Goal: Task Accomplishment & Management: Use online tool/utility

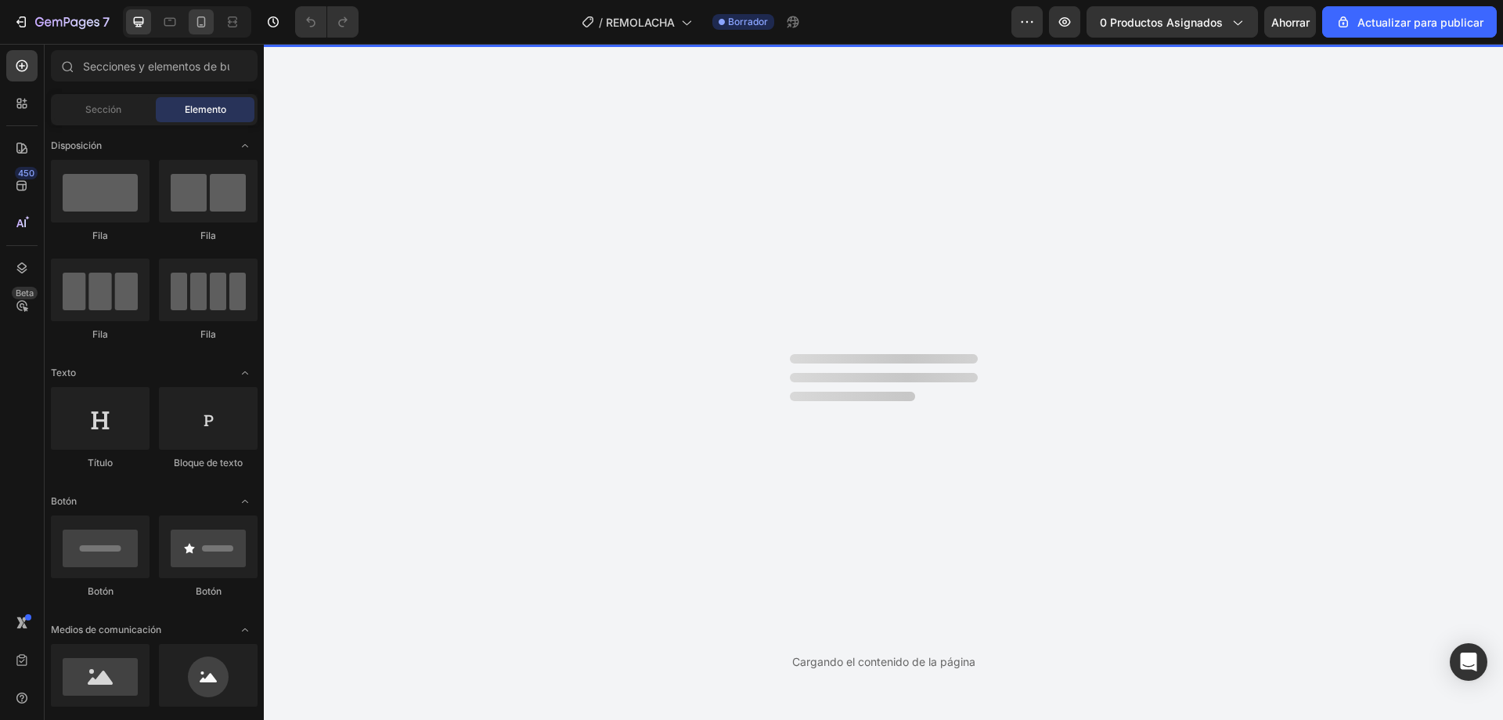
click at [205, 29] on icon at bounding box center [201, 22] width 16 height 16
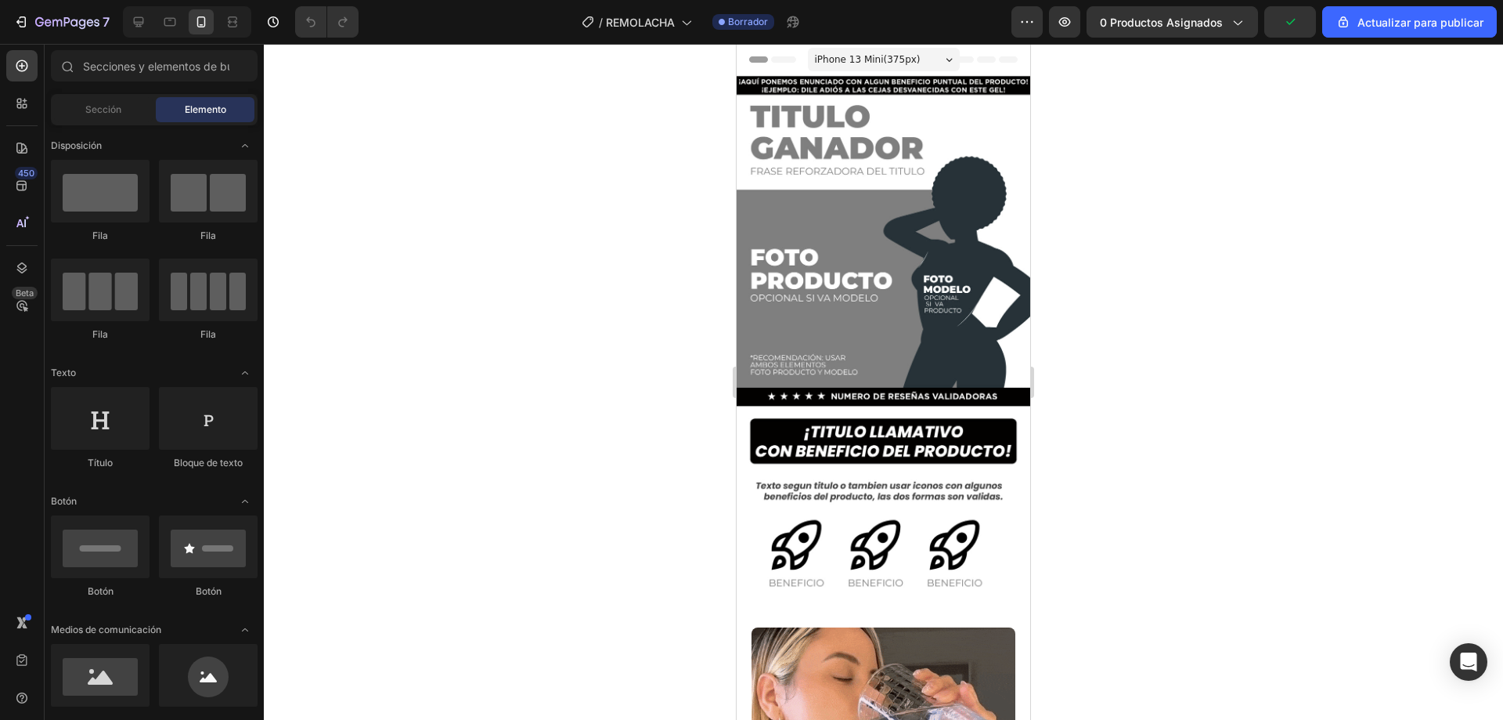
click at [977, 57] on icon at bounding box center [986, 59] width 19 height 6
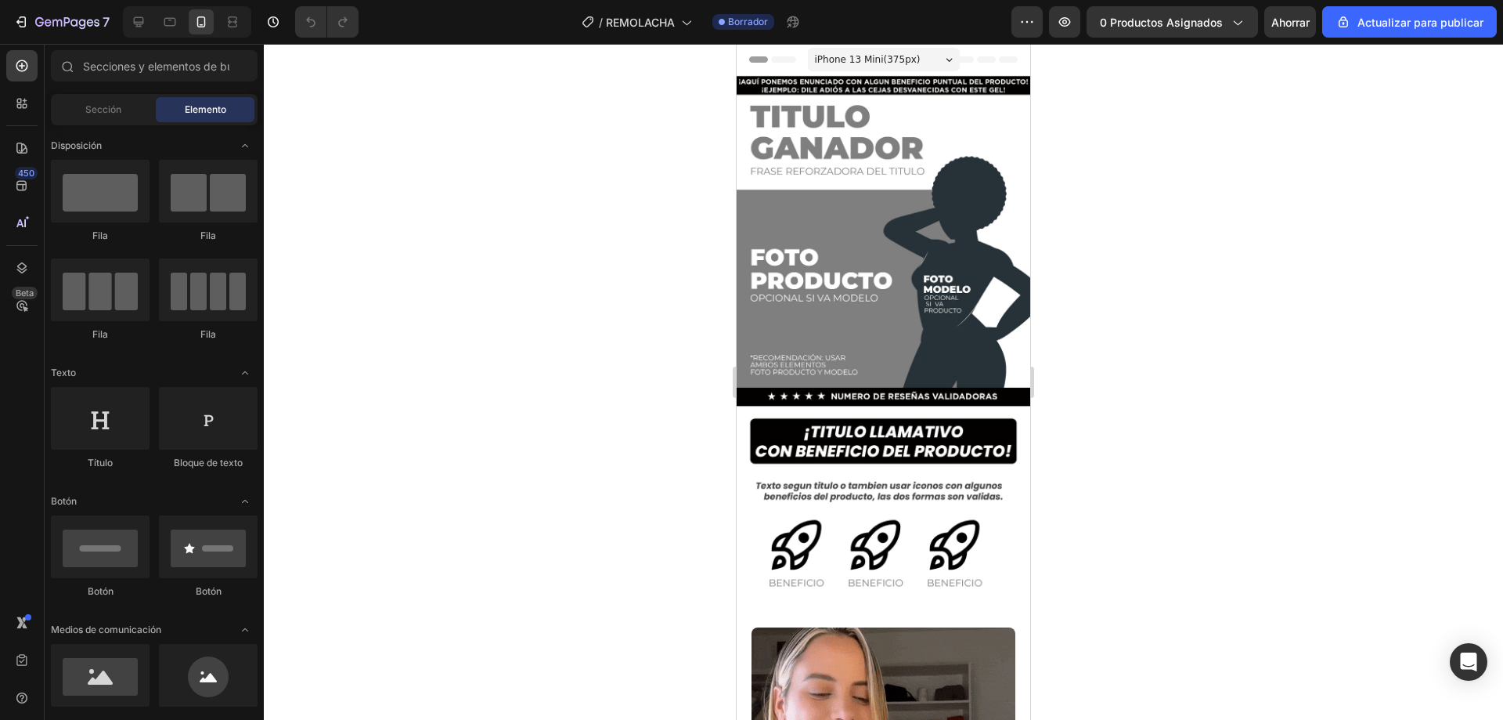
click at [977, 57] on icon at bounding box center [986, 59] width 19 height 6
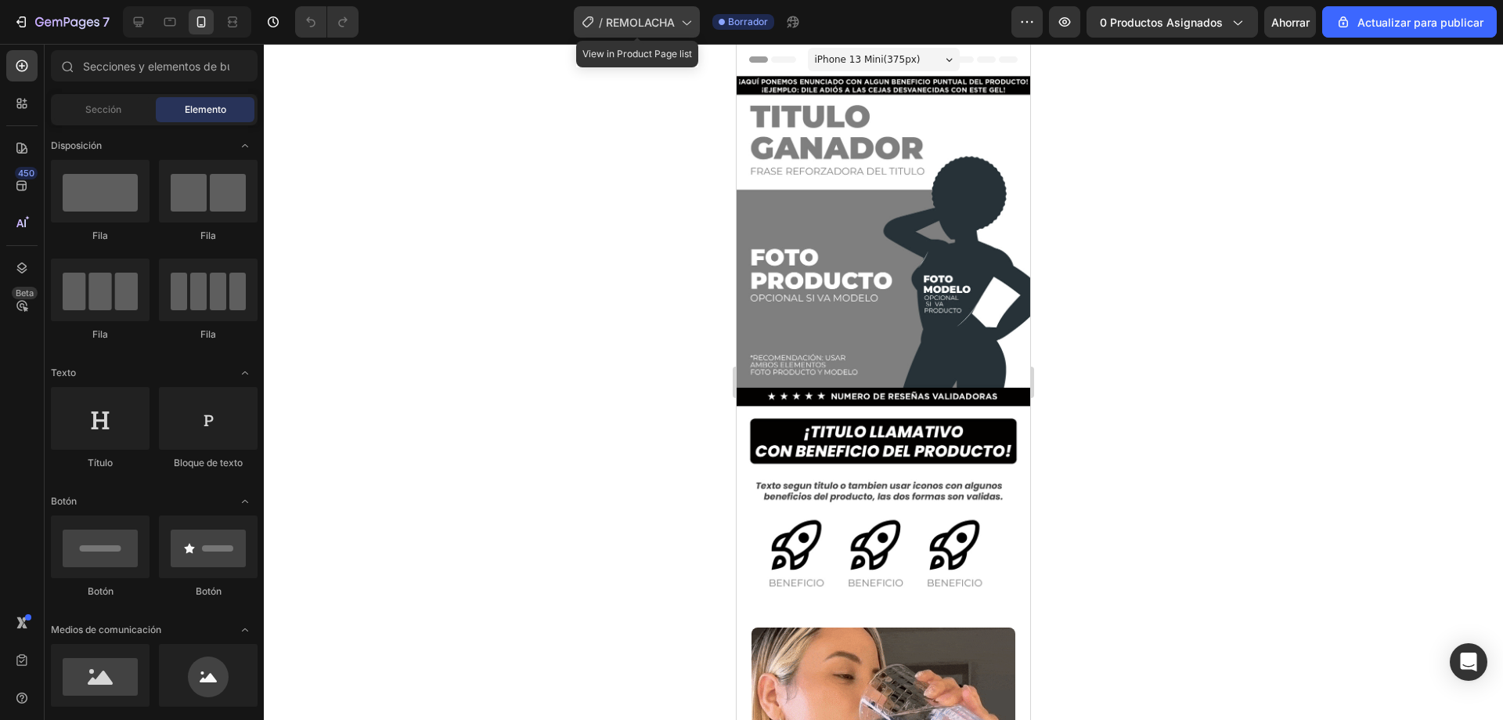
click at [659, 26] on font "REMOLACHA" at bounding box center [640, 22] width 69 height 13
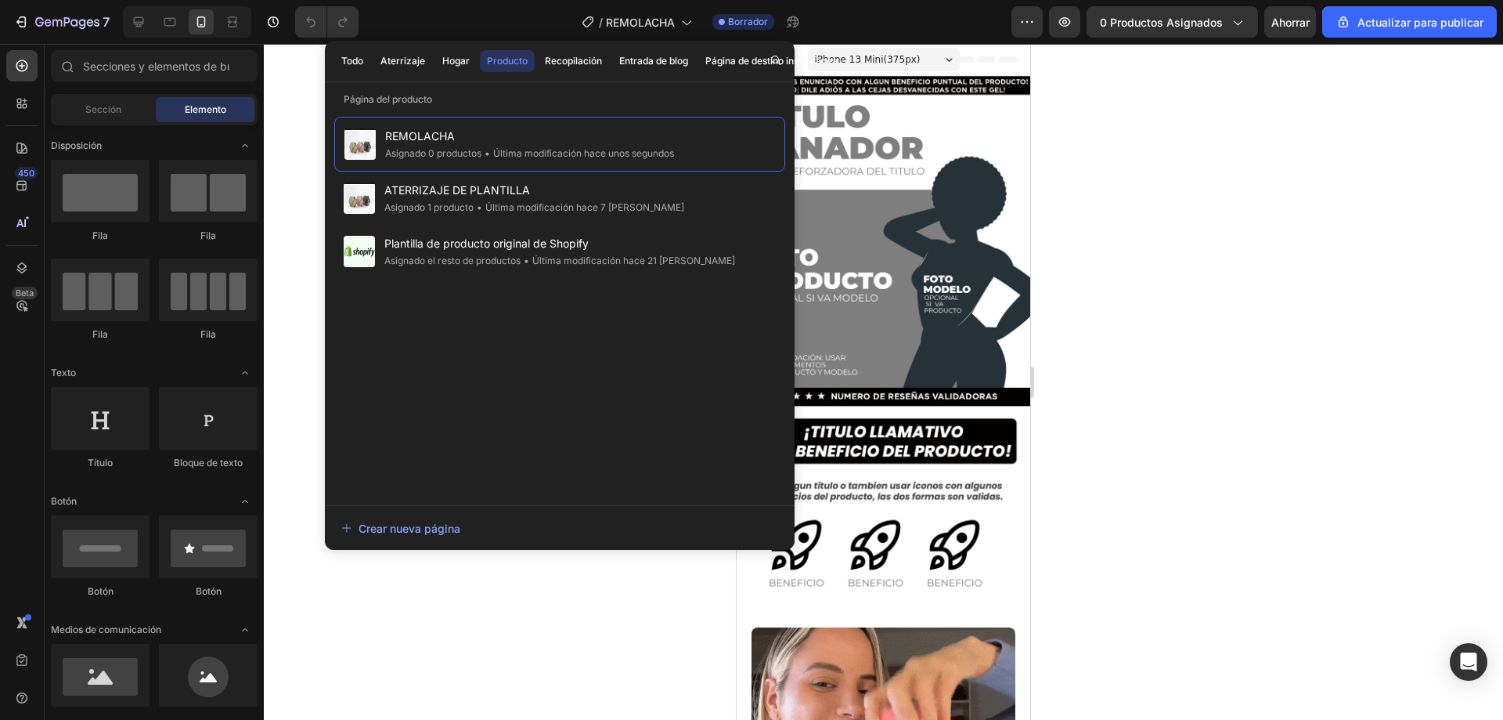
click at [544, 638] on div at bounding box center [884, 382] width 1240 height 676
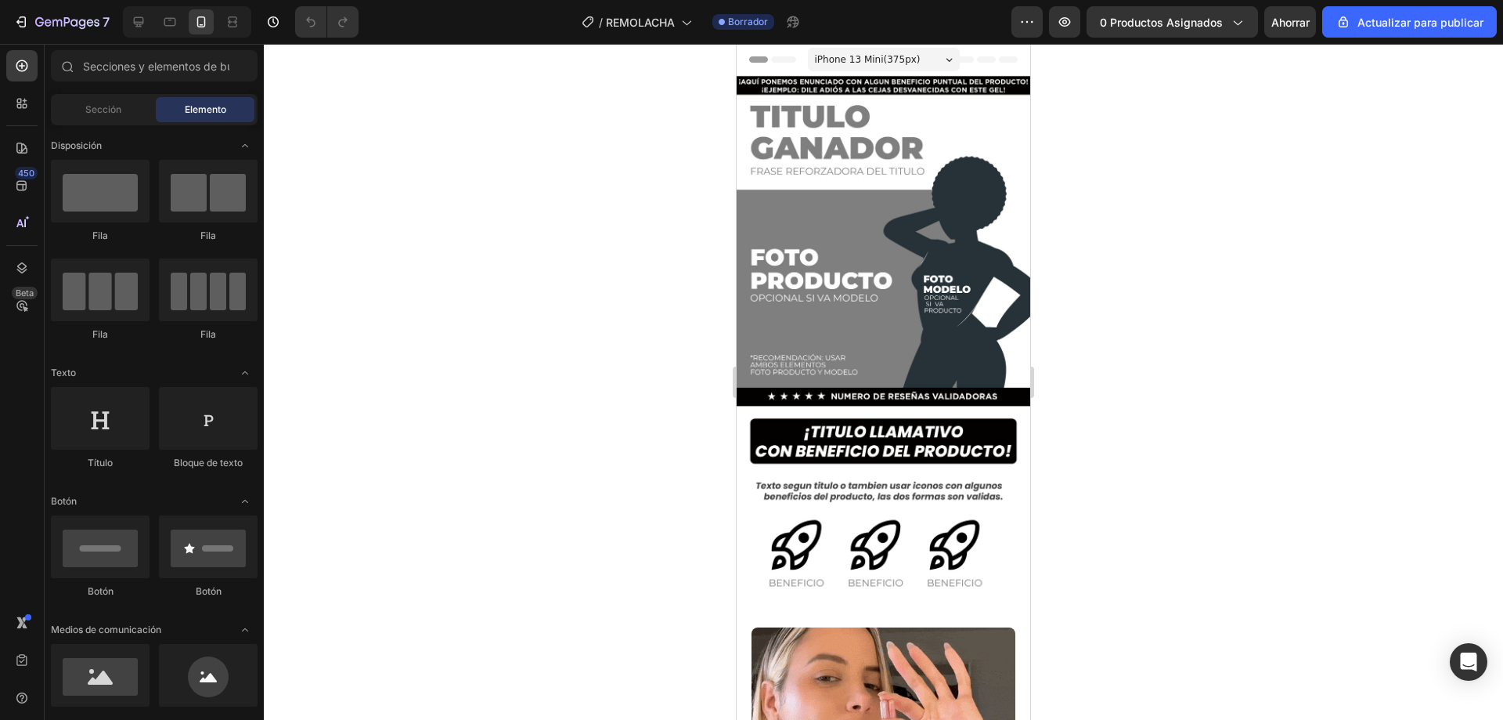
click at [999, 61] on icon at bounding box center [1008, 59] width 19 height 6
click at [781, 60] on span "Header" at bounding box center [784, 60] width 34 height 16
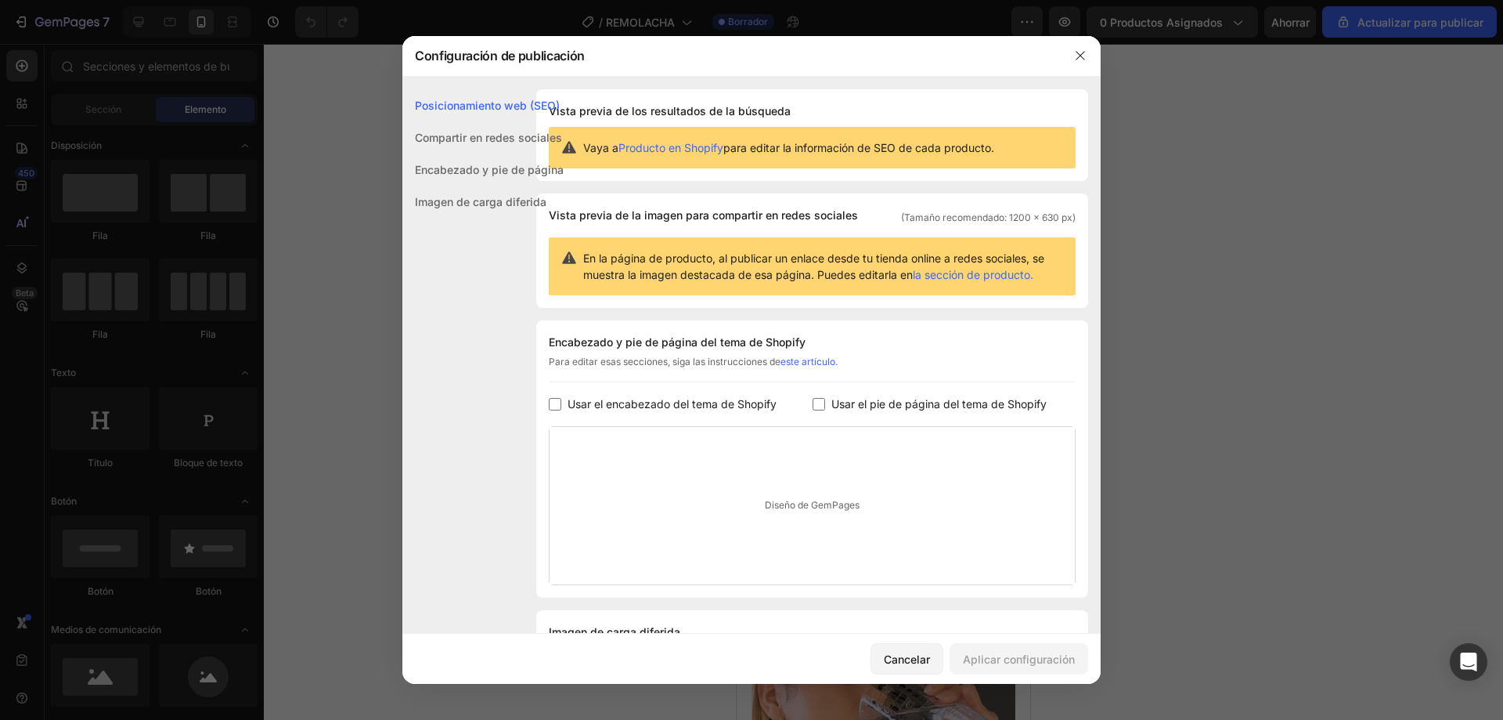
click at [433, 186] on div "Encabezado y pie de página" at bounding box center [482, 202] width 161 height 32
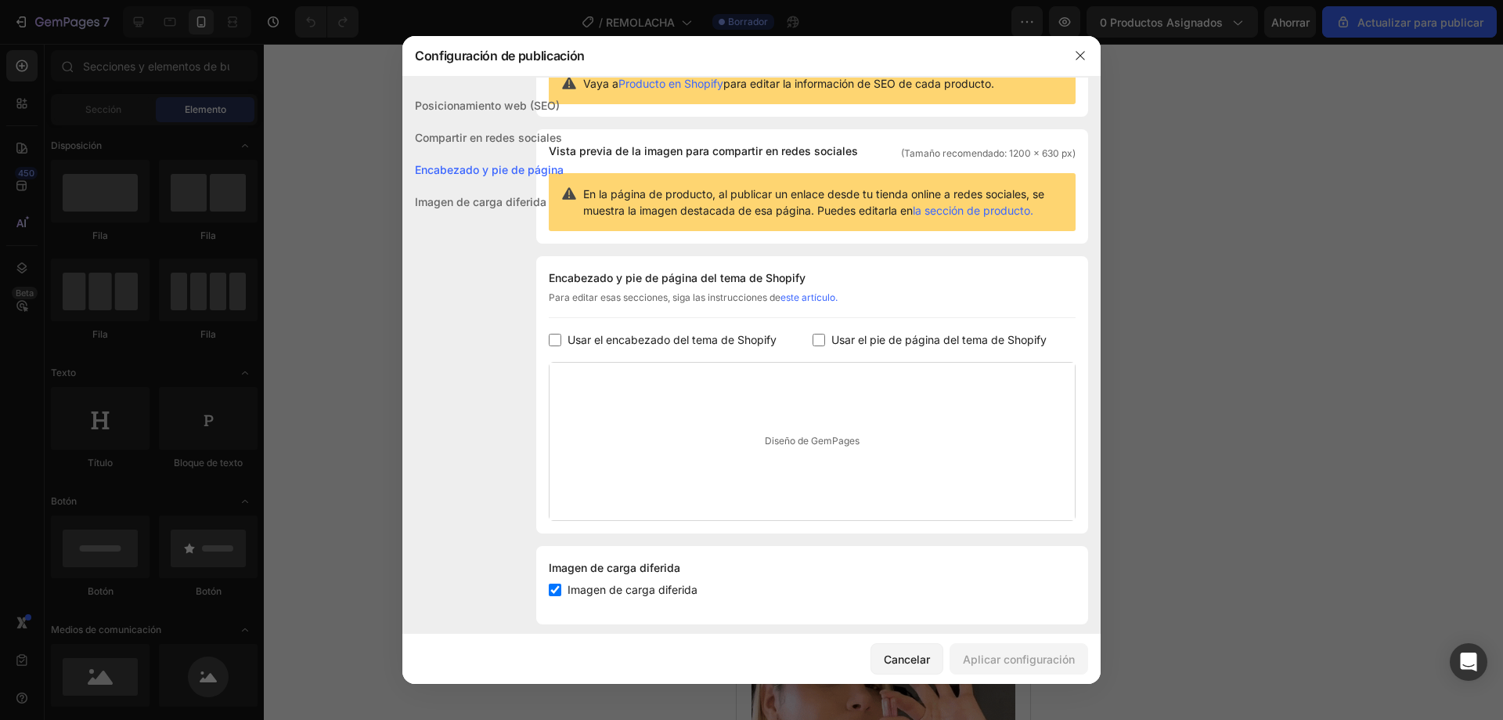
scroll to position [80, 0]
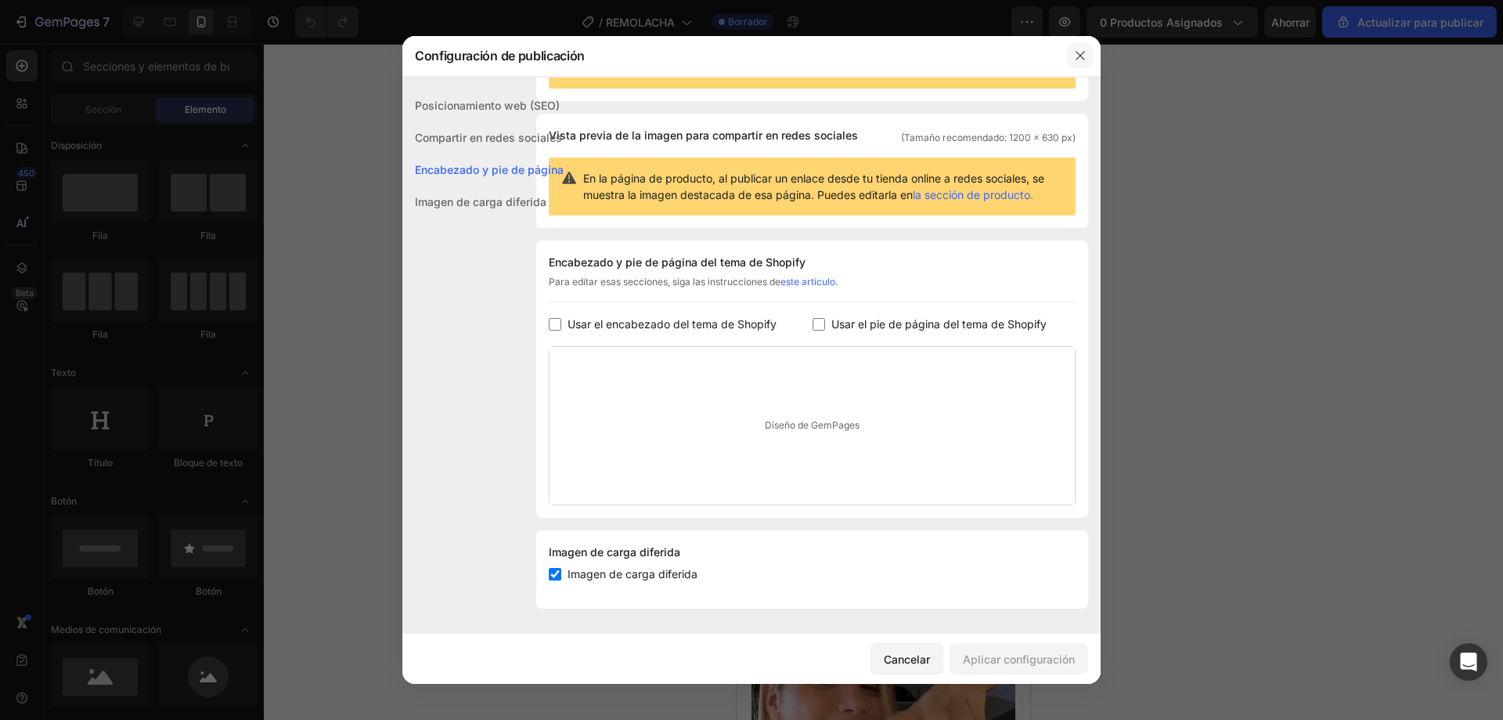
click at [1075, 56] on icon "button" at bounding box center [1080, 55] width 13 height 13
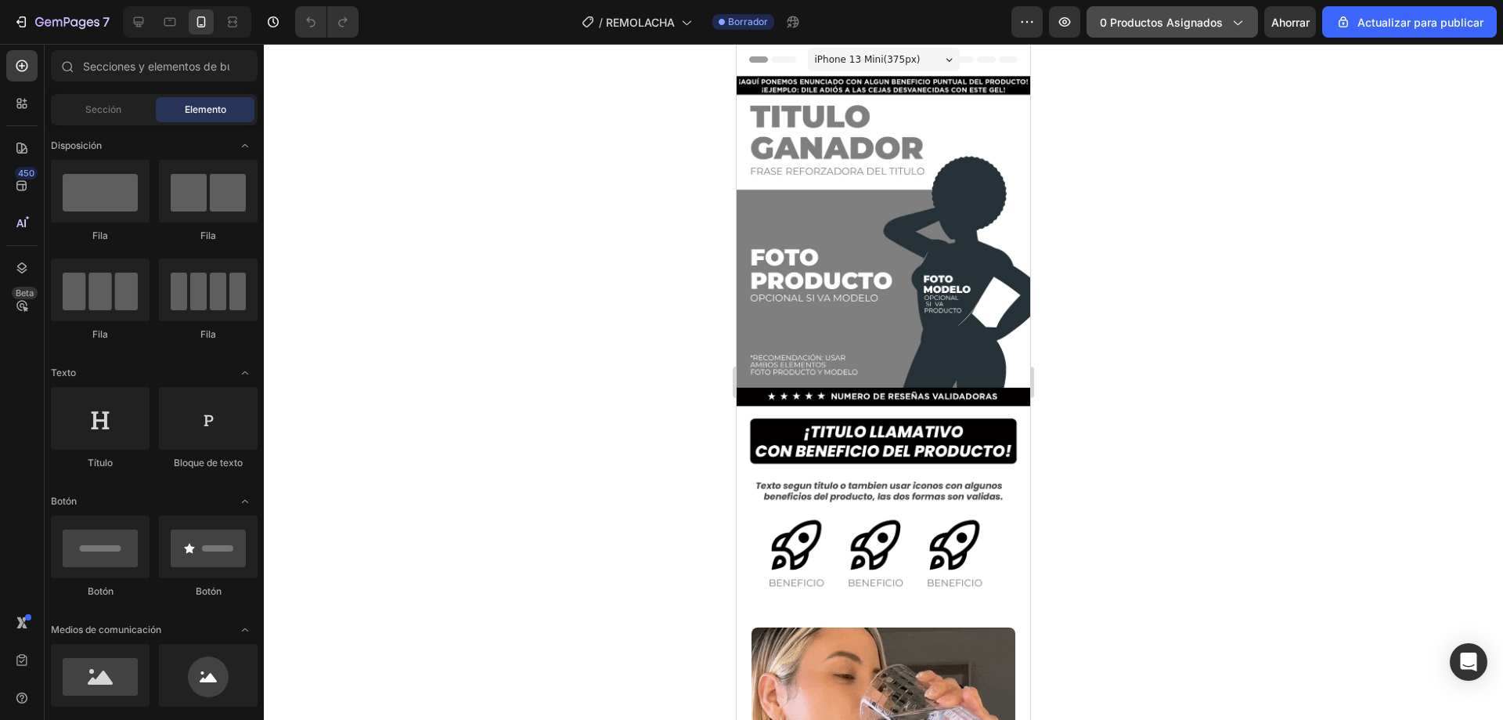
click at [1134, 26] on font "0 productos asignados" at bounding box center [1161, 22] width 123 height 13
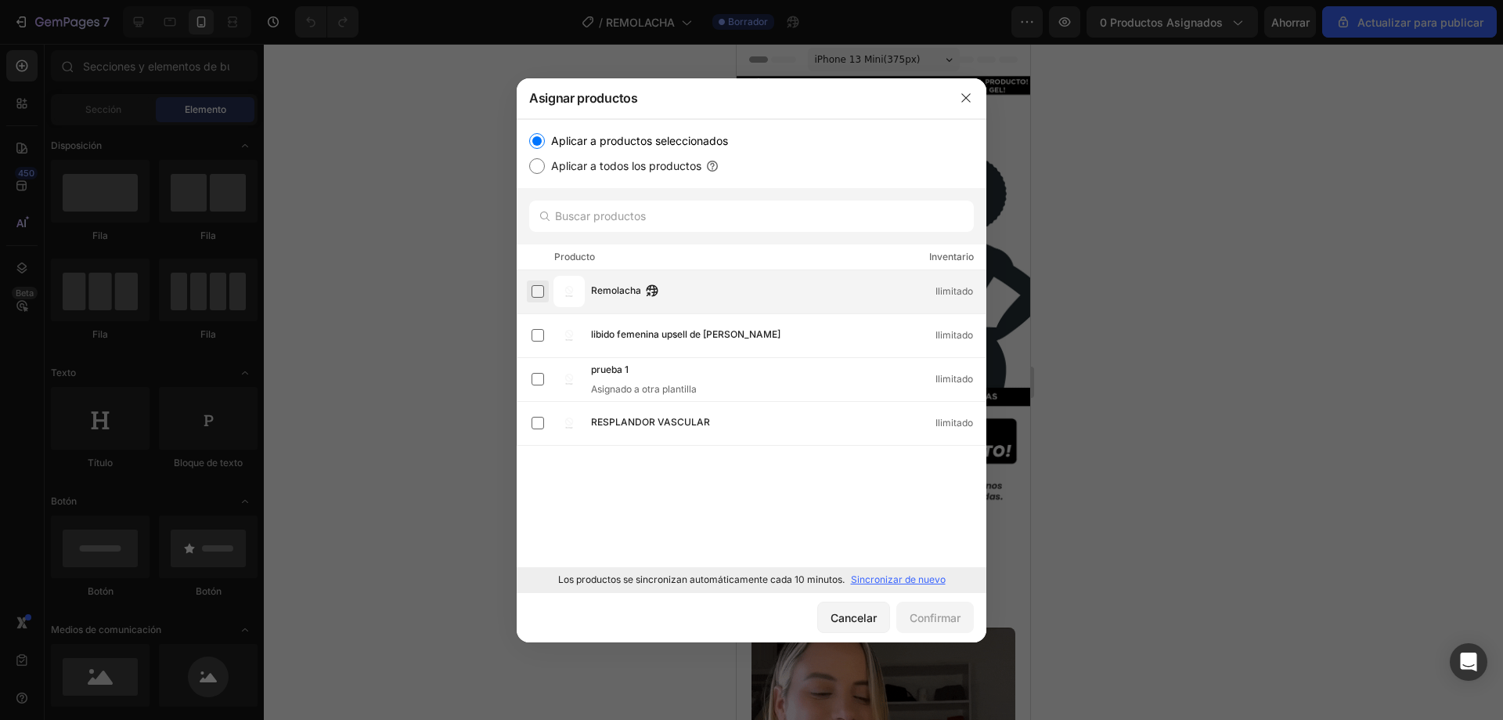
click at [536, 298] on label at bounding box center [538, 291] width 13 height 13
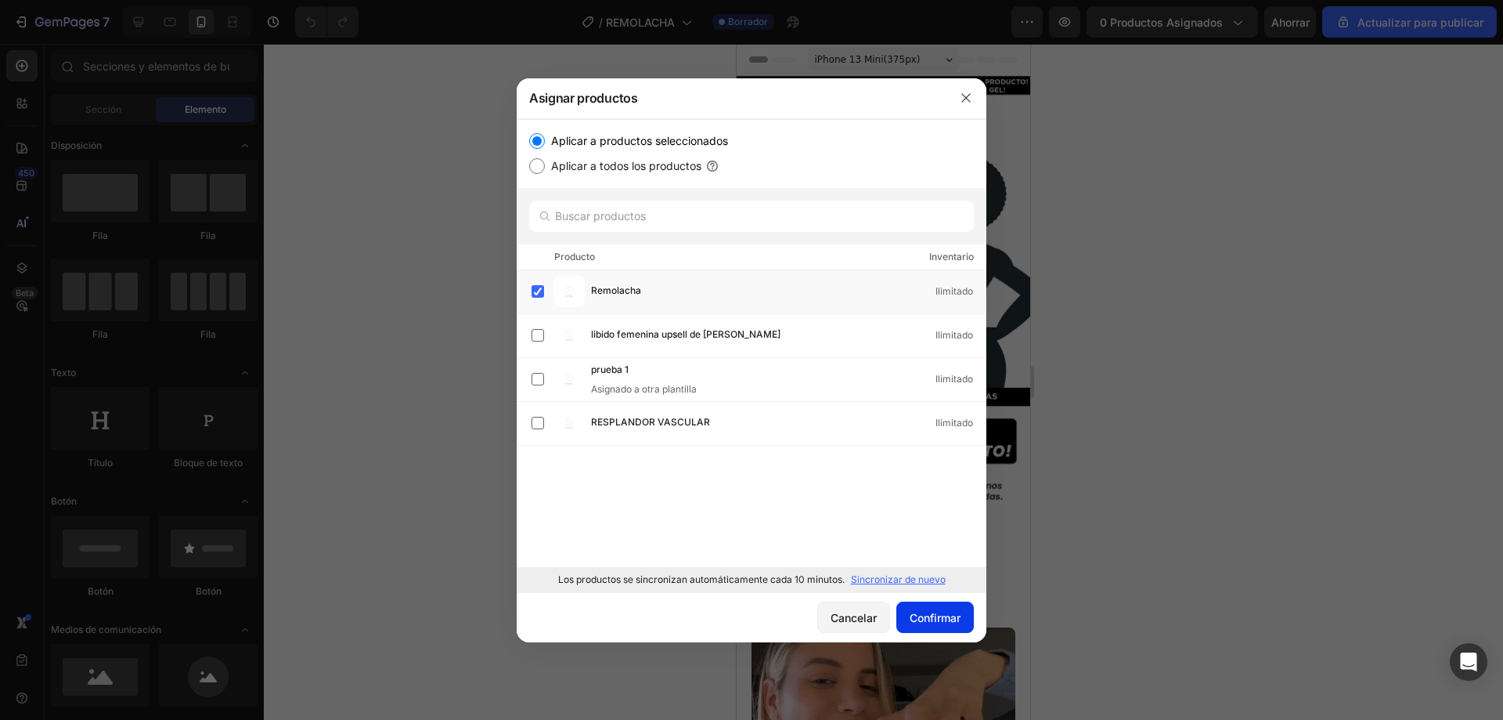
click at [937, 609] on font "Confirmar" at bounding box center [935, 617] width 51 height 16
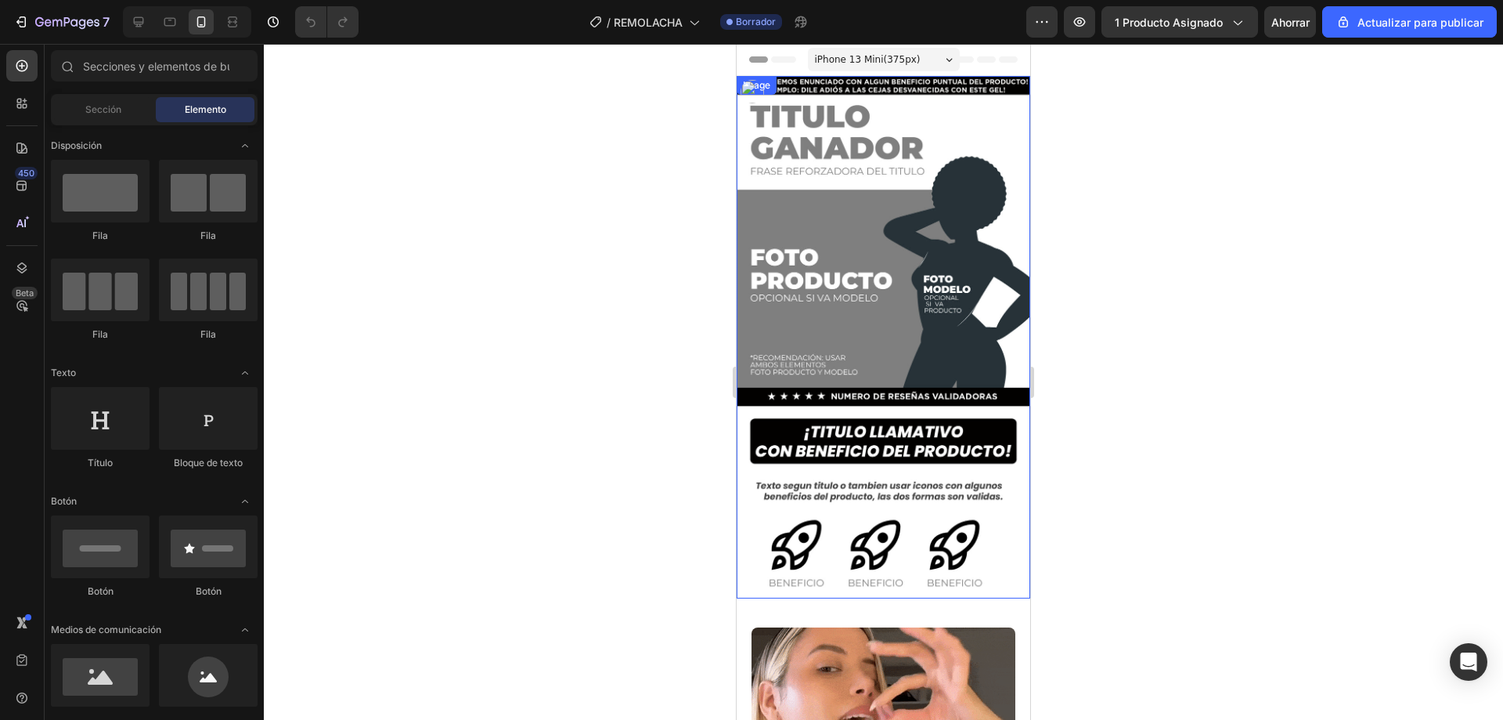
click at [862, 377] on img at bounding box center [884, 337] width 294 height 522
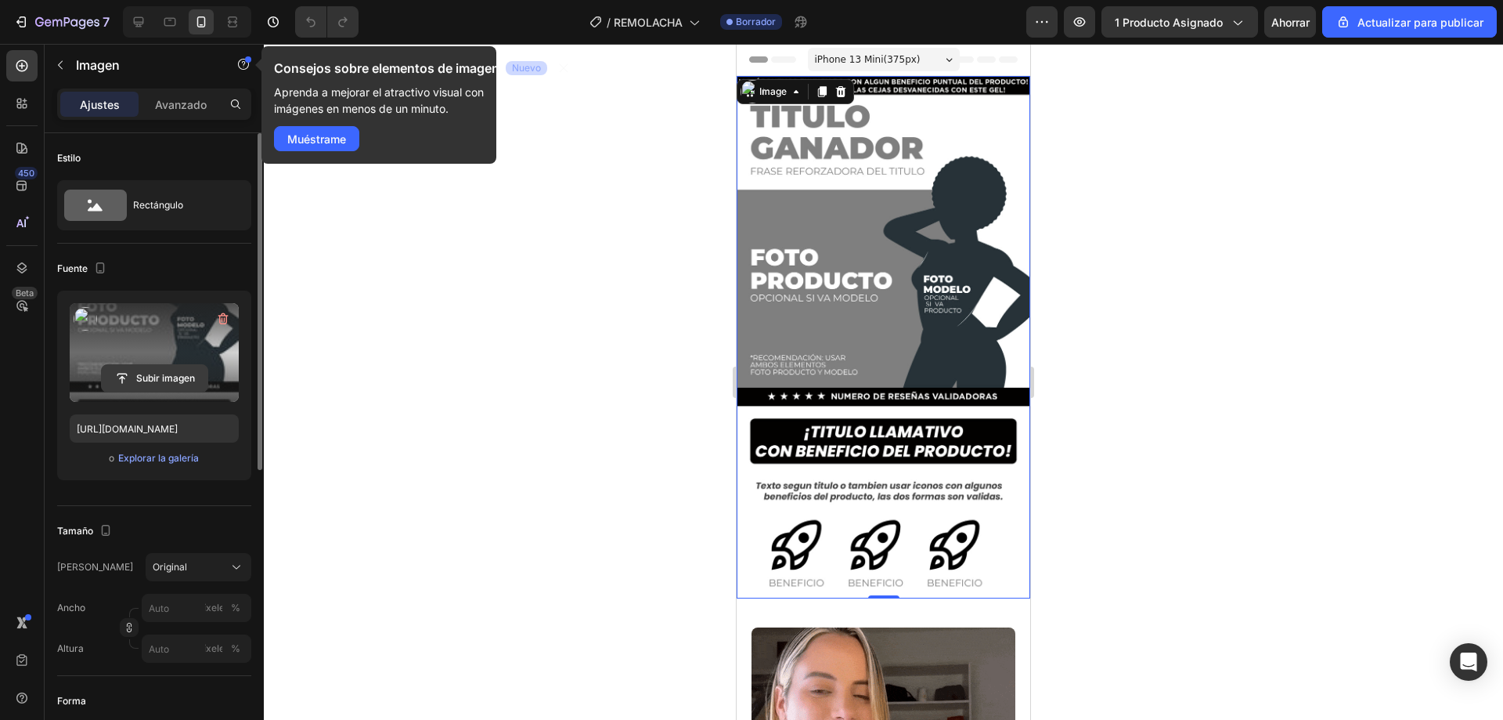
click at [162, 373] on input "file" at bounding box center [155, 378] width 106 height 27
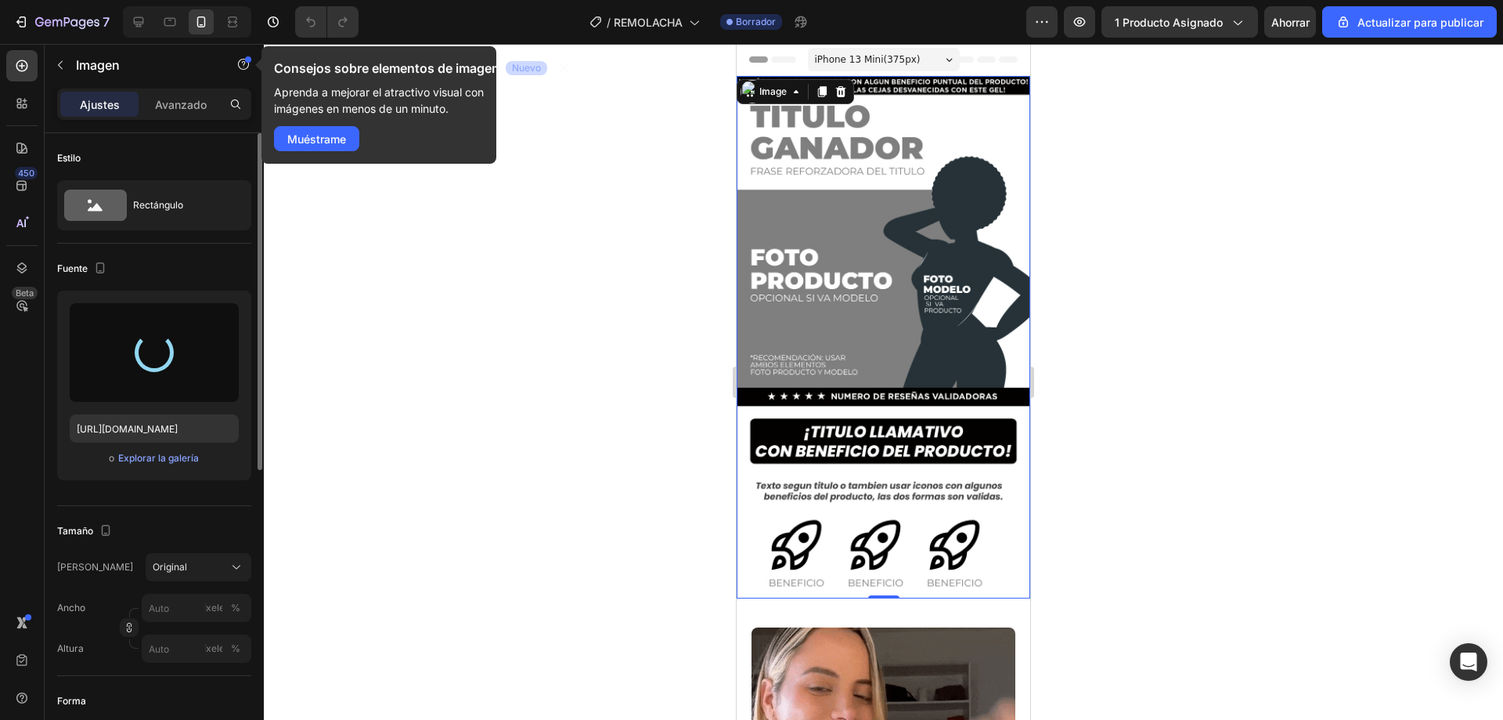
type input "[URL][DOMAIN_NAME]"
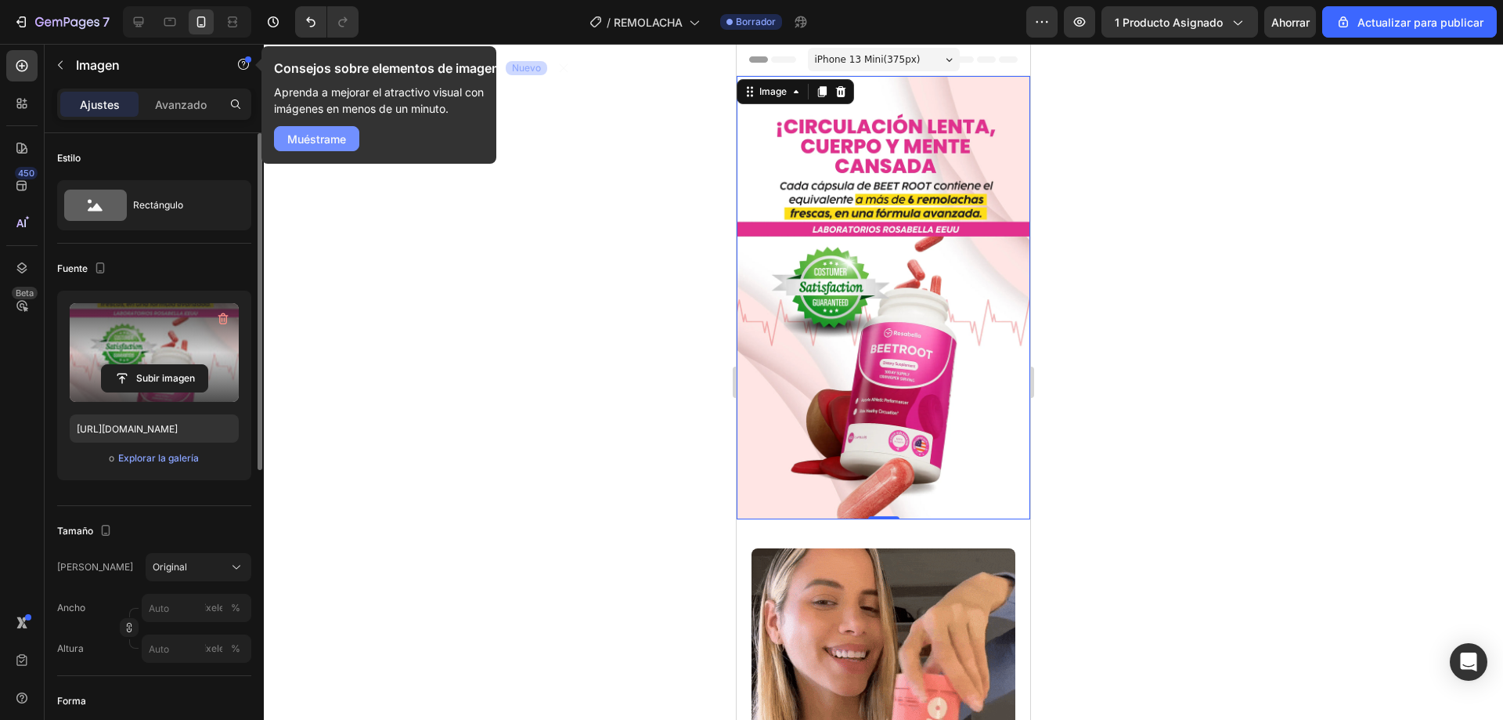
click at [323, 132] on font "Muéstrame" at bounding box center [316, 138] width 59 height 13
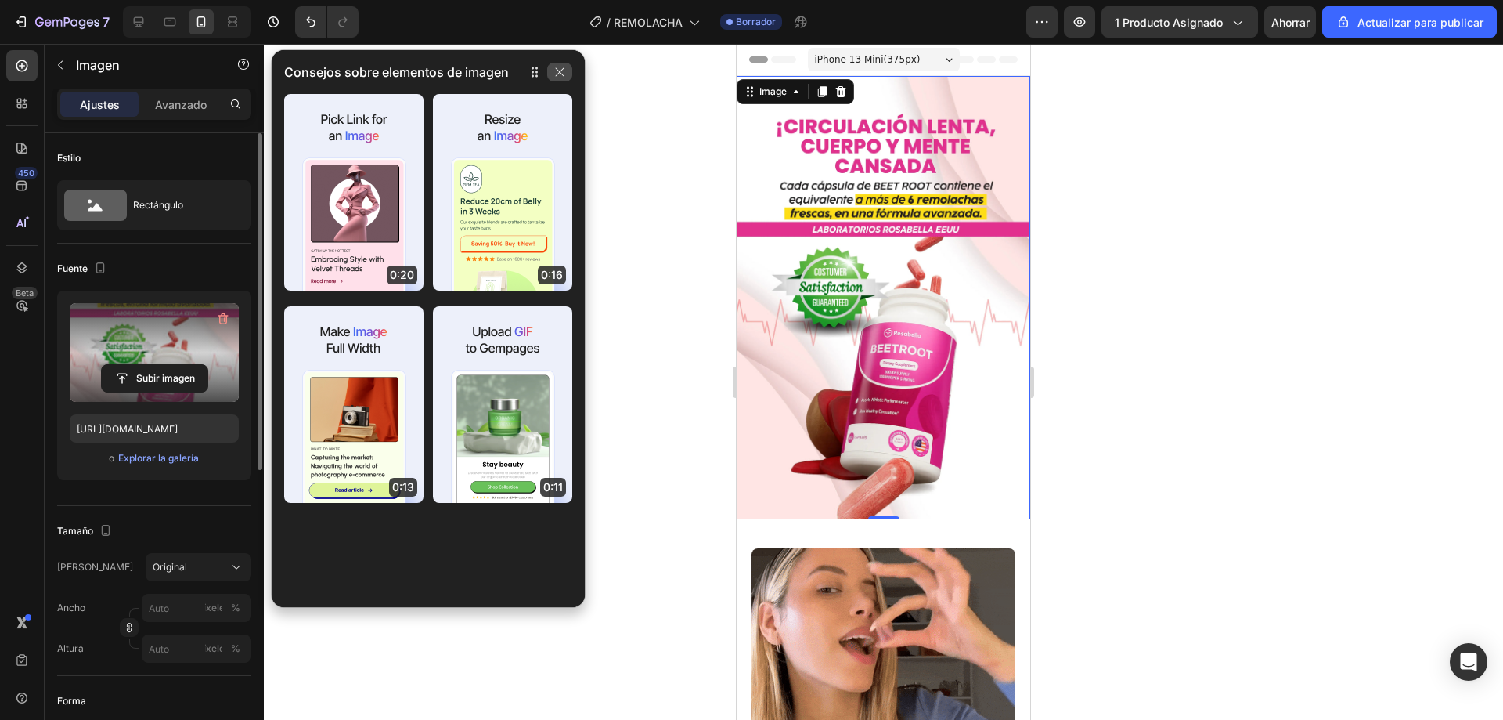
click at [562, 70] on icon "button" at bounding box center [560, 72] width 13 height 13
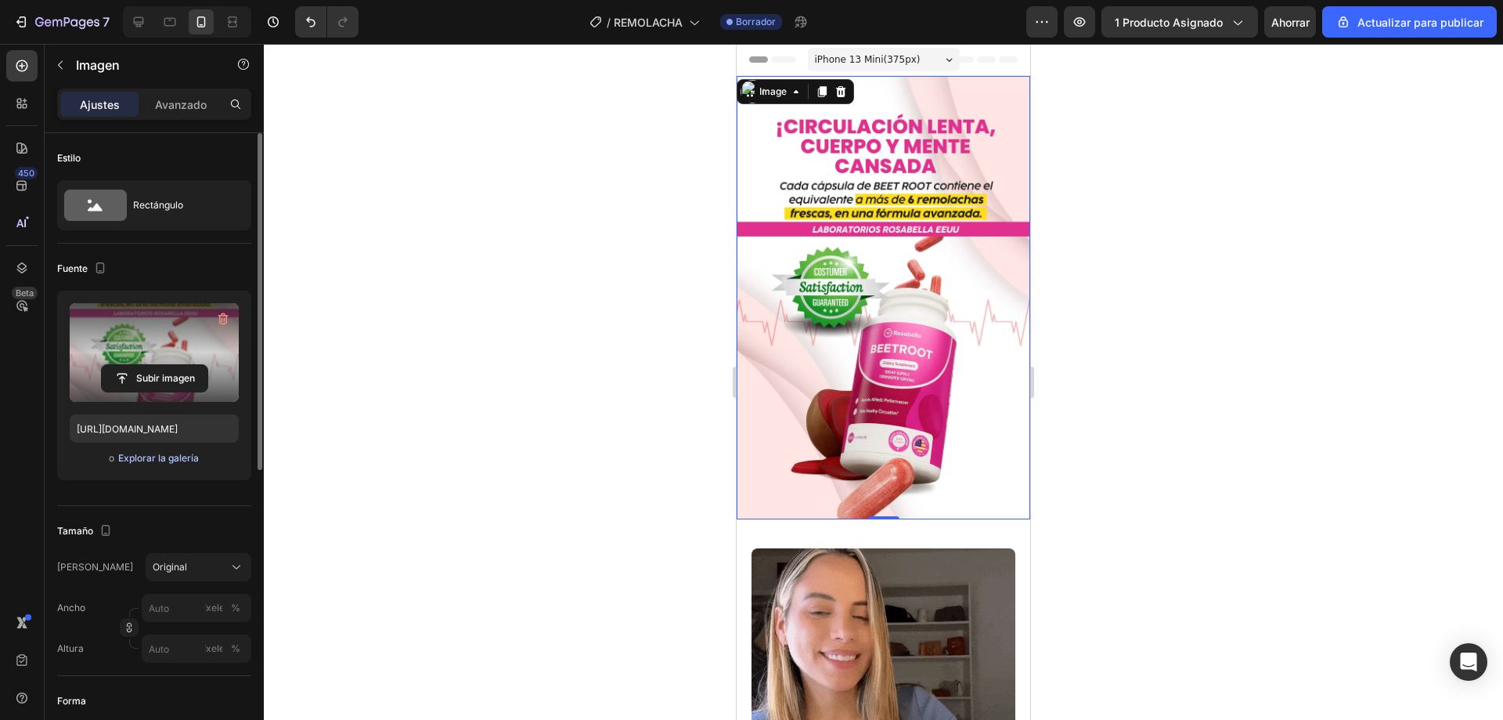
click at [177, 463] on font "Explorar la galería" at bounding box center [158, 458] width 81 height 12
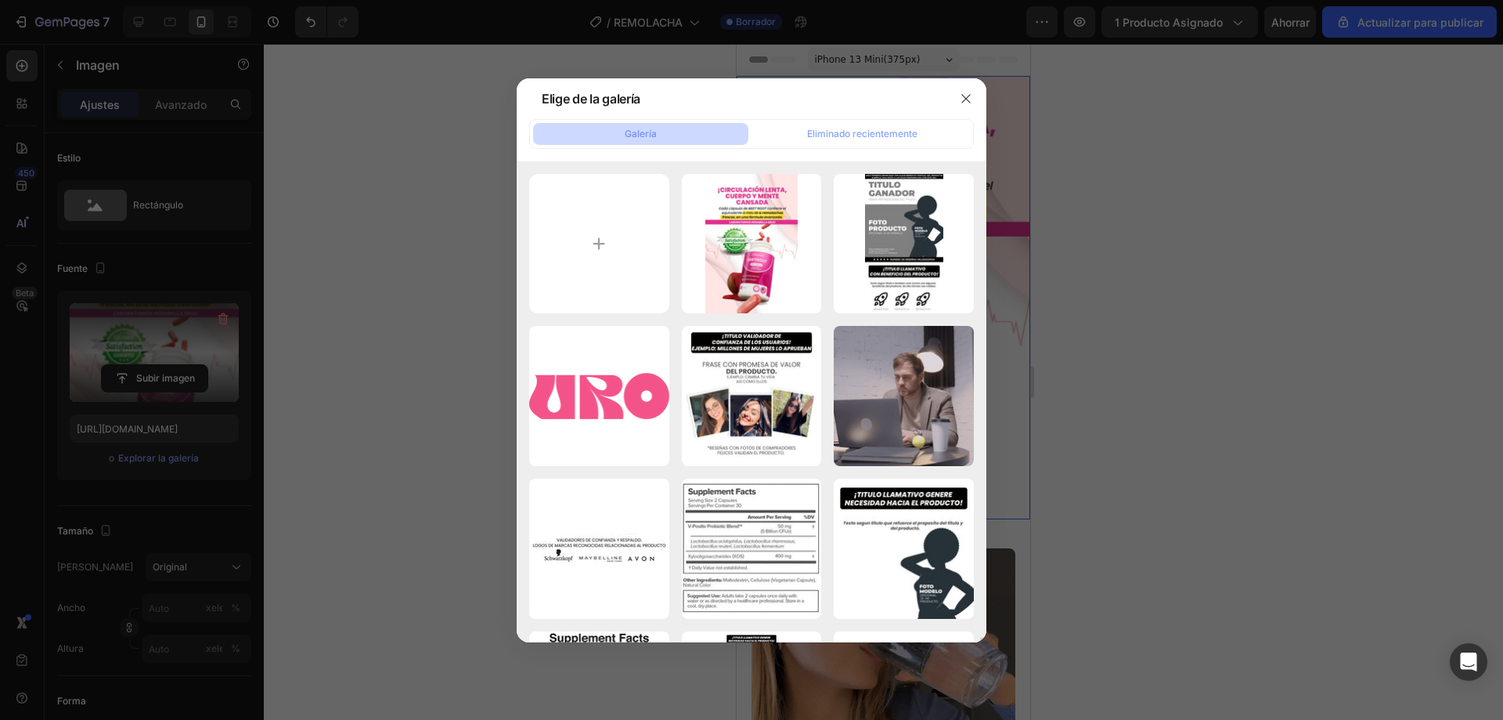
scroll to position [294, 0]
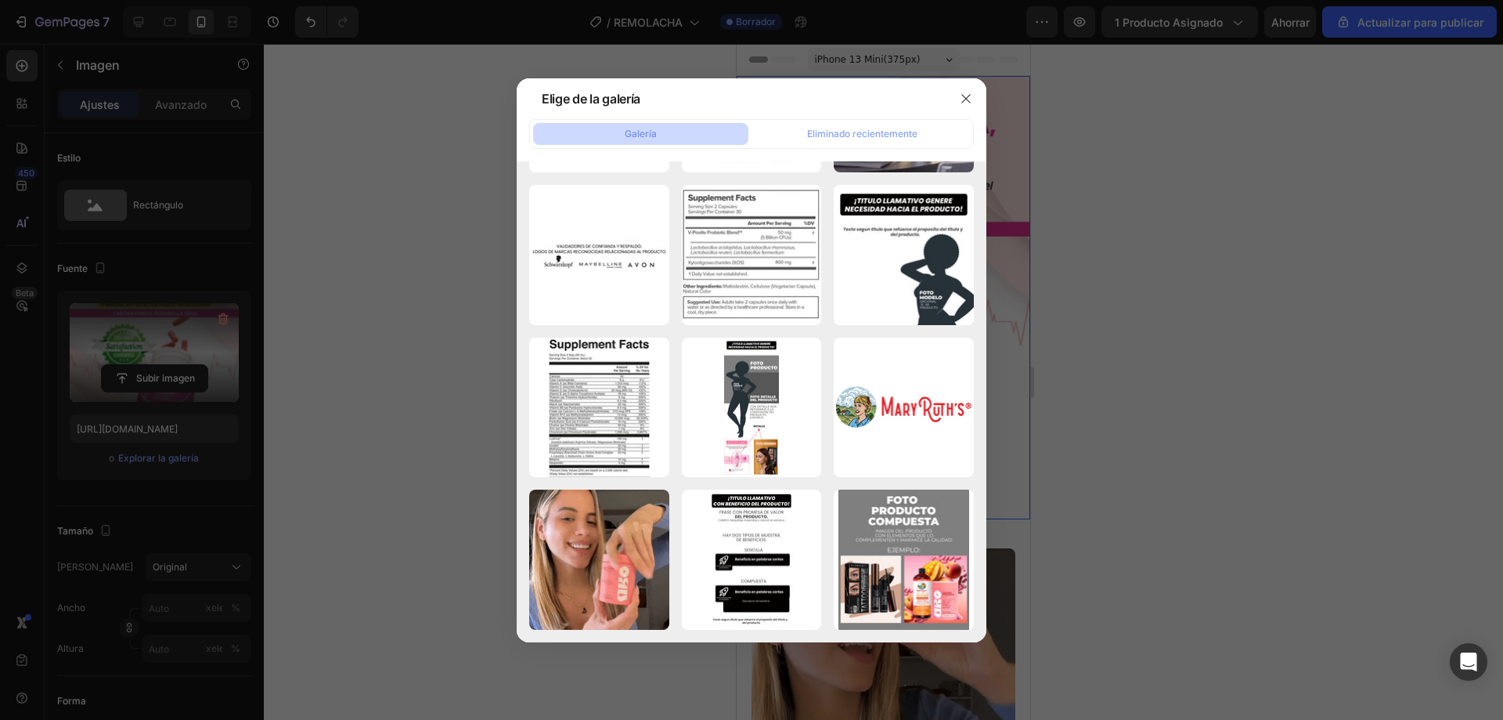
click at [363, 416] on div at bounding box center [751, 360] width 1503 height 720
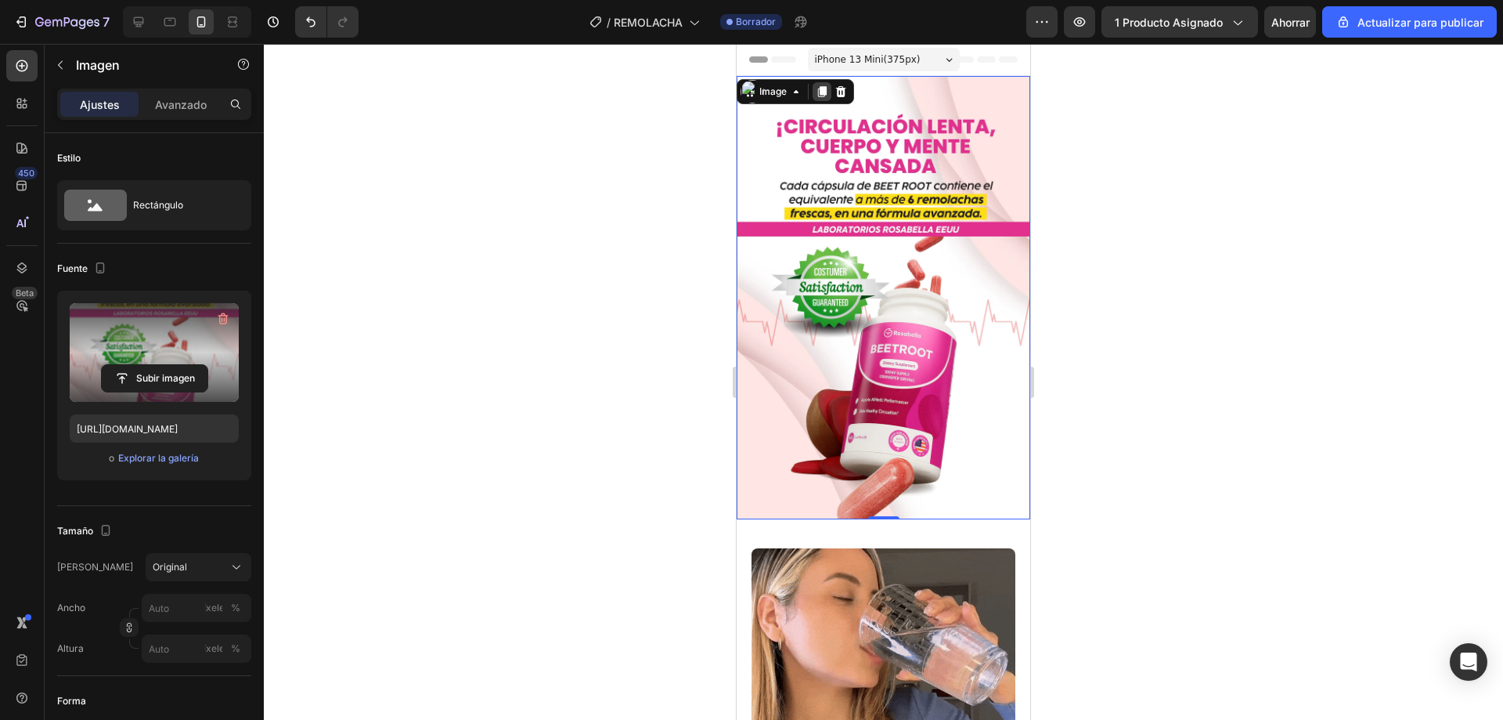
click at [818, 92] on icon at bounding box center [822, 91] width 9 height 11
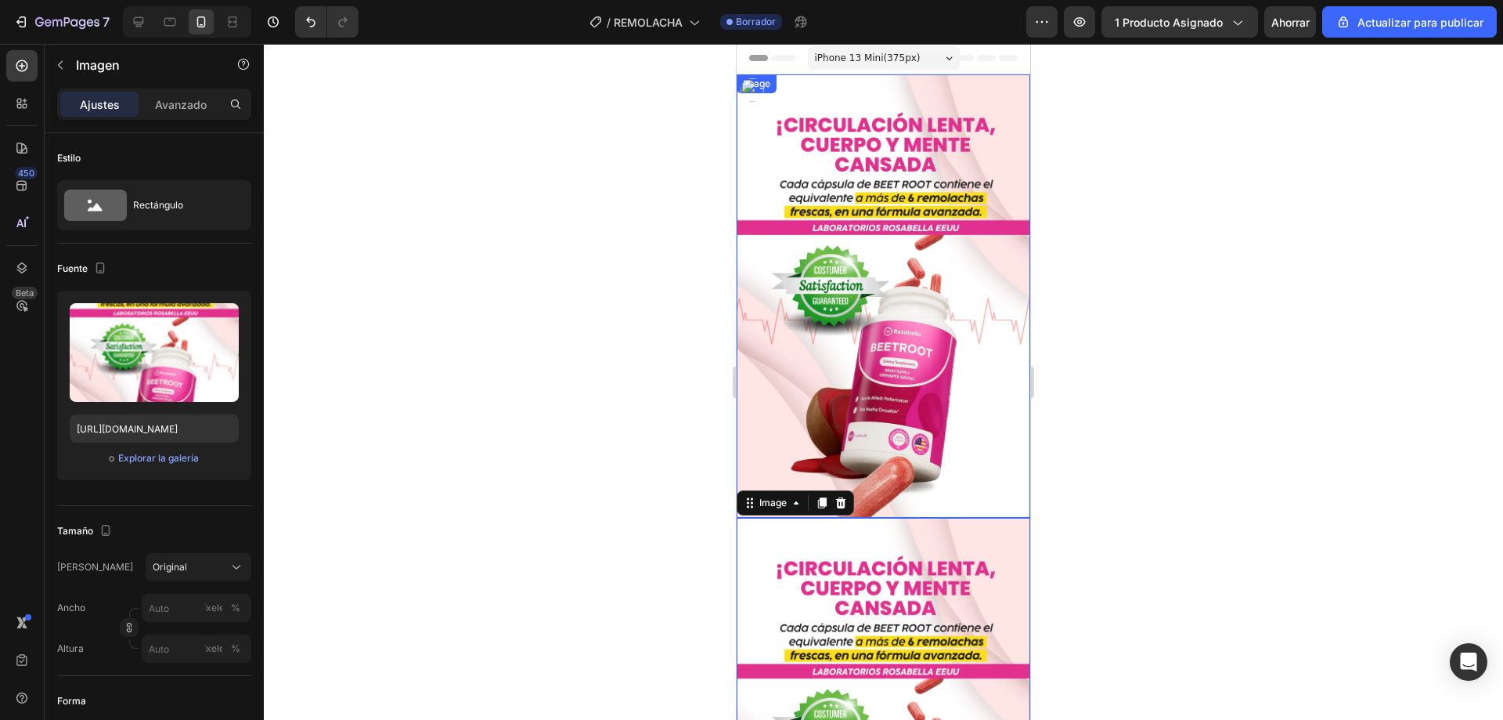
scroll to position [0, 0]
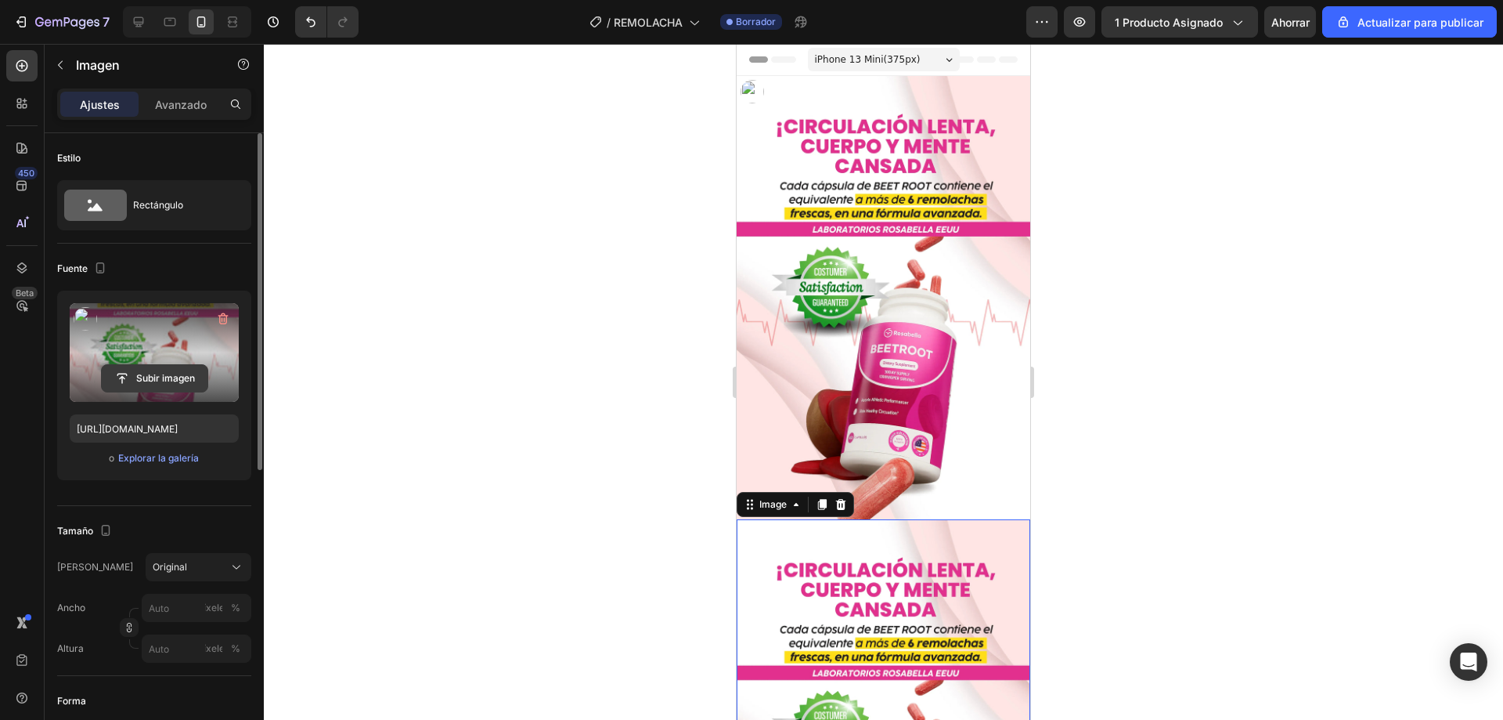
click at [153, 371] on input "file" at bounding box center [155, 378] width 106 height 27
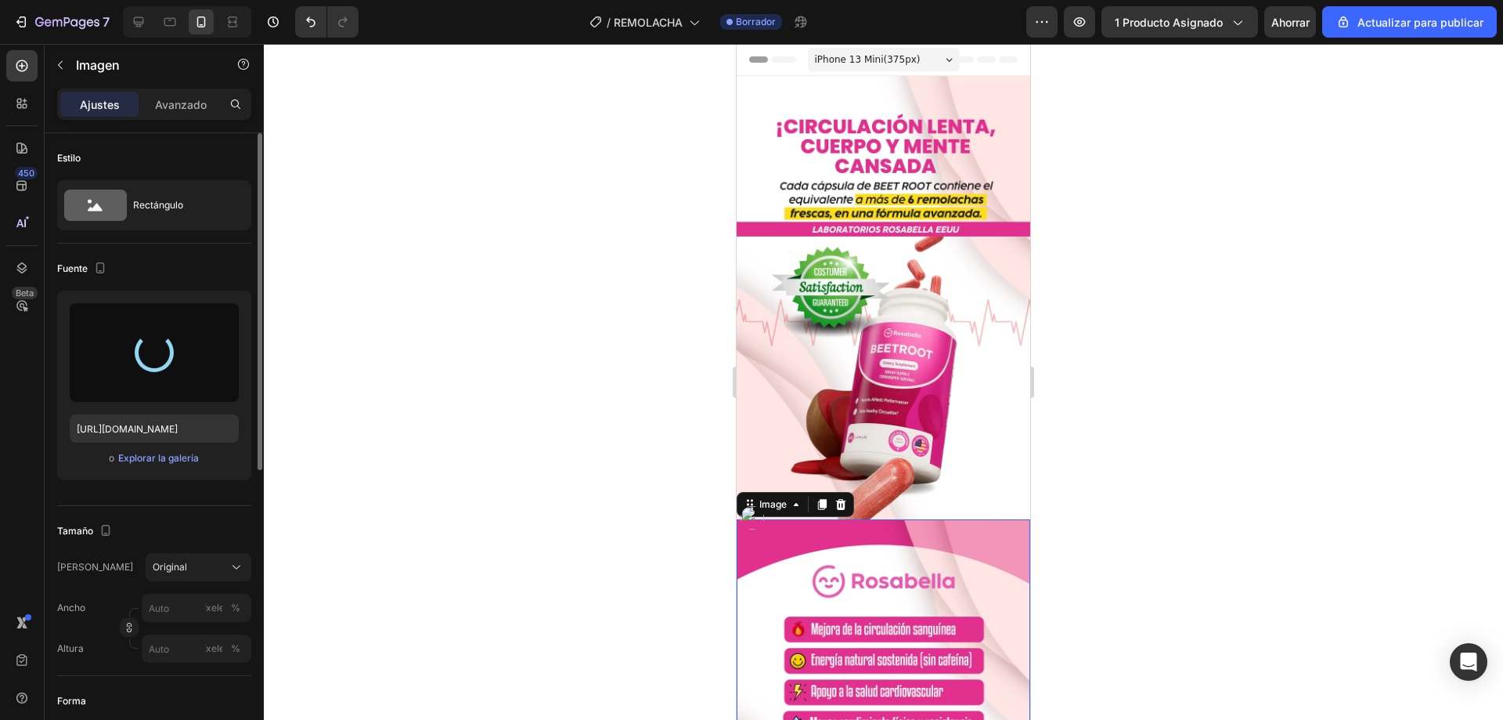
type input "[URL][DOMAIN_NAME]"
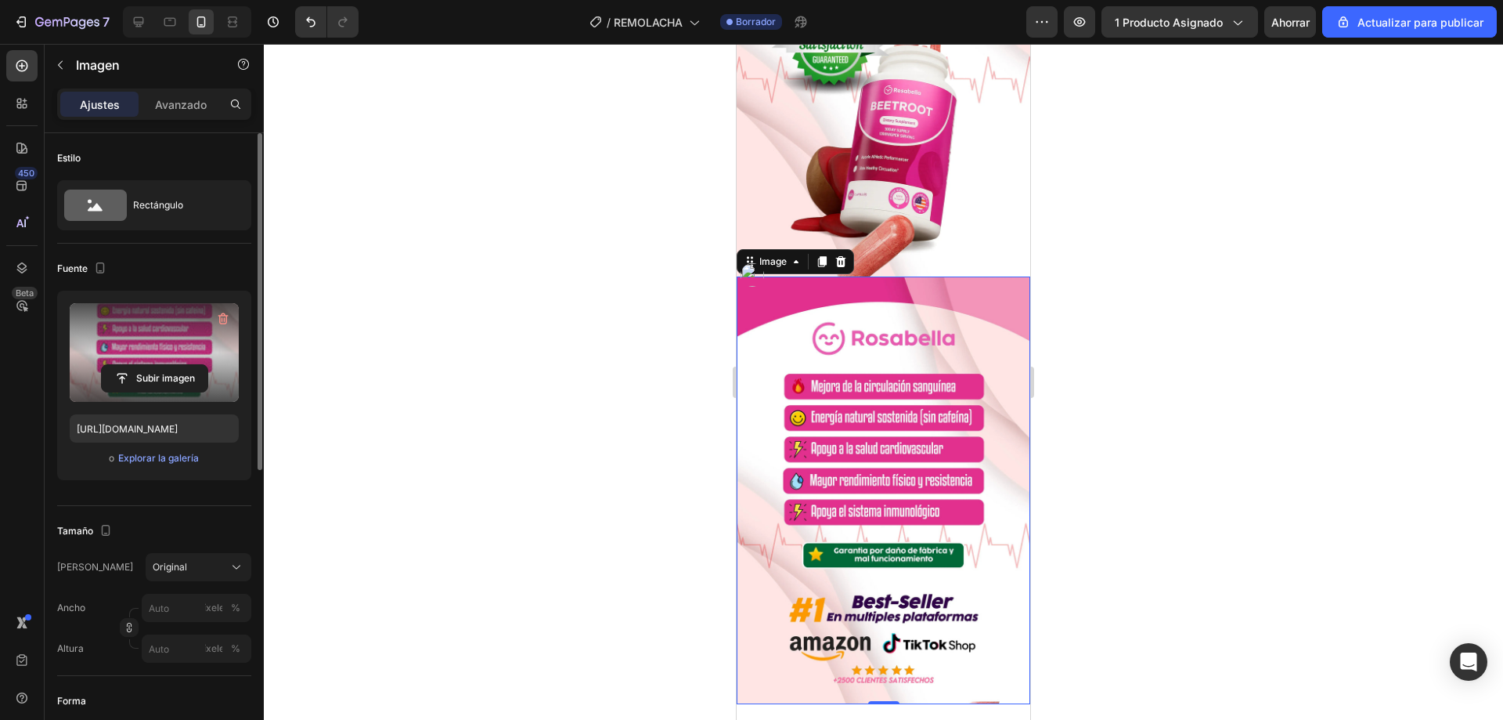
scroll to position [235, 0]
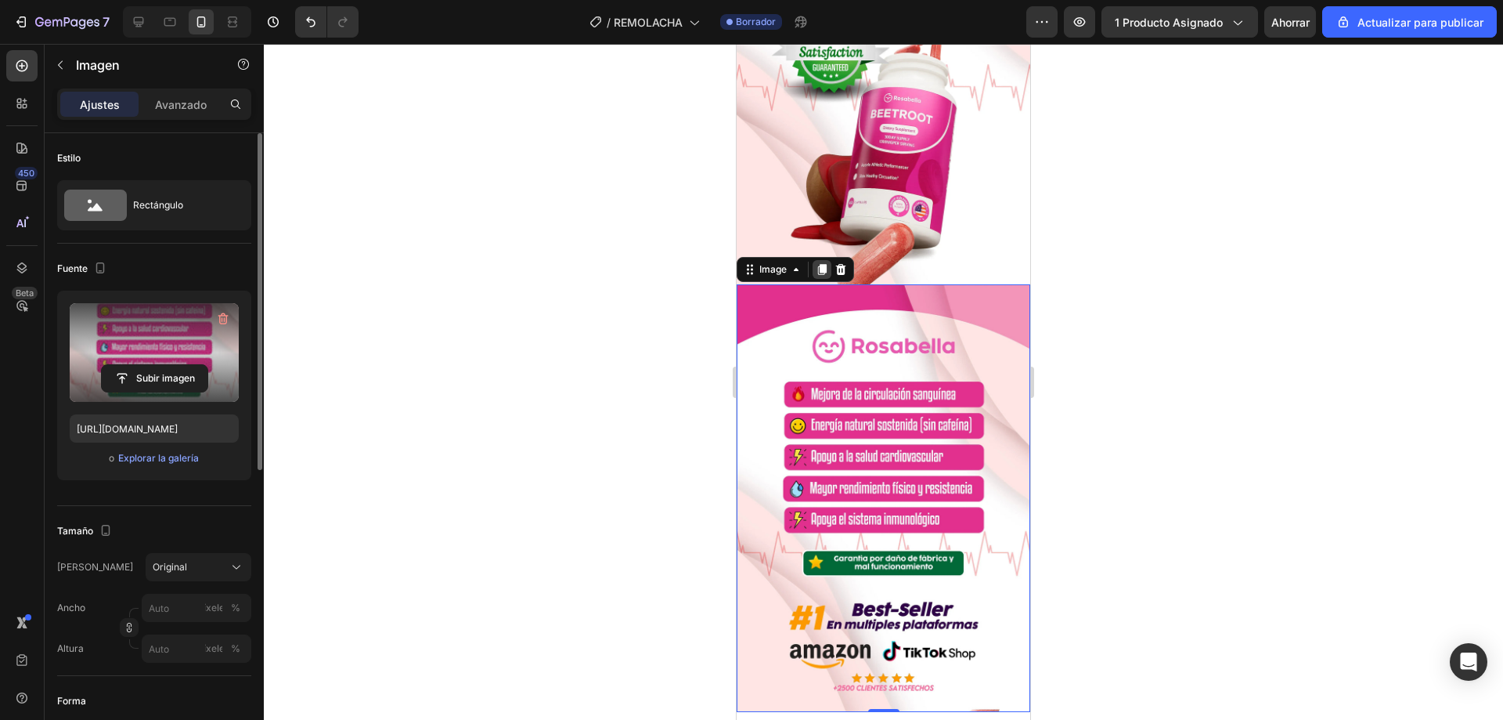
click at [817, 263] on icon at bounding box center [822, 269] width 13 height 13
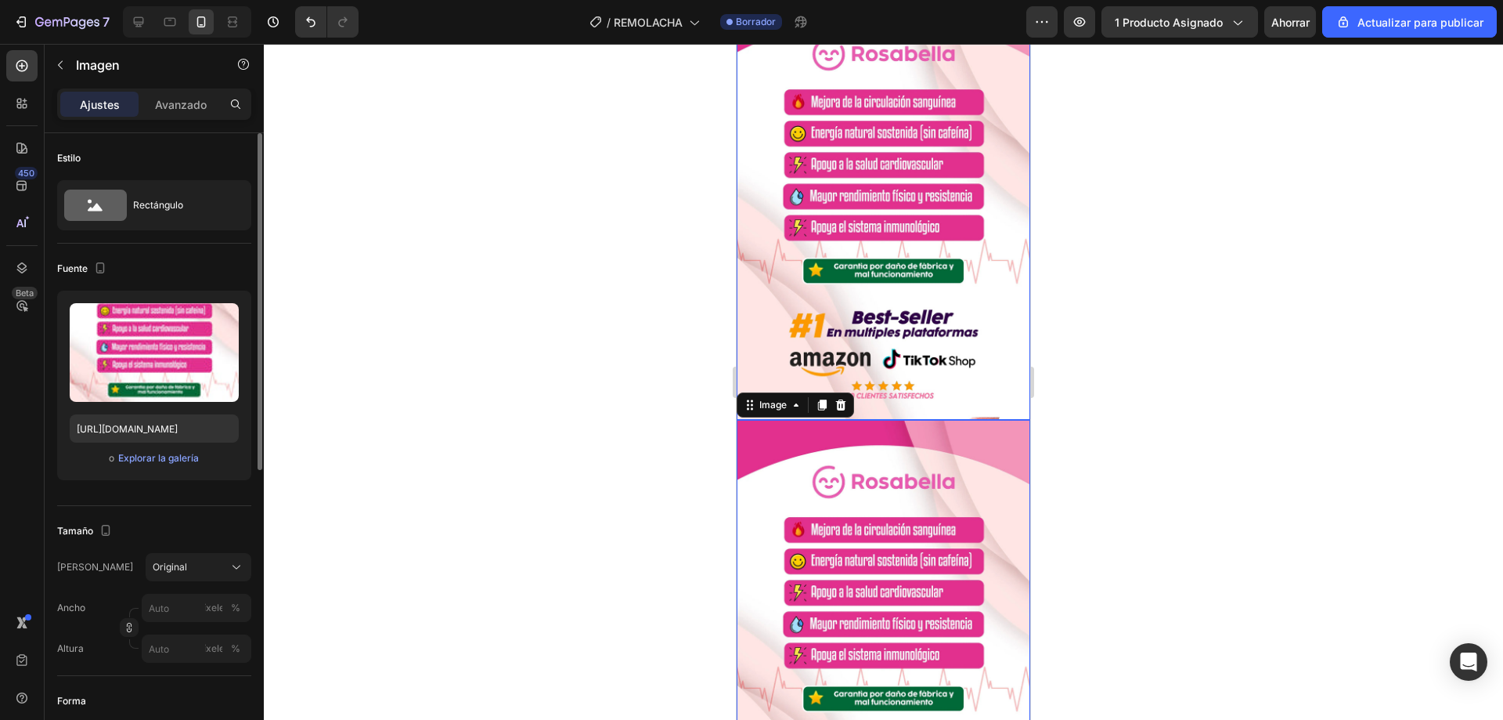
scroll to position [626, 0]
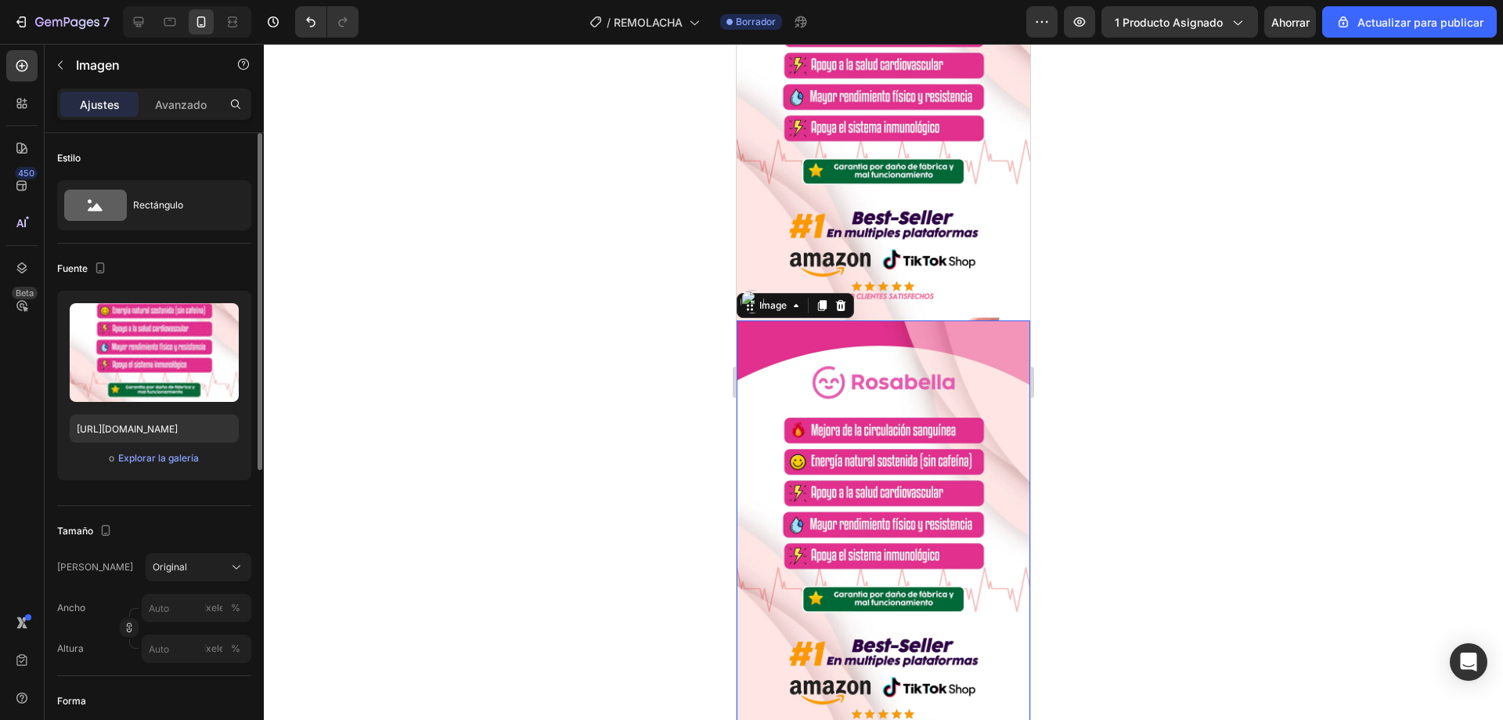
click at [866, 435] on img at bounding box center [884, 534] width 294 height 428
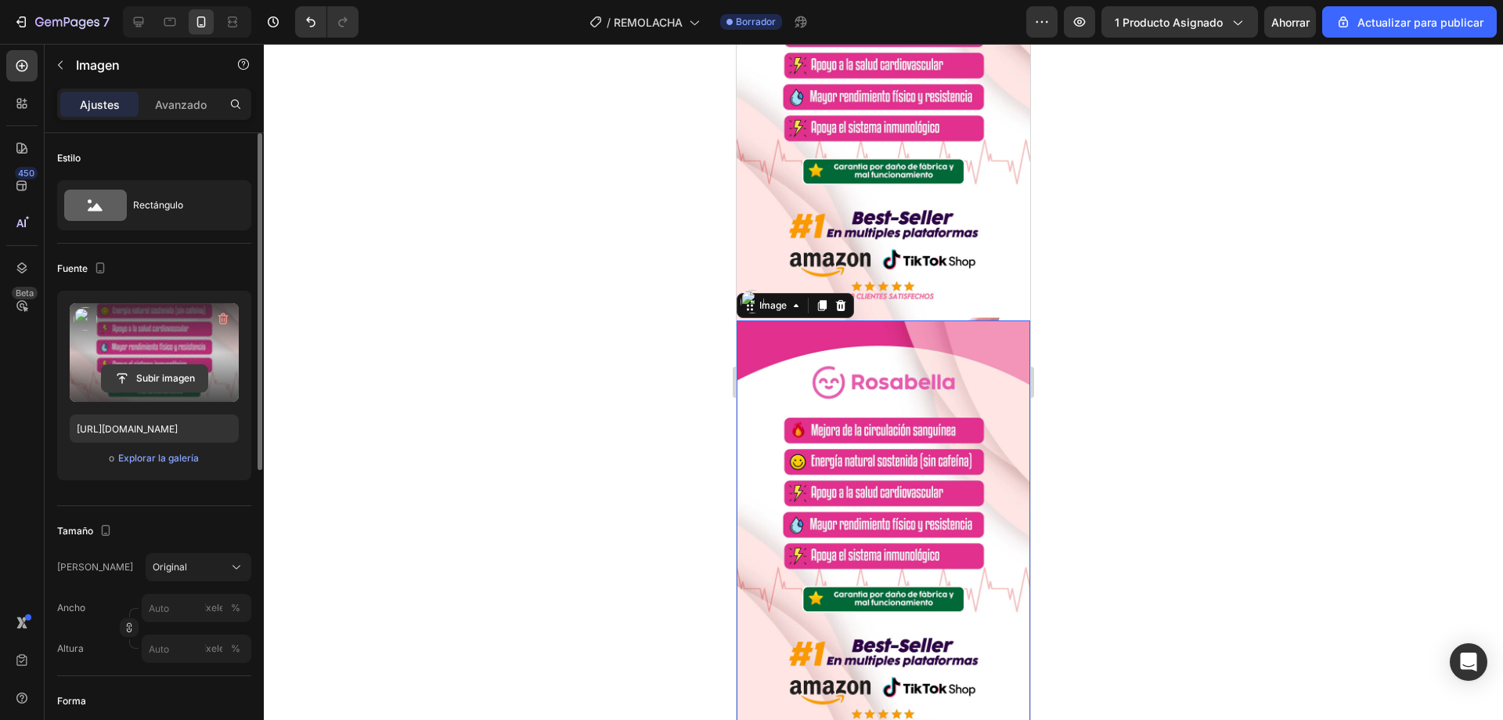
click at [168, 381] on input "file" at bounding box center [155, 378] width 106 height 27
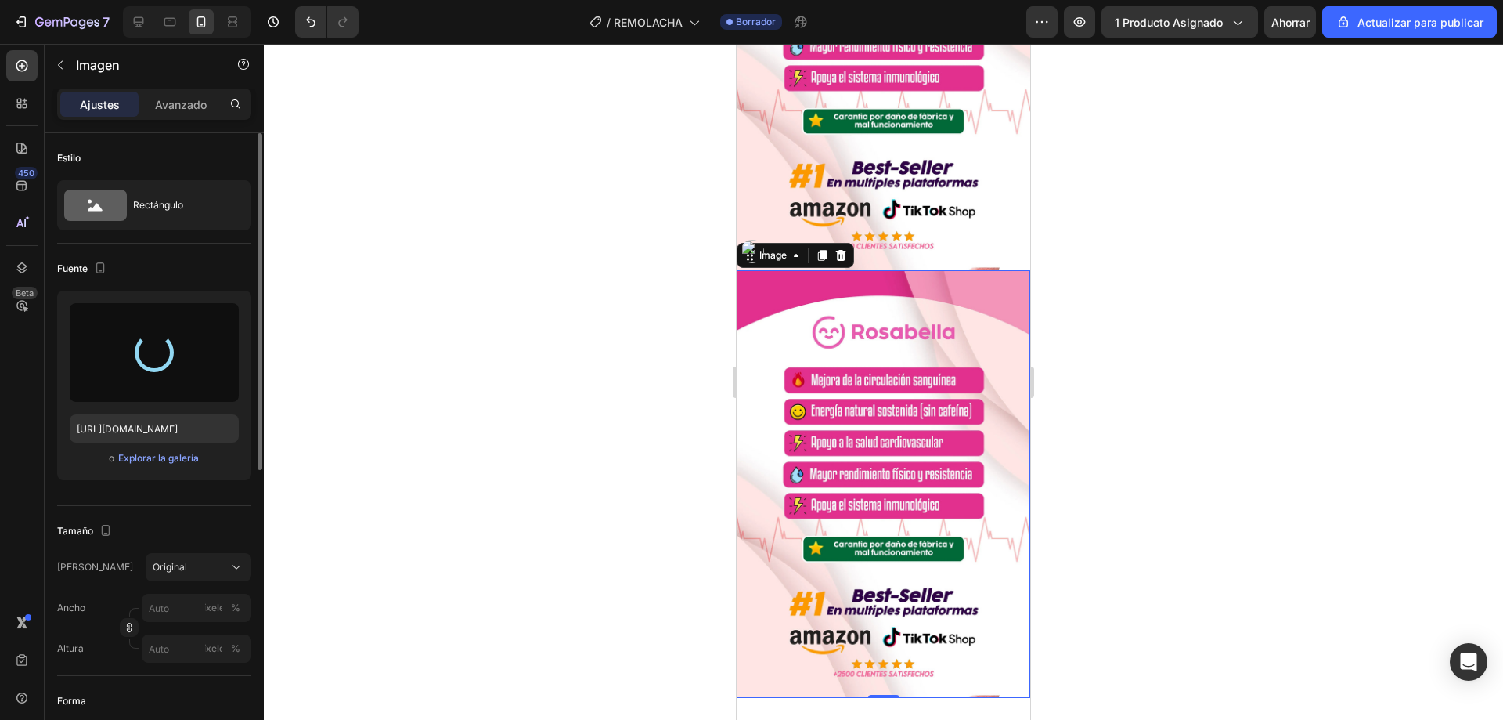
scroll to position [705, 0]
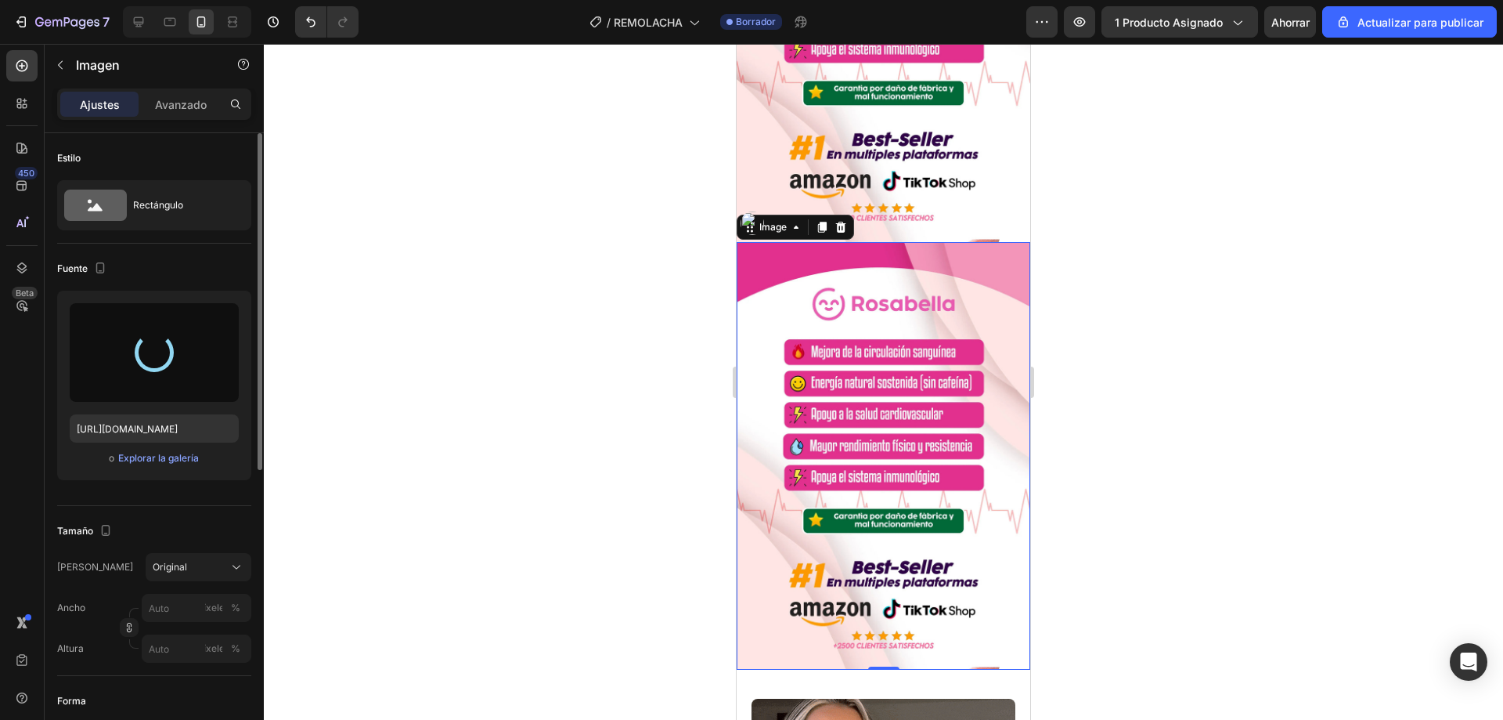
type input "[URL][DOMAIN_NAME]"
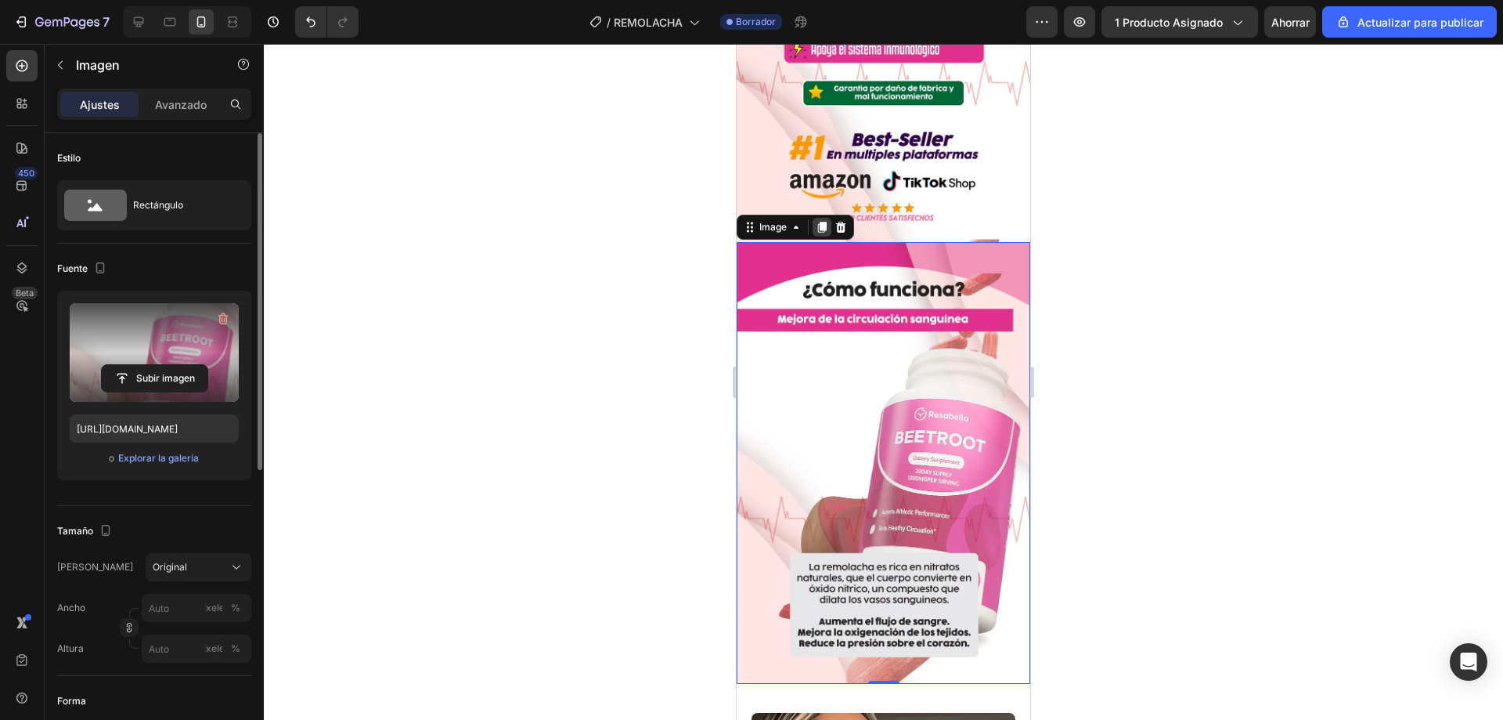
click at [817, 221] on icon at bounding box center [822, 227] width 13 height 13
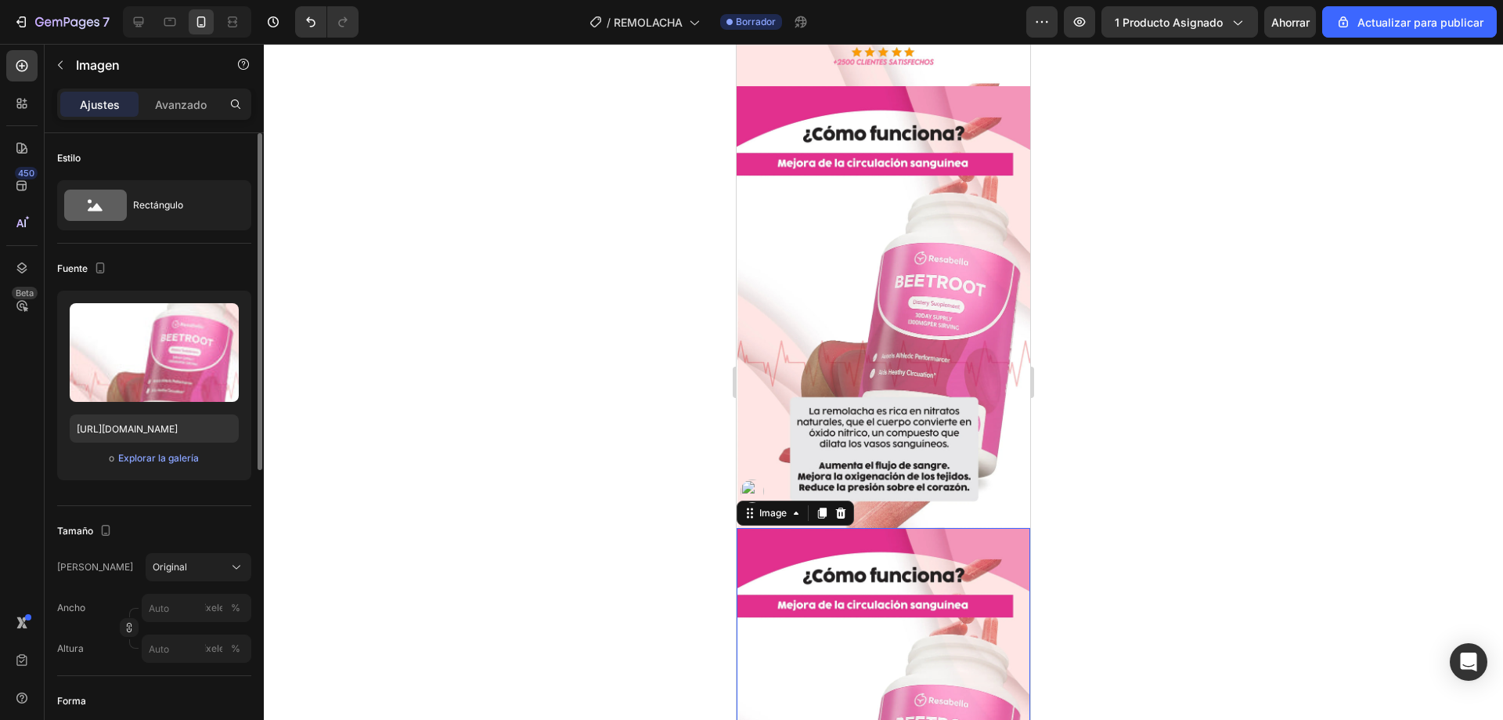
scroll to position [1175, 0]
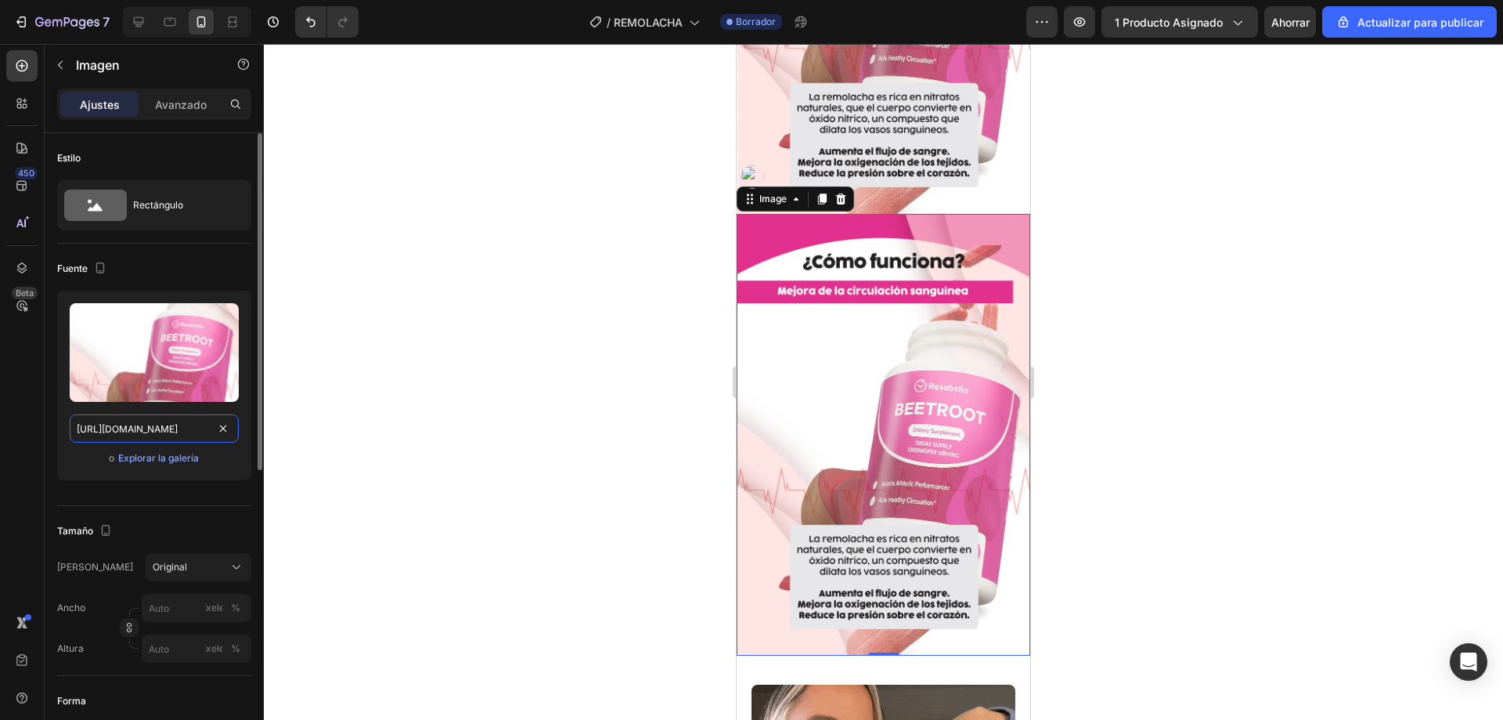
click at [145, 427] on input "[URL][DOMAIN_NAME]" at bounding box center [154, 428] width 169 height 28
paste input "[DOMAIN_NAME][URL]"
type input "[URL][DOMAIN_NAME]"
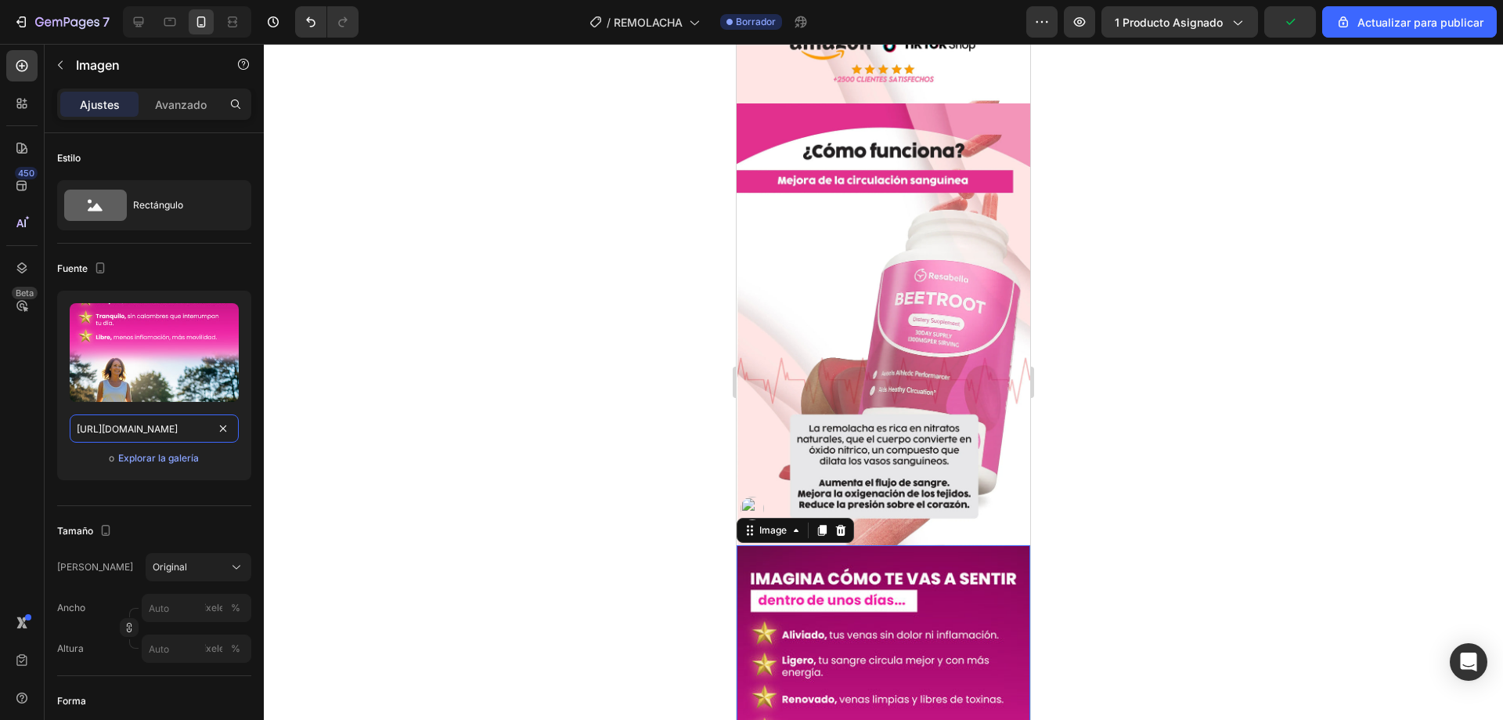
scroll to position [783, 0]
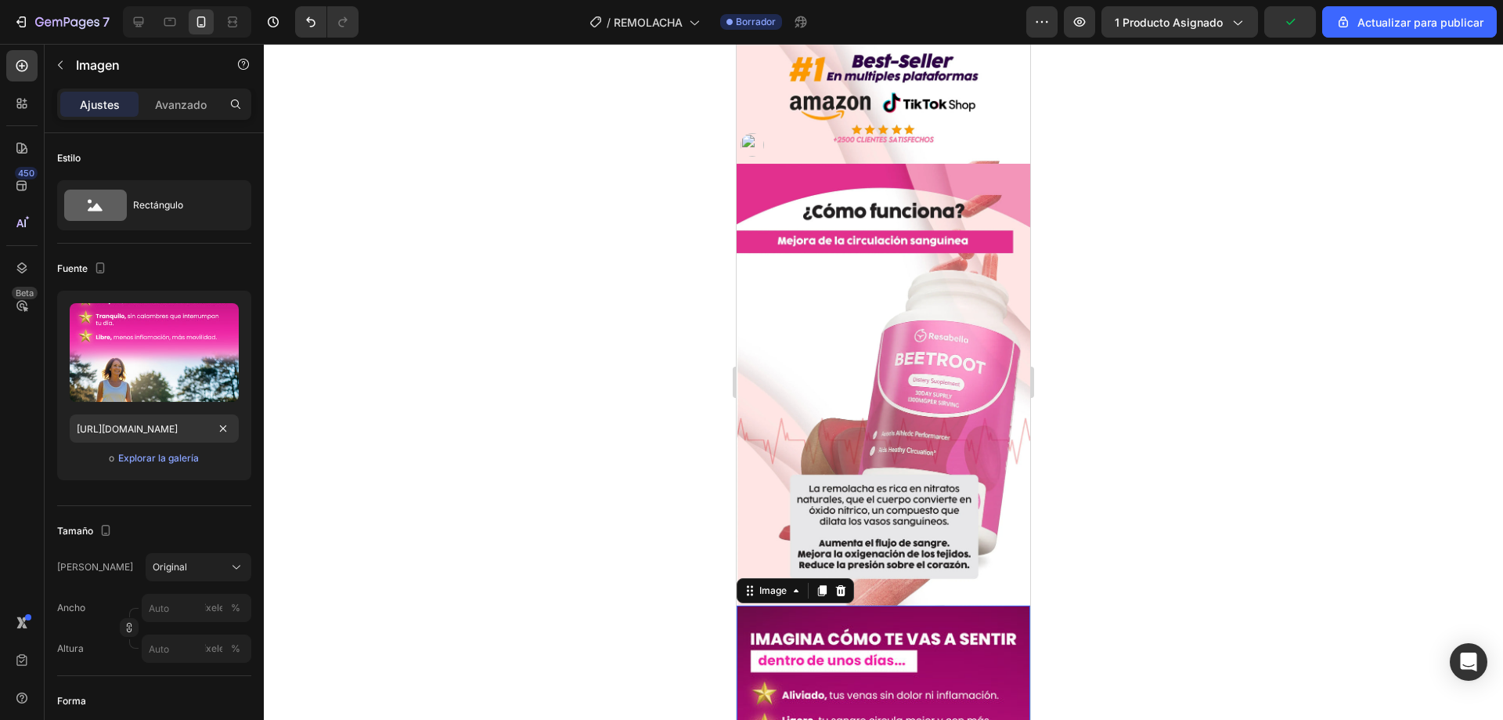
click at [880, 460] on img at bounding box center [884, 385] width 294 height 442
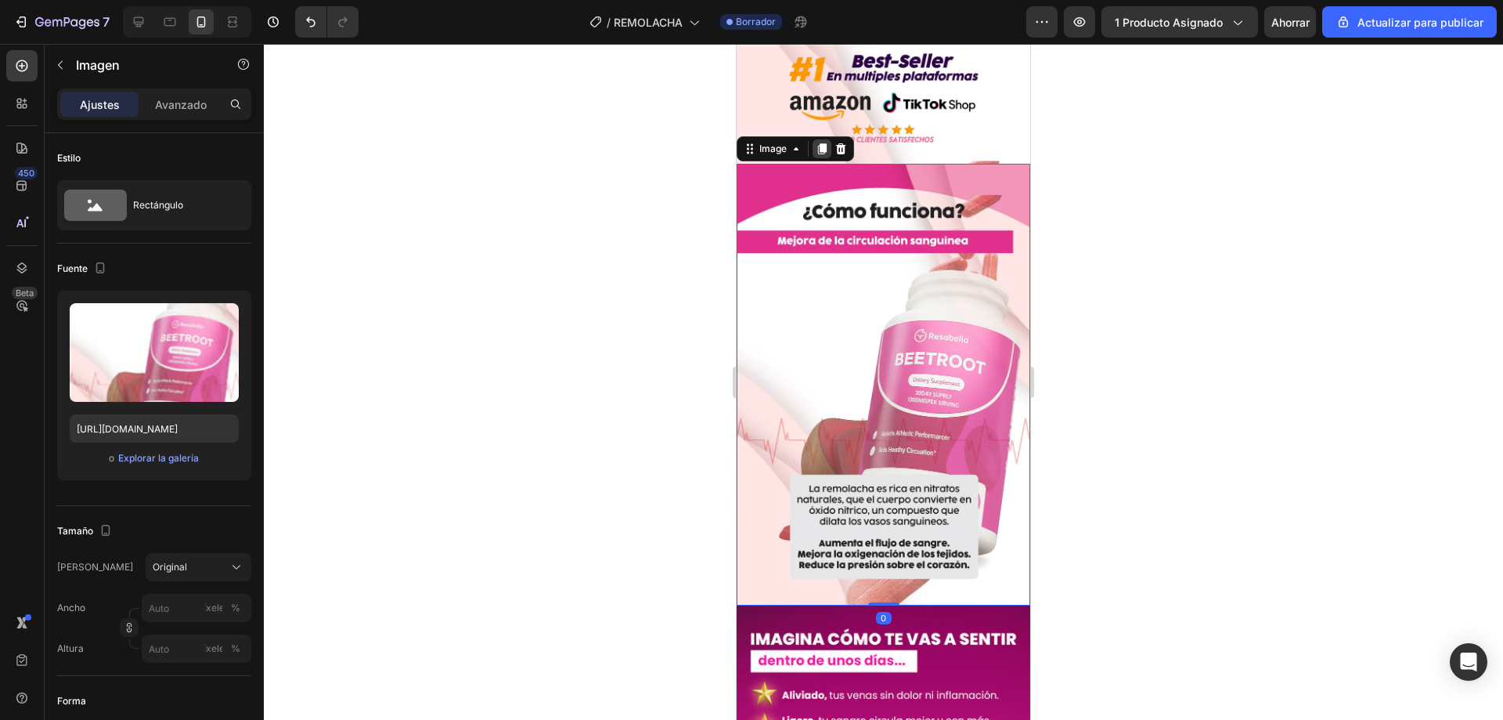
click at [819, 143] on icon at bounding box center [822, 149] width 13 height 13
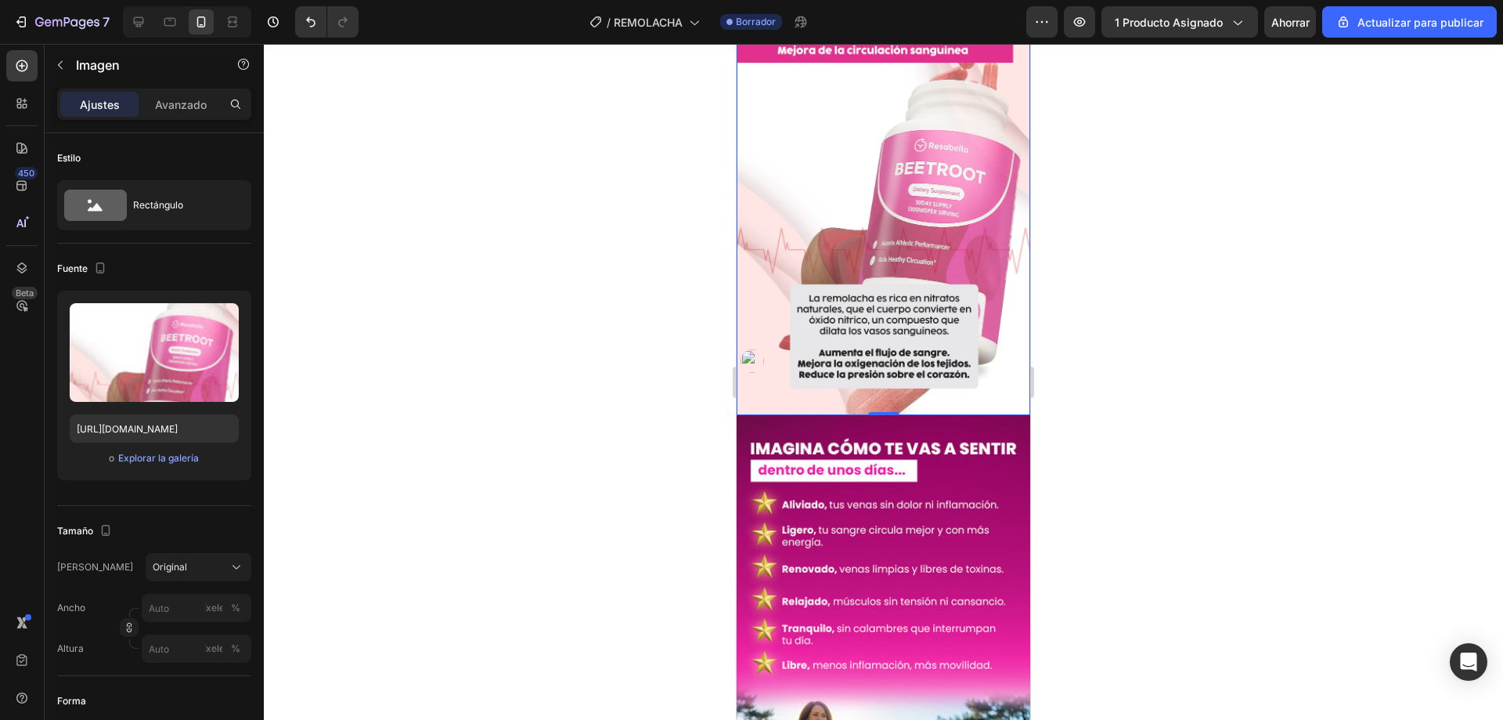
scroll to position [1159, 0]
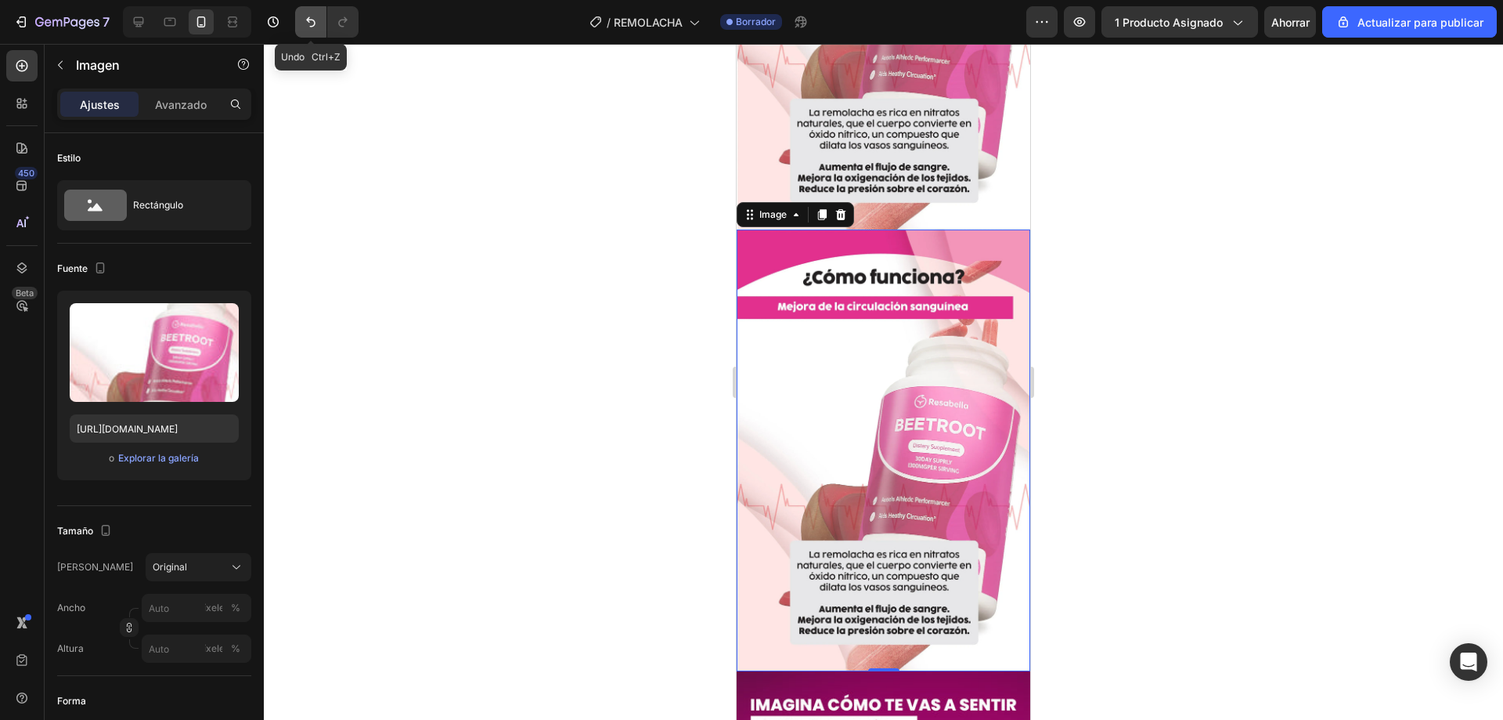
click at [299, 27] on button "Deshacer/Rehacer" at bounding box center [310, 21] width 31 height 31
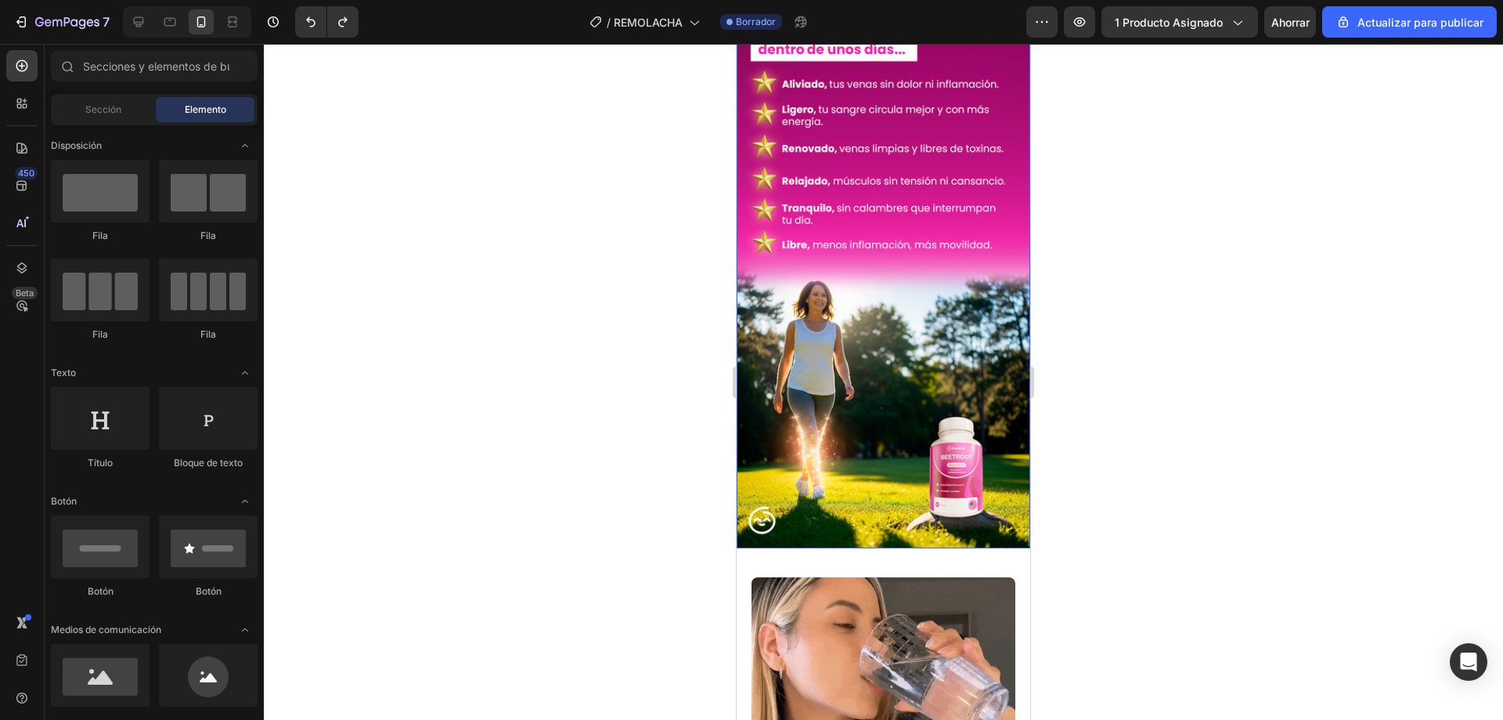
click at [816, 381] on img at bounding box center [884, 271] width 294 height 553
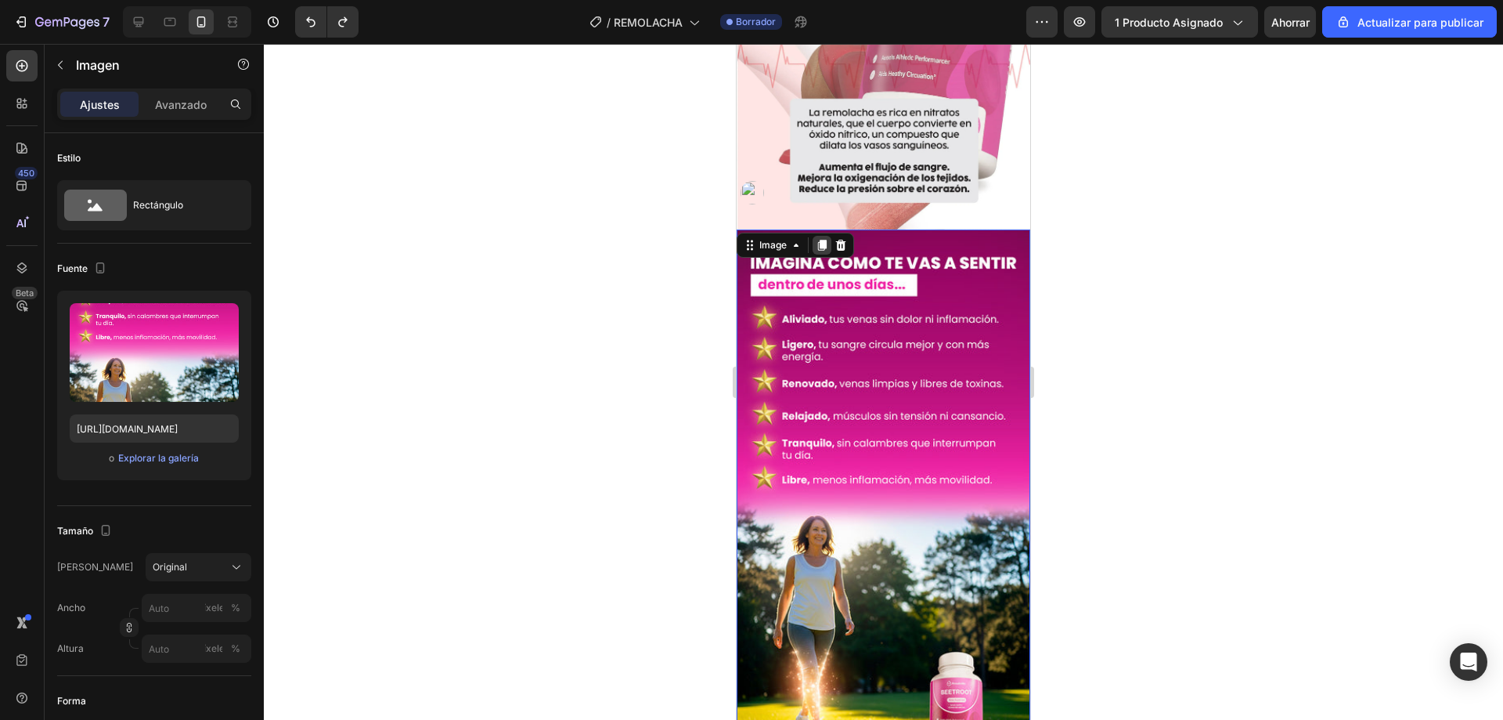
click at [822, 239] on icon at bounding box center [822, 245] width 13 height 13
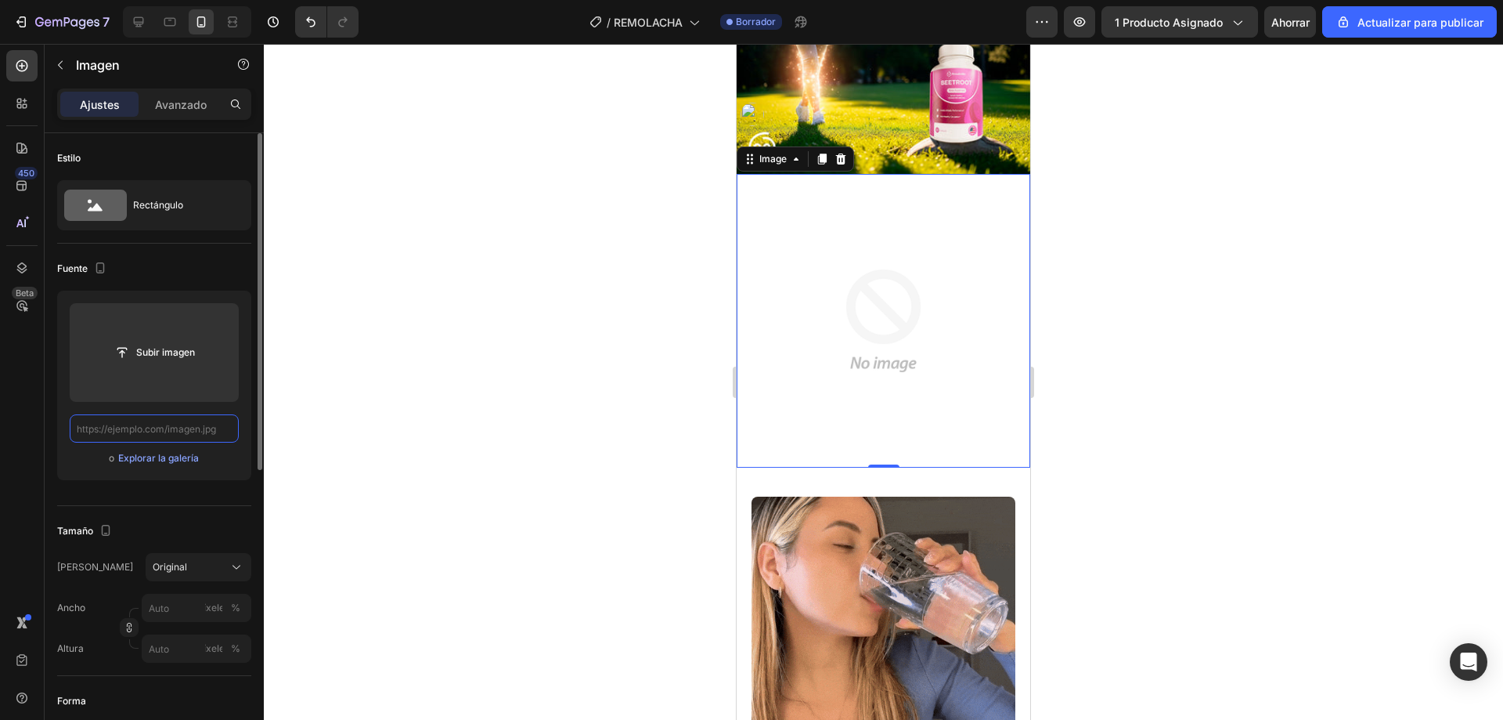
scroll to position [0, 0]
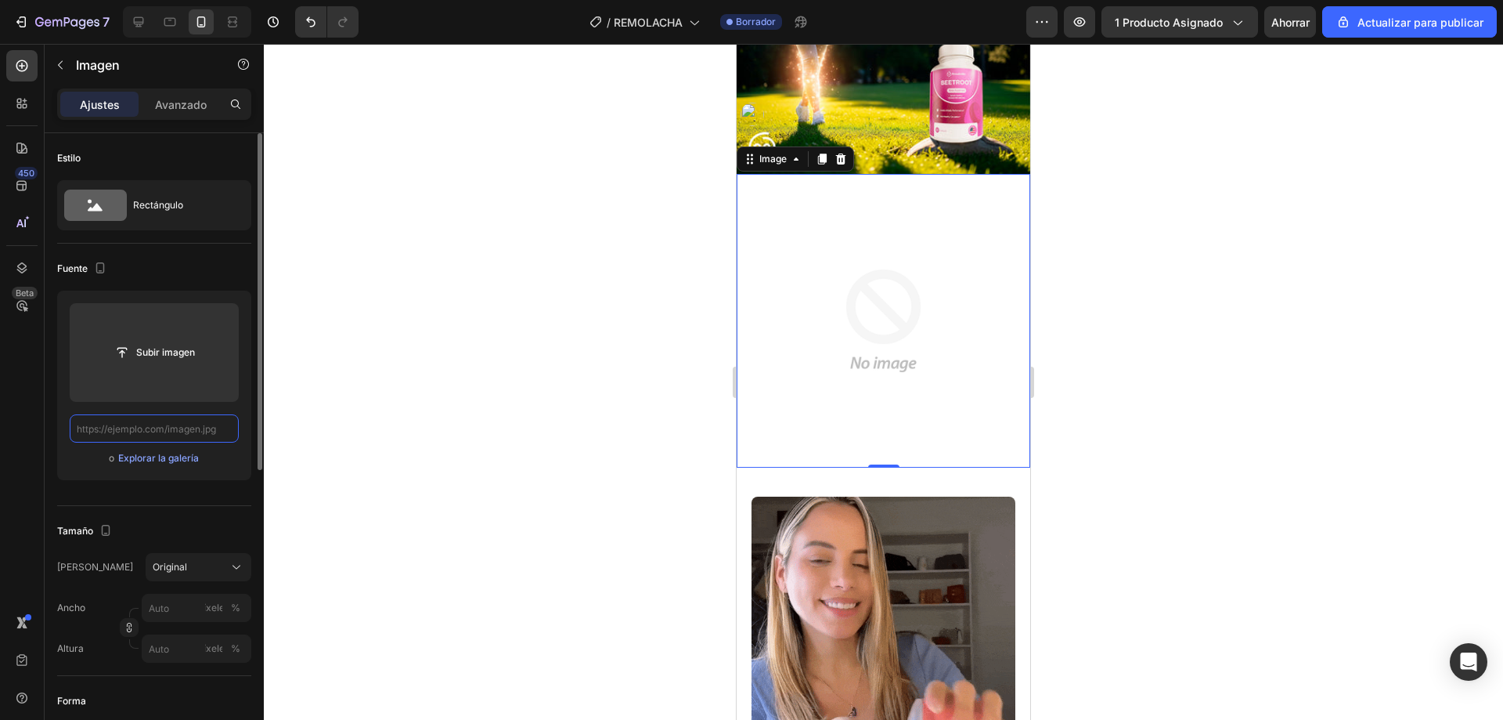
paste input "[URL][DOMAIN_NAME]"
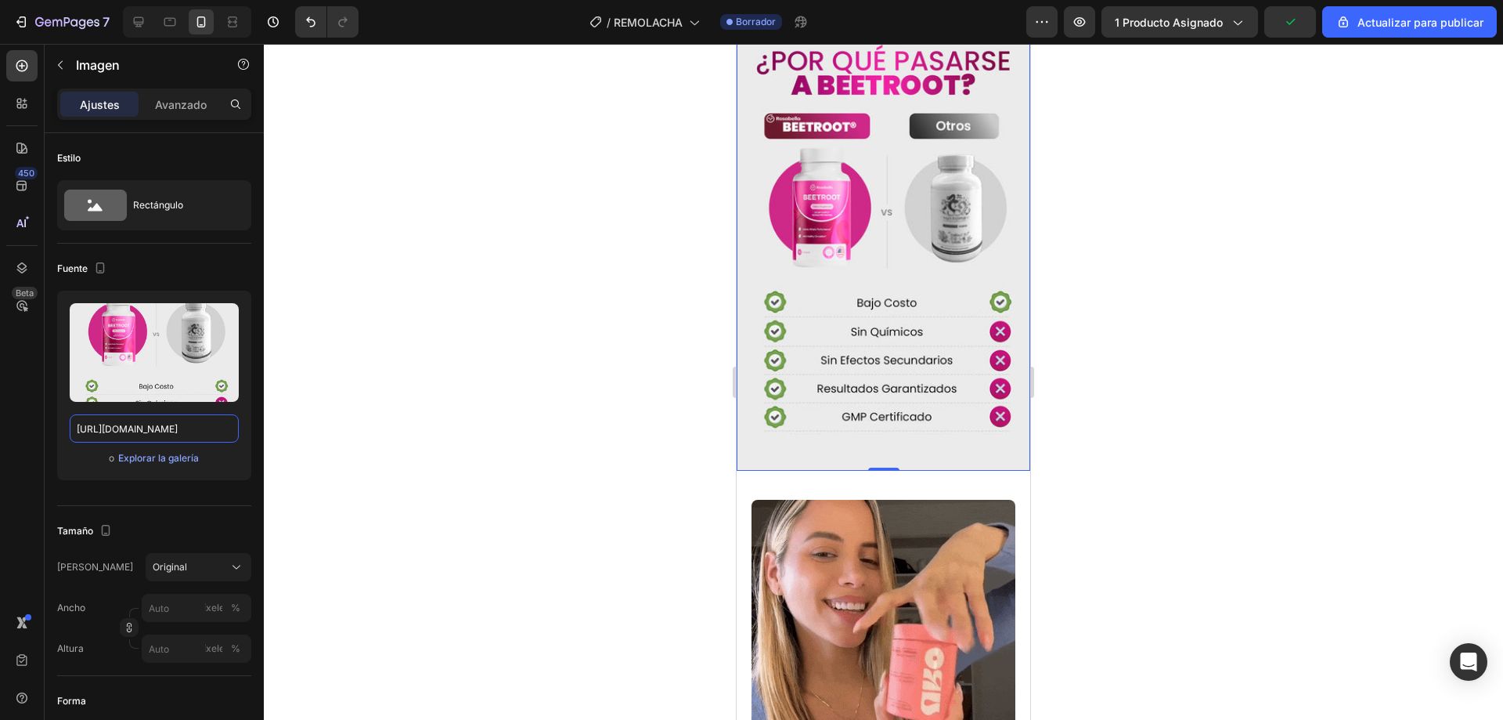
scroll to position [1611, 0]
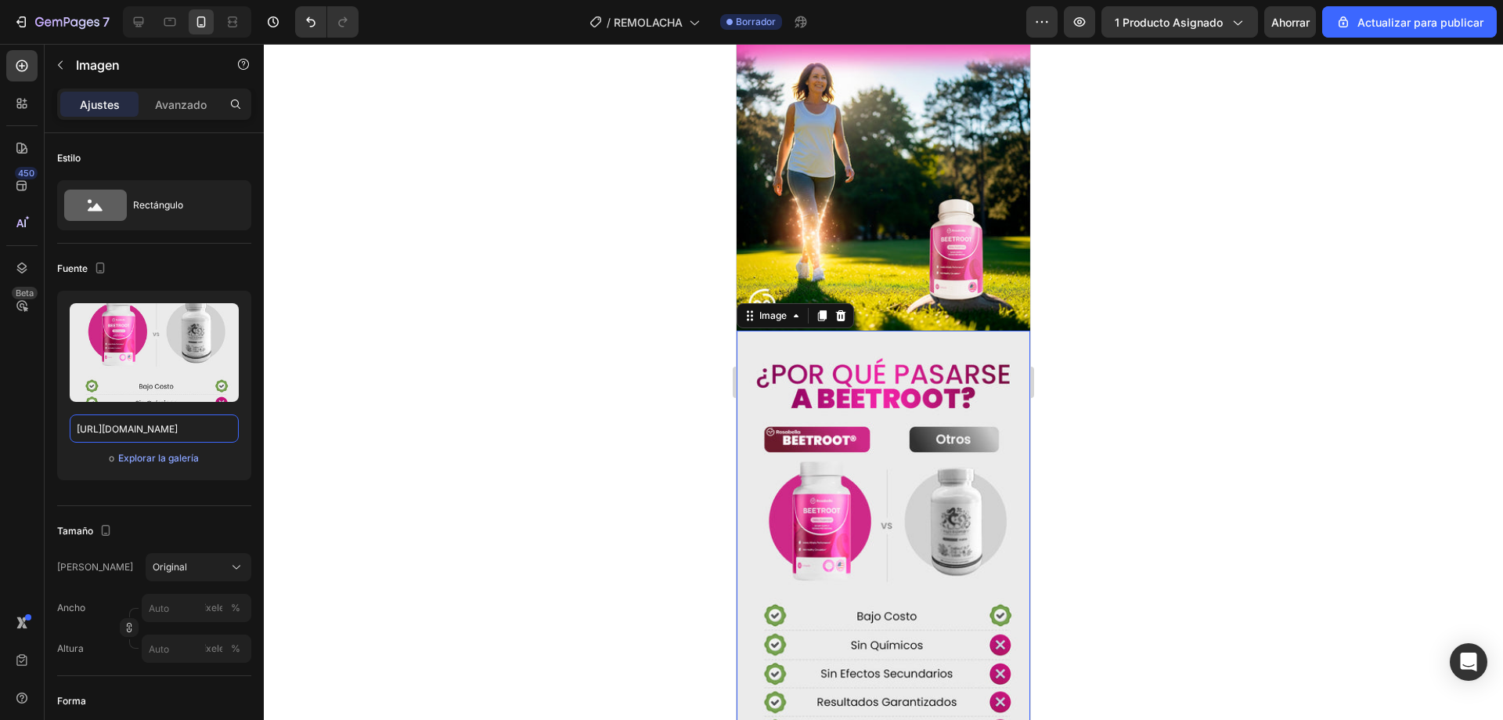
type input "[URL][DOMAIN_NAME]"
click at [826, 310] on icon at bounding box center [822, 315] width 9 height 11
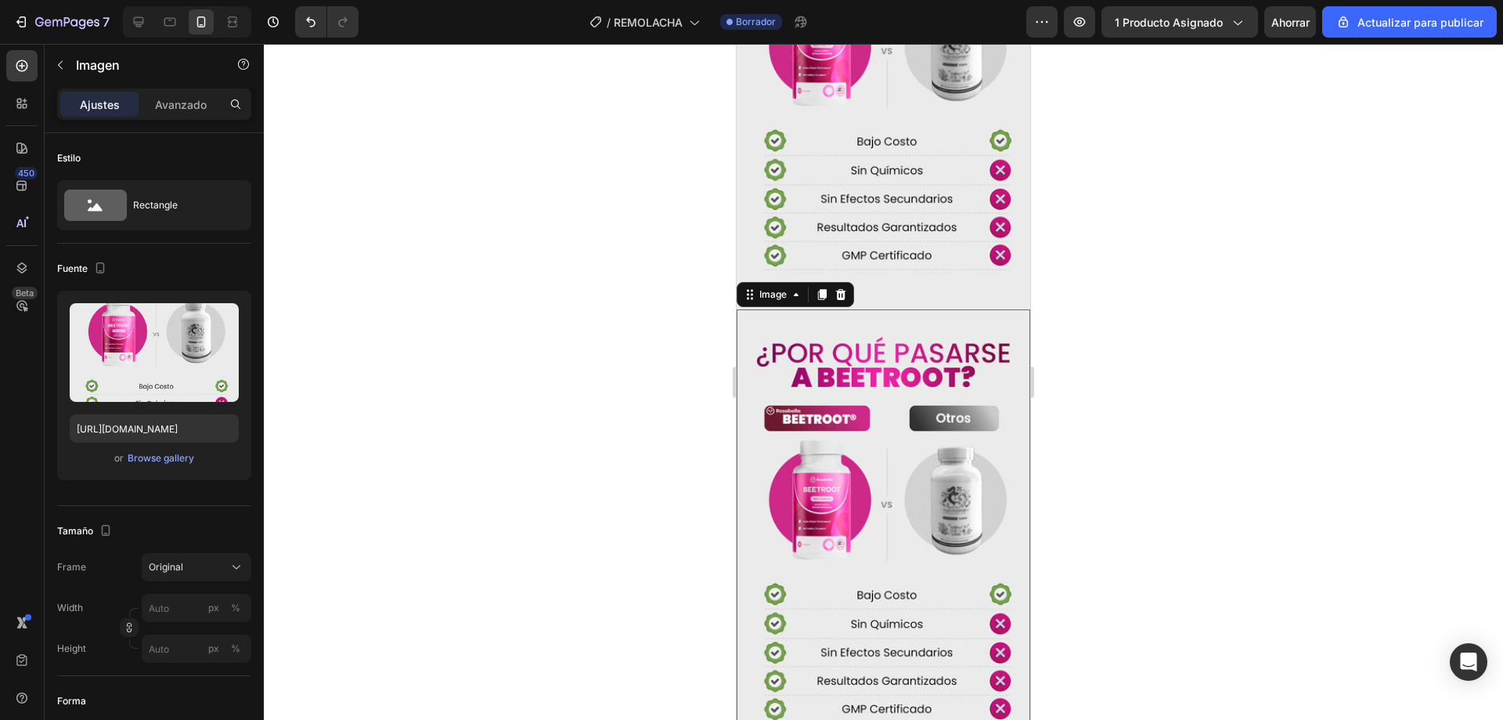
scroll to position [2203, 0]
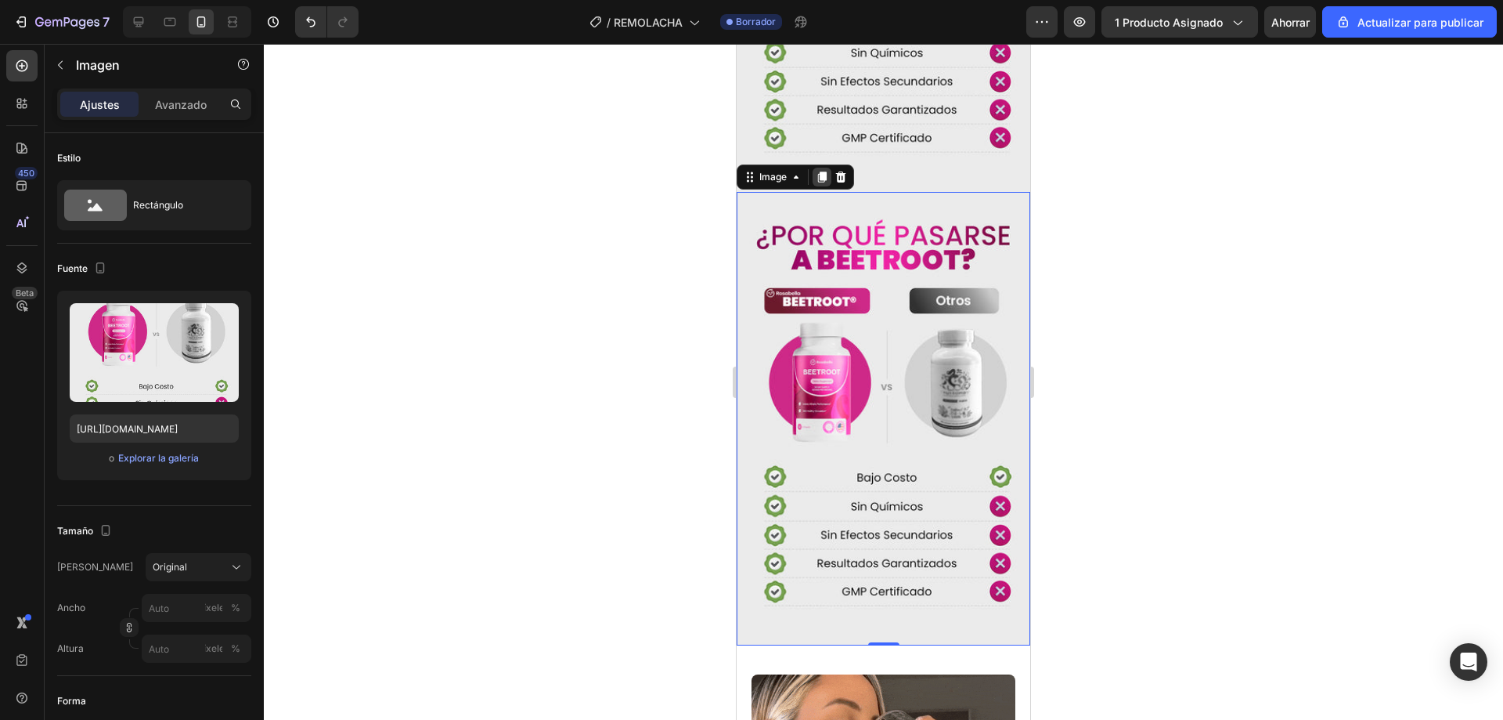
click at [823, 171] on icon at bounding box center [822, 177] width 13 height 13
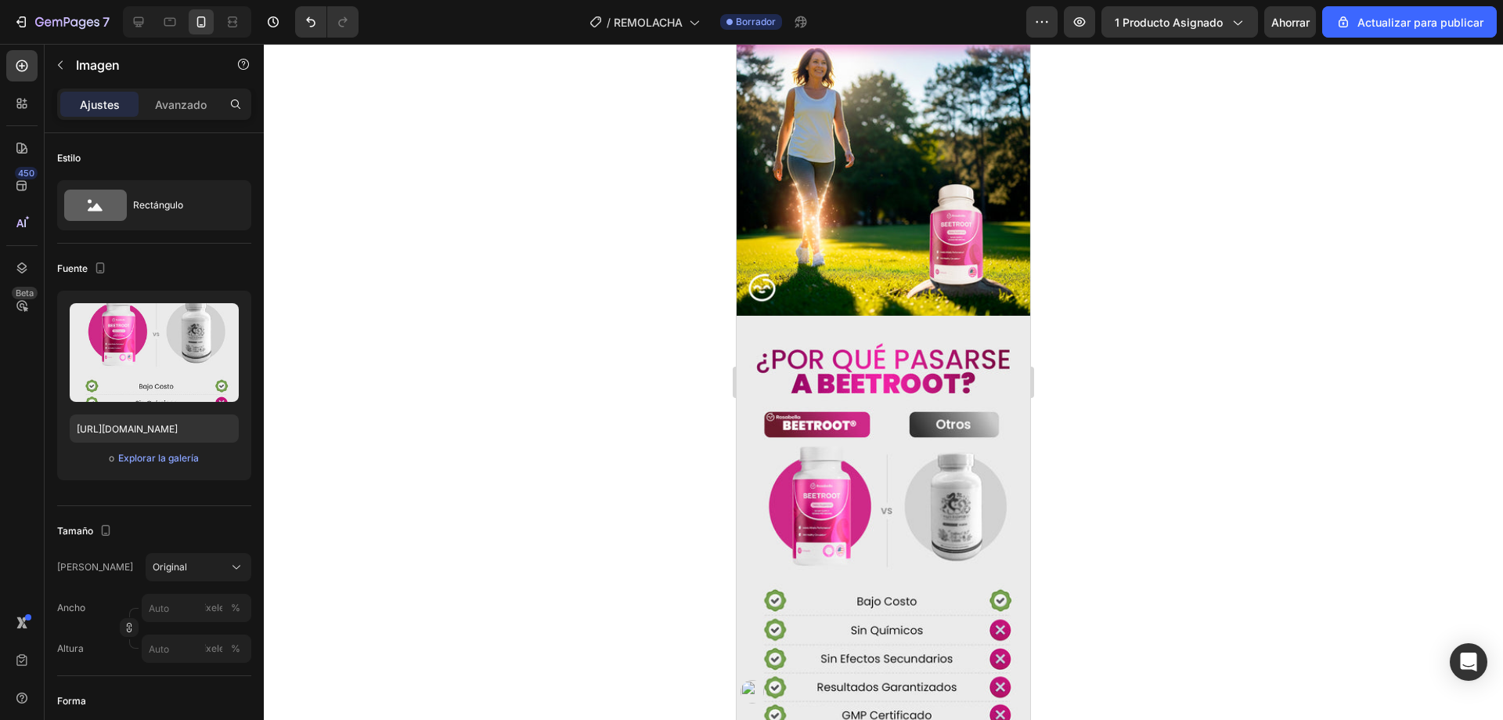
scroll to position [1621, 0]
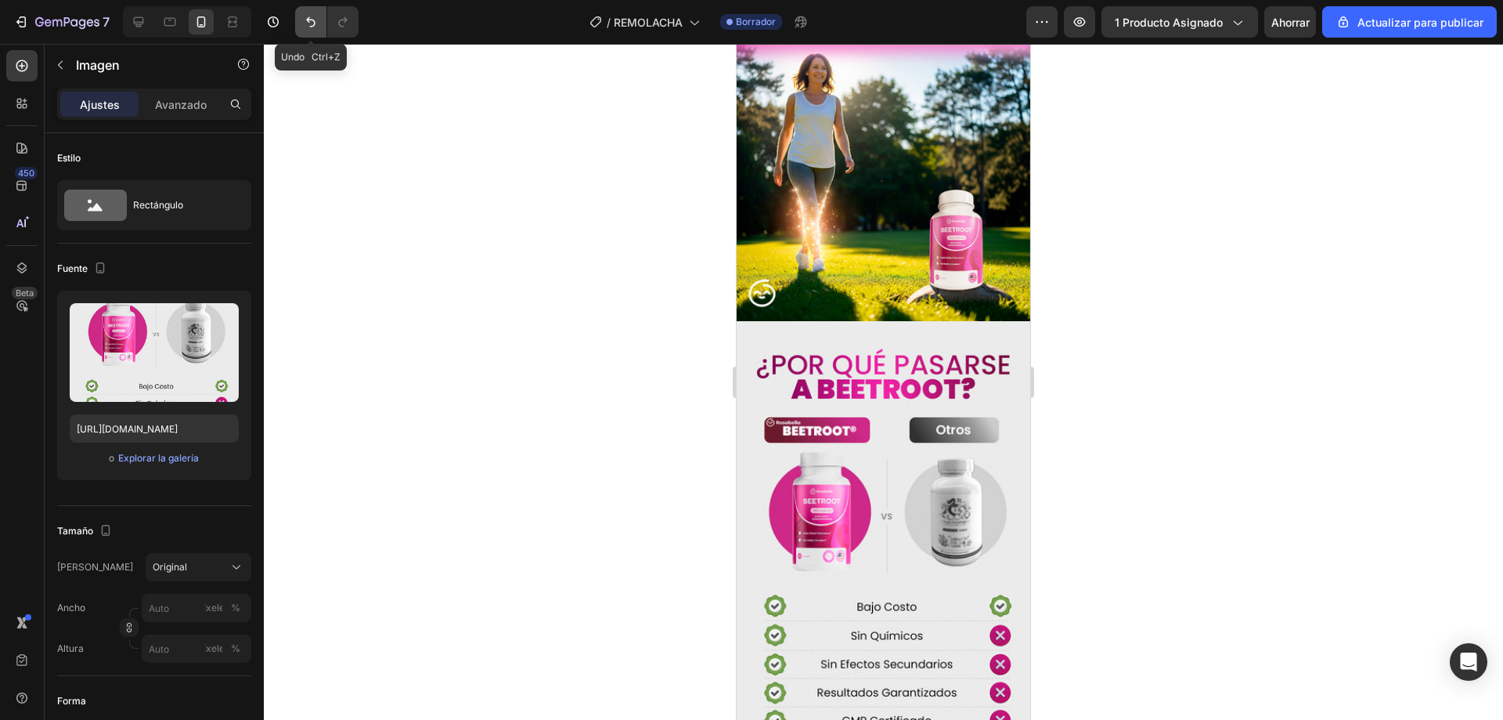
click at [298, 27] on button "Deshacer/Rehacer" at bounding box center [310, 21] width 31 height 31
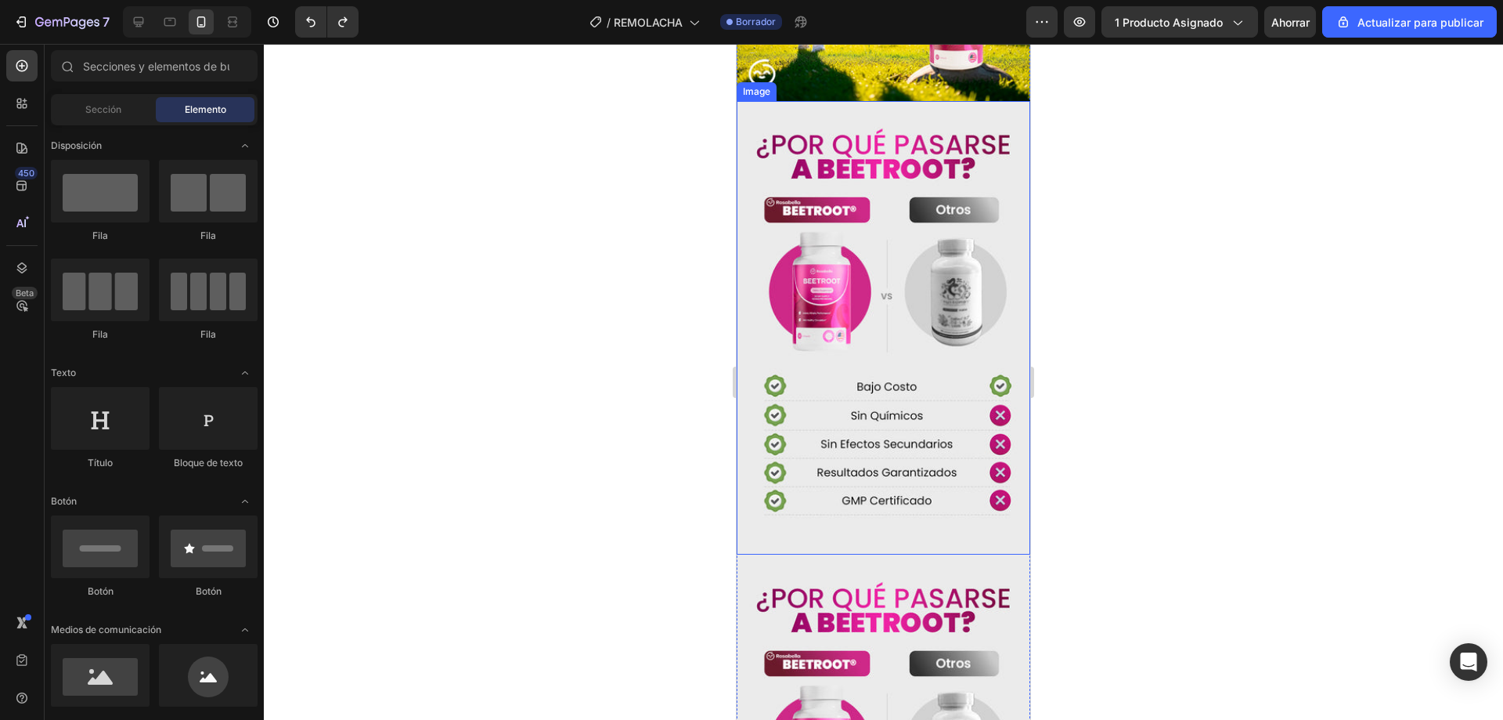
scroll to position [1934, 0]
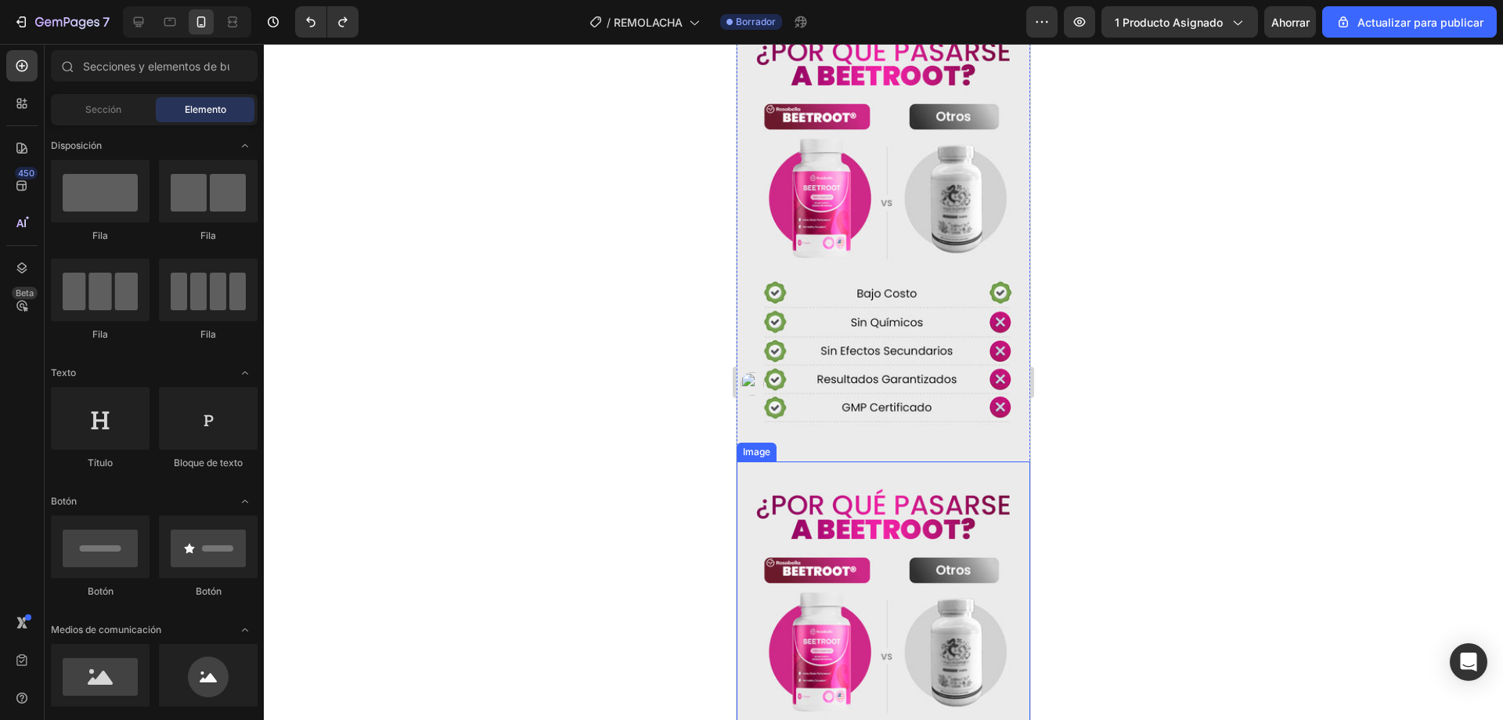
click at [893, 482] on img at bounding box center [884, 687] width 294 height 453
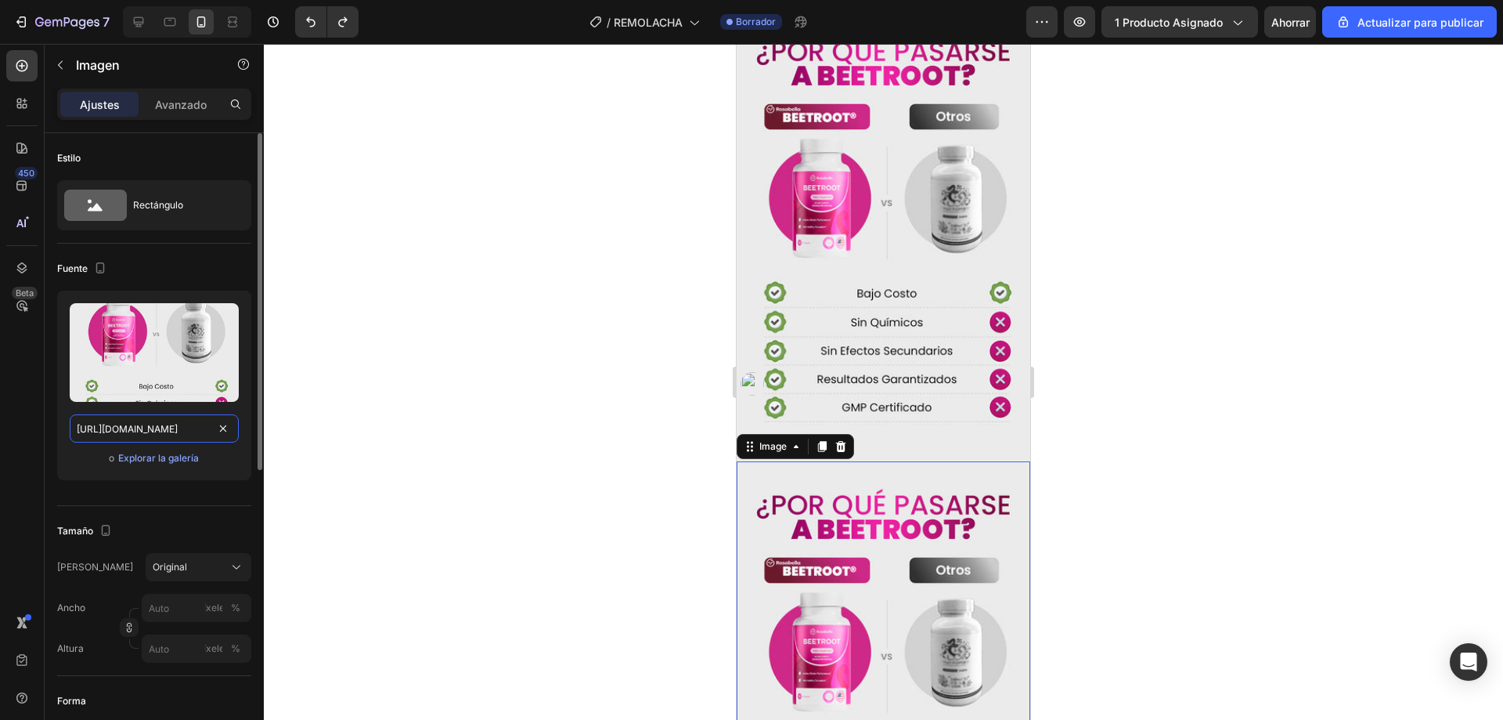
click at [140, 429] on input "[URL][DOMAIN_NAME]" at bounding box center [154, 428] width 169 height 28
paste input "7.jpg?v=1756095197"
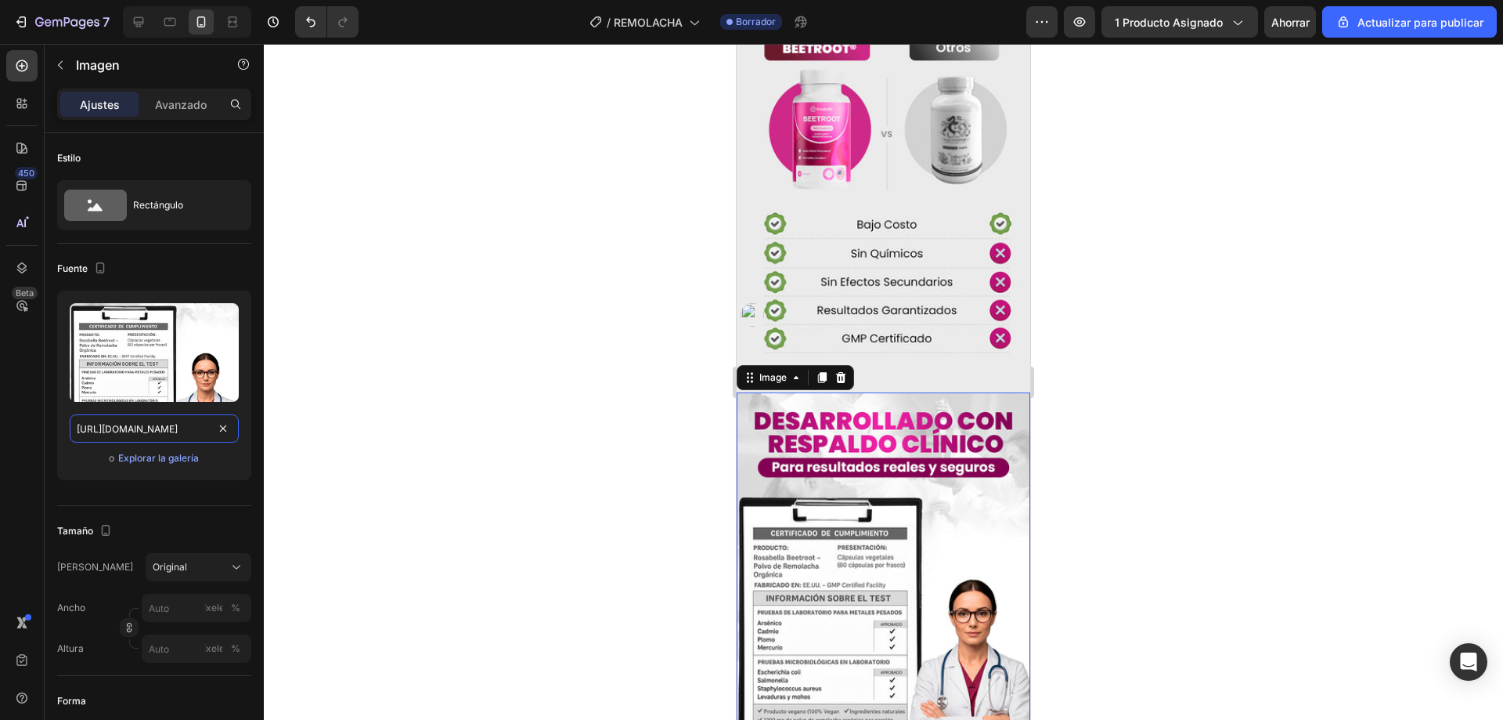
scroll to position [2091, 0]
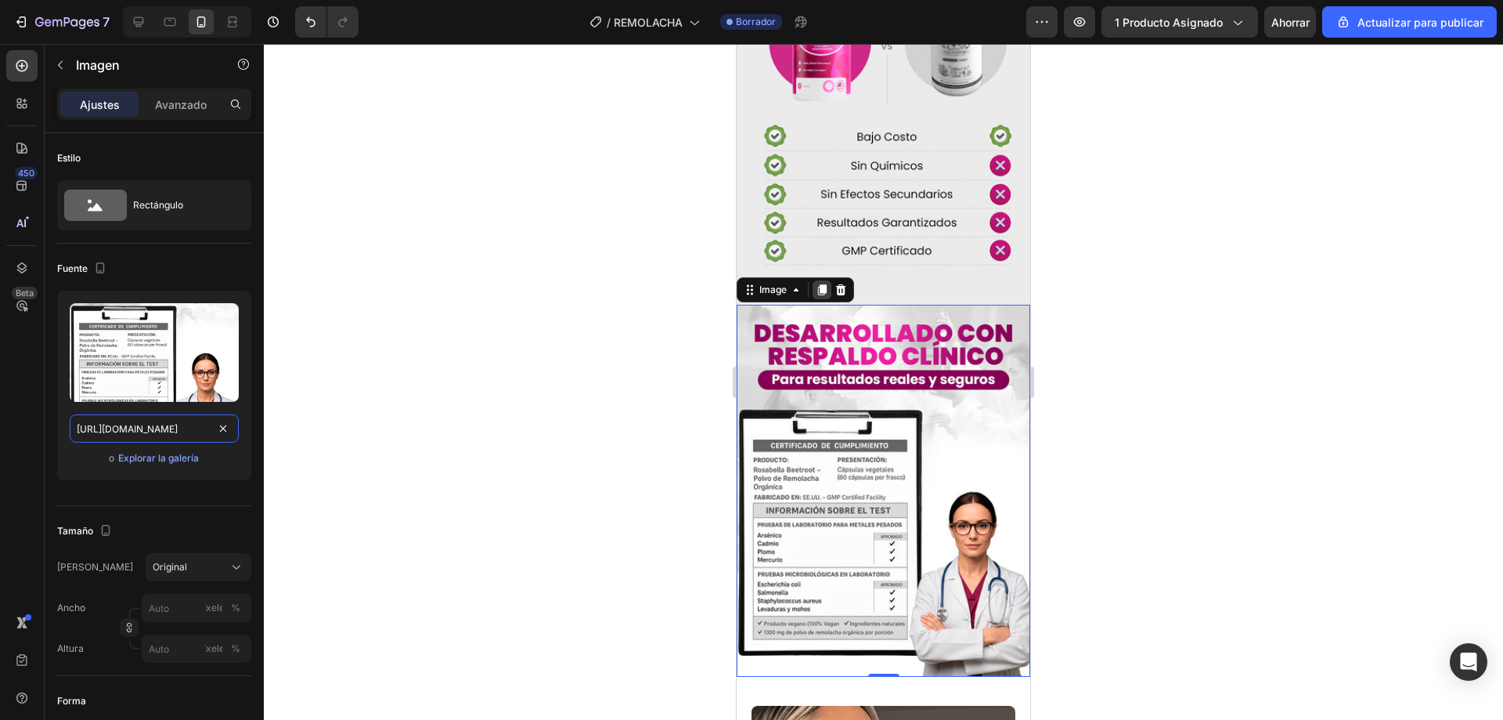
type input "[URL][DOMAIN_NAME]"
click at [817, 283] on icon at bounding box center [822, 289] width 13 height 13
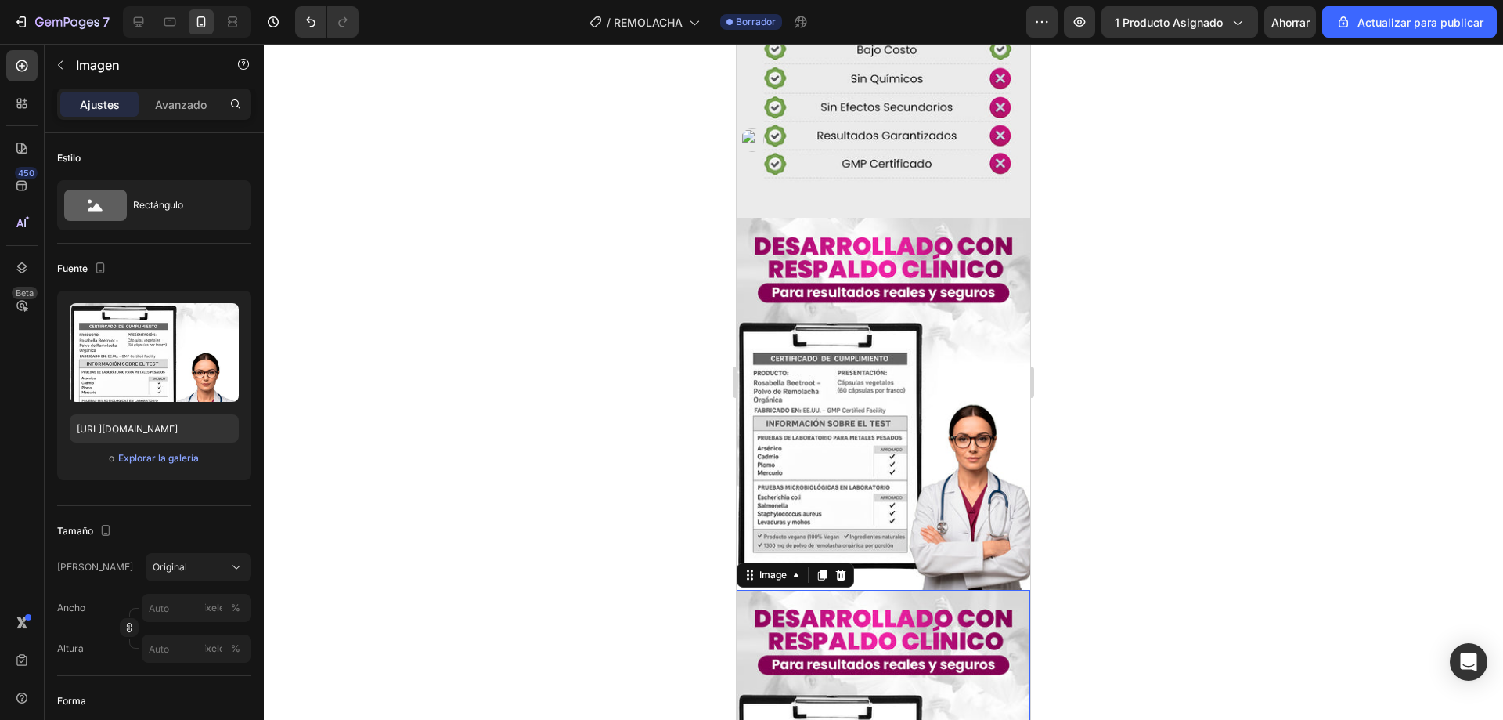
scroll to position [2404, 0]
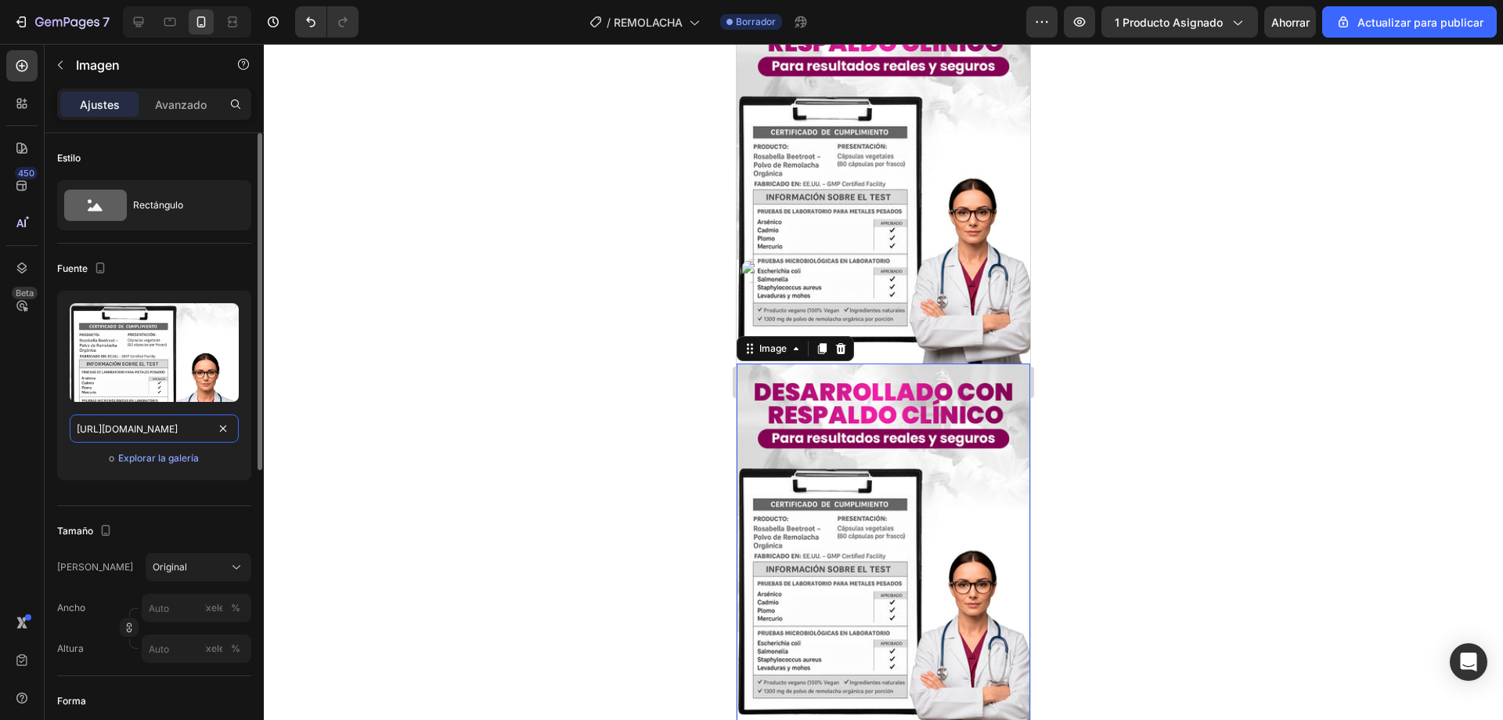
click at [149, 426] on input "[URL][DOMAIN_NAME]" at bounding box center [154, 428] width 169 height 28
paste input "8.jpg?v=1756095213"
type input "[URL][DOMAIN_NAME]"
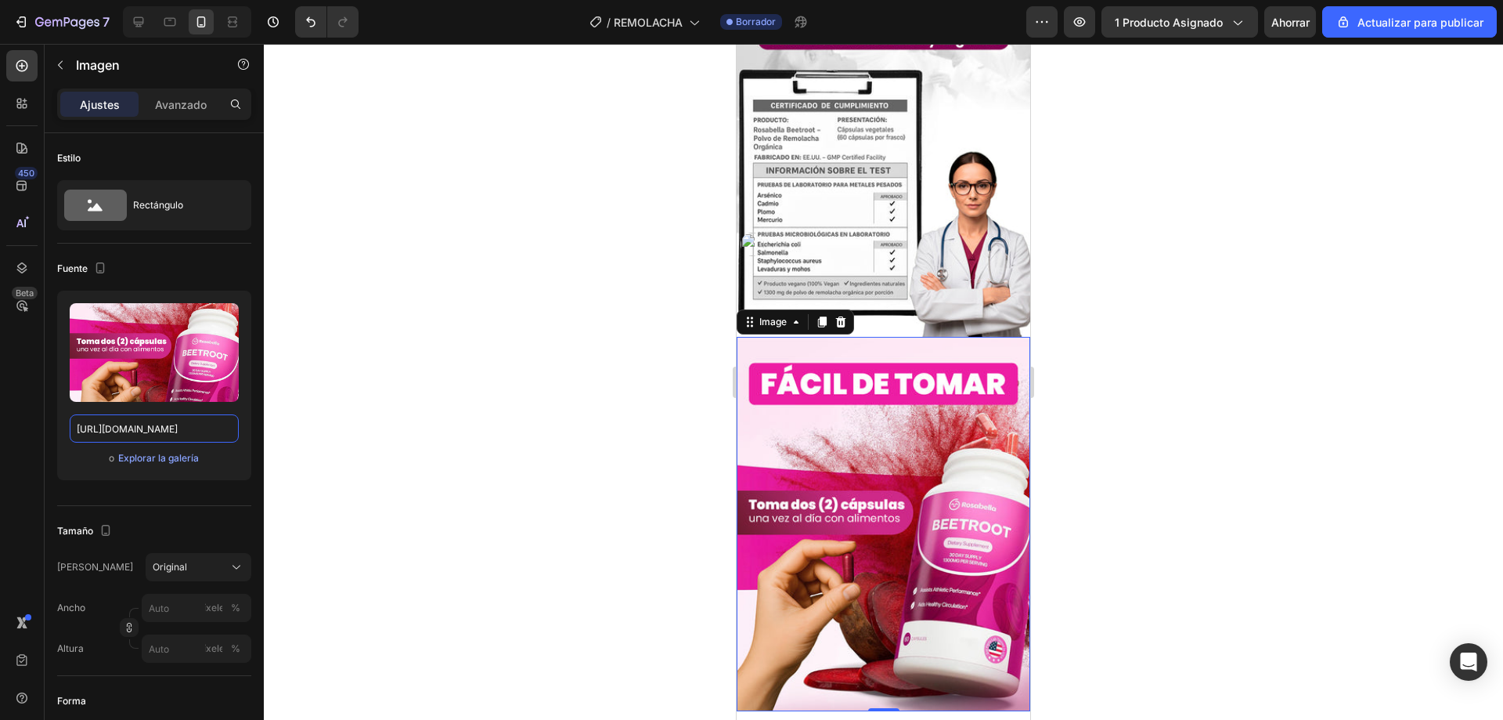
scroll to position [2560, 0]
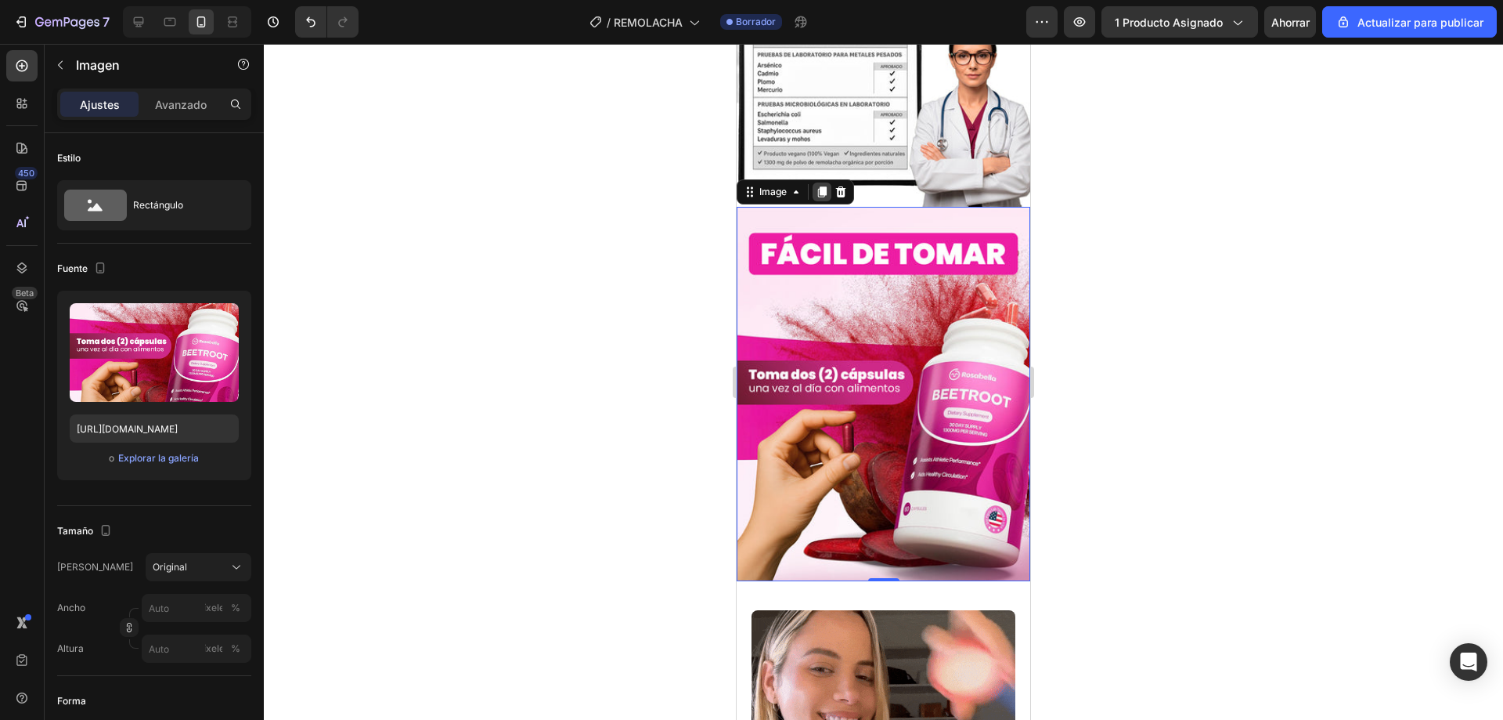
click at [821, 186] on icon at bounding box center [822, 191] width 9 height 11
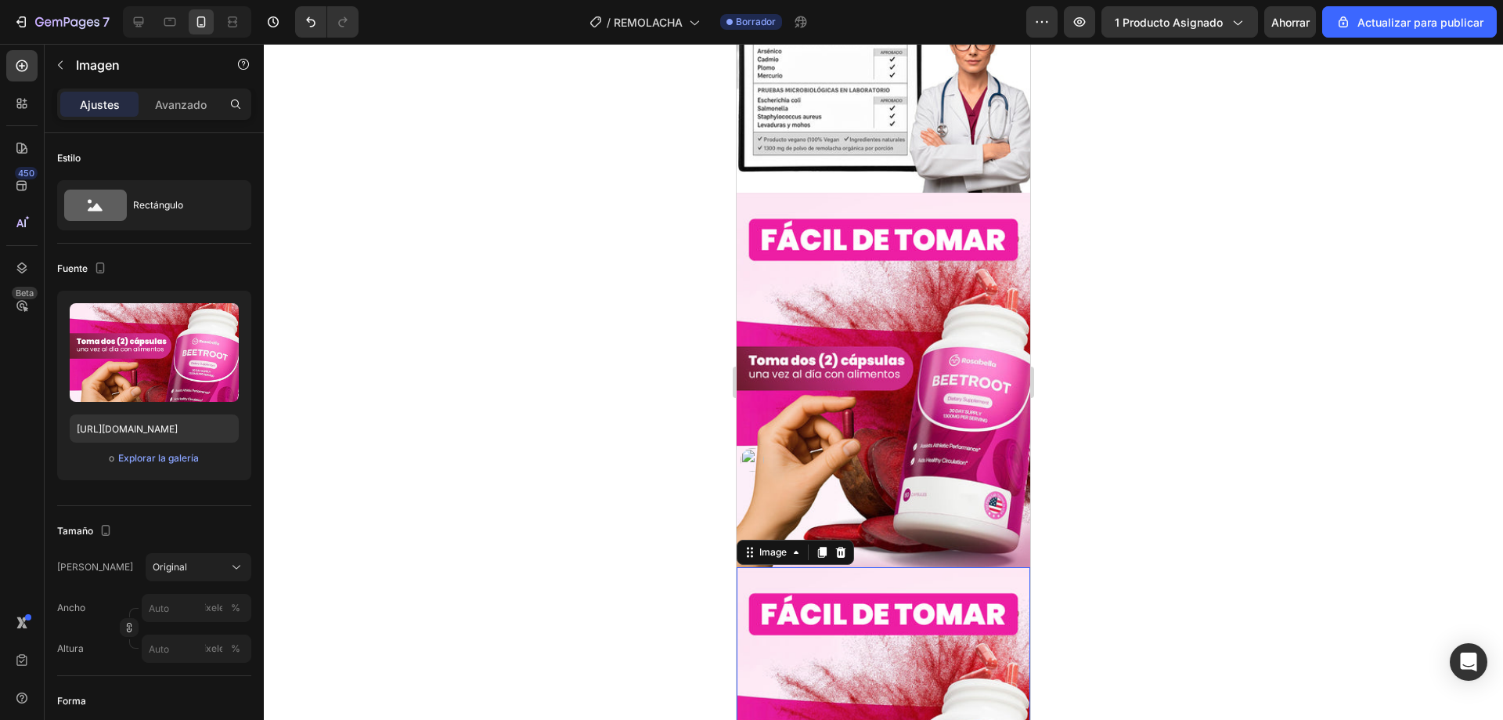
scroll to position [2795, 0]
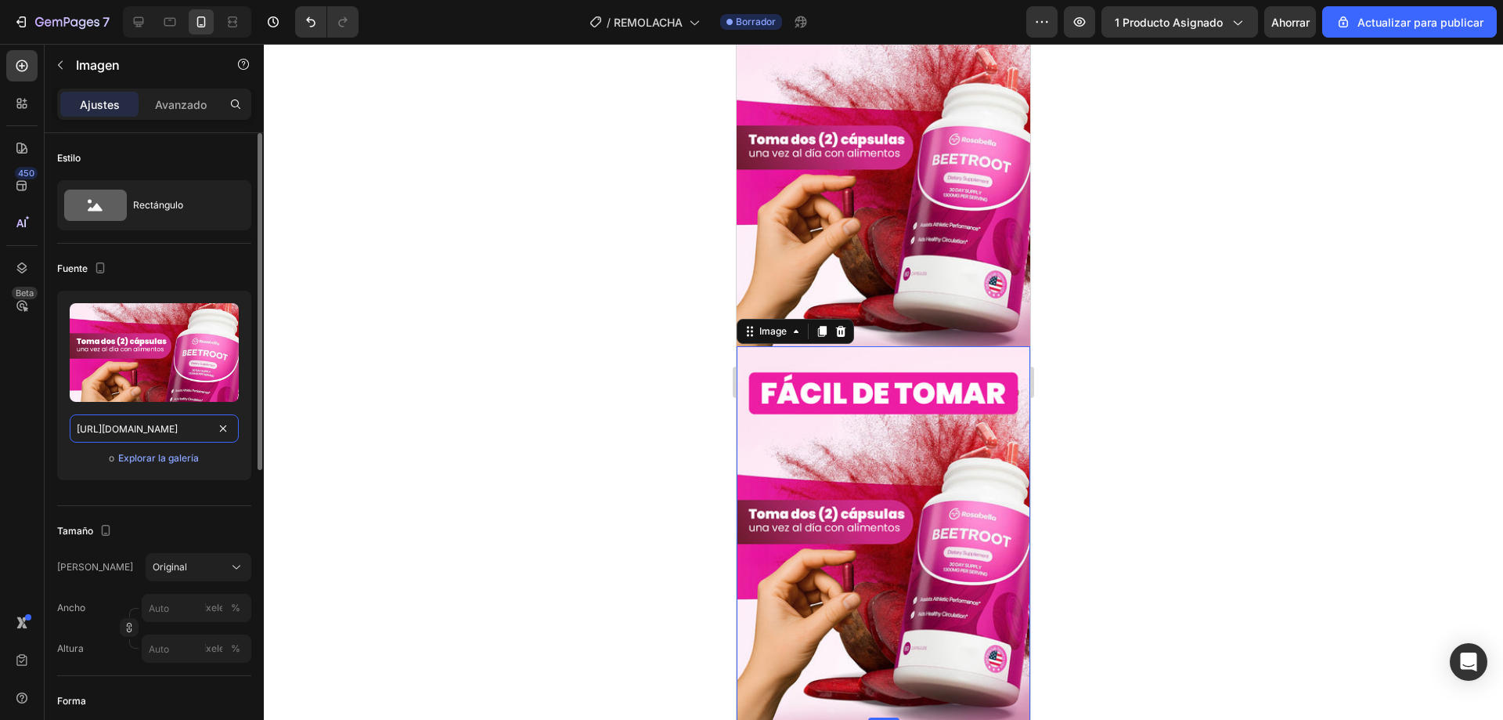
click at [146, 433] on input "[URL][DOMAIN_NAME]" at bounding box center [154, 428] width 169 height 28
paste input "22.jpg?v=1756095249"
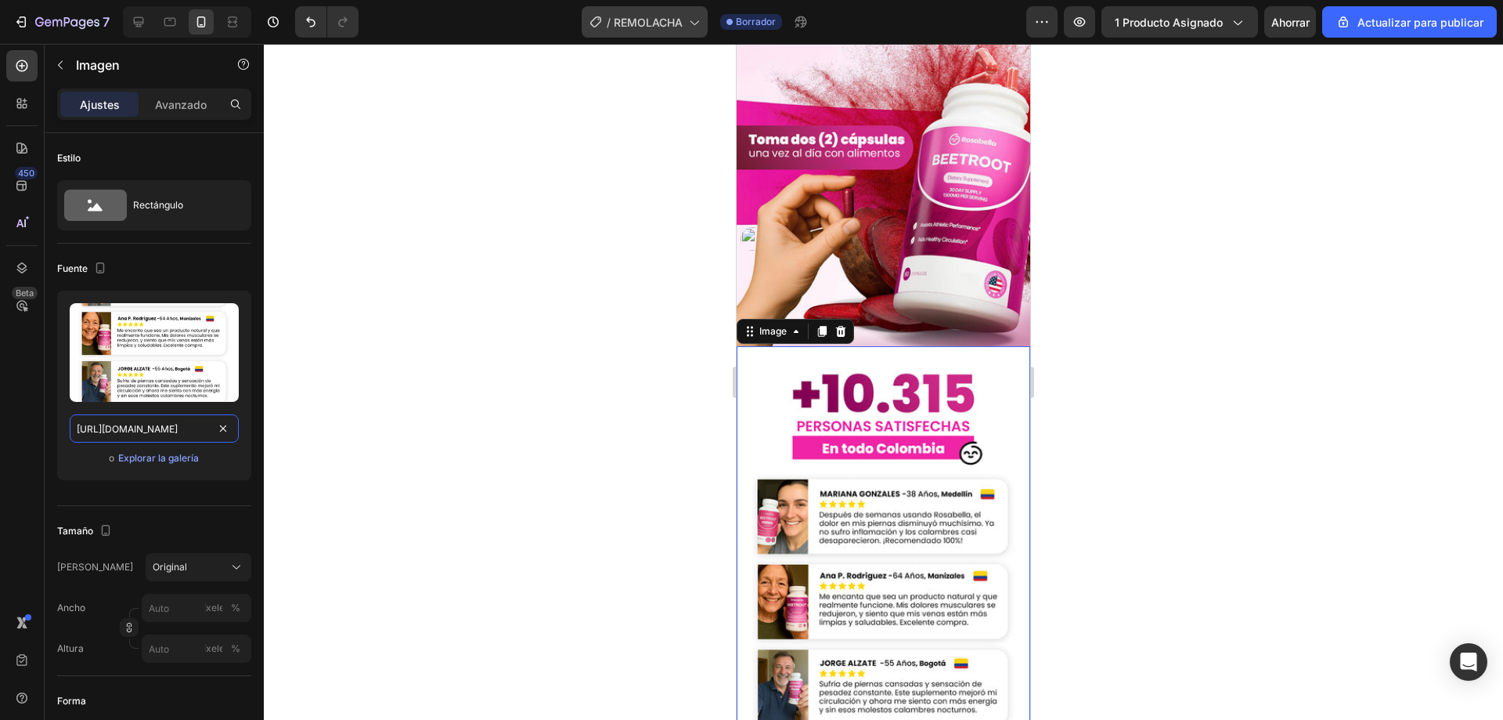
type input "[URL][DOMAIN_NAME]"
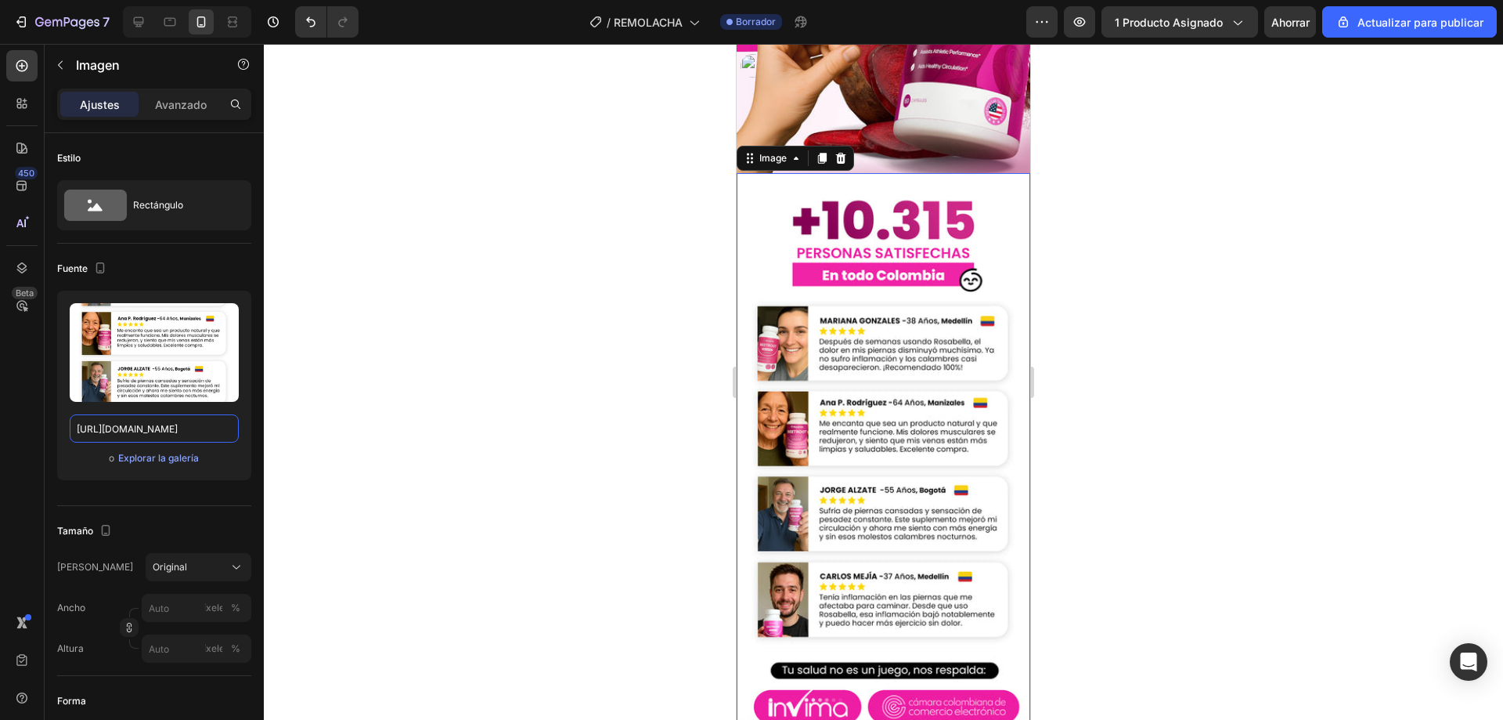
scroll to position [2874, 0]
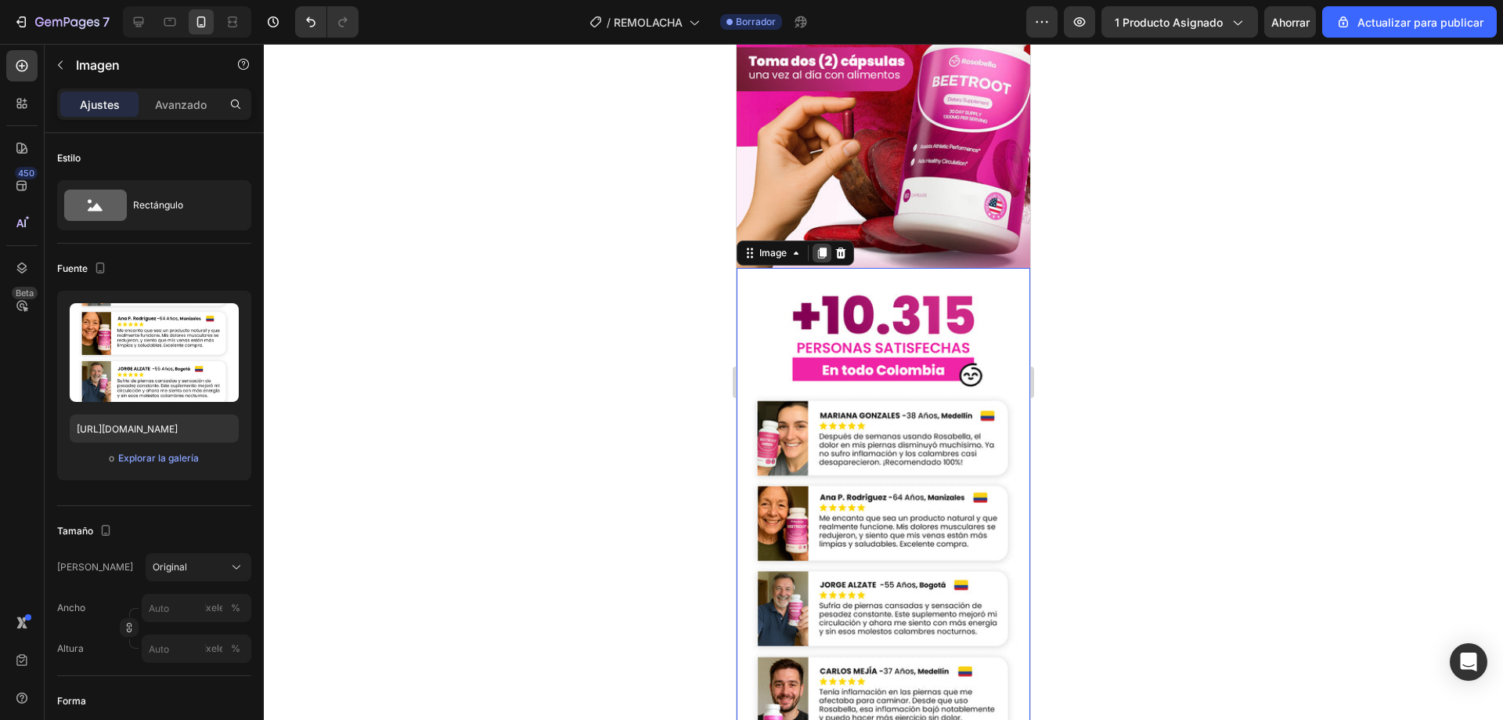
click at [820, 247] on icon at bounding box center [822, 253] width 13 height 13
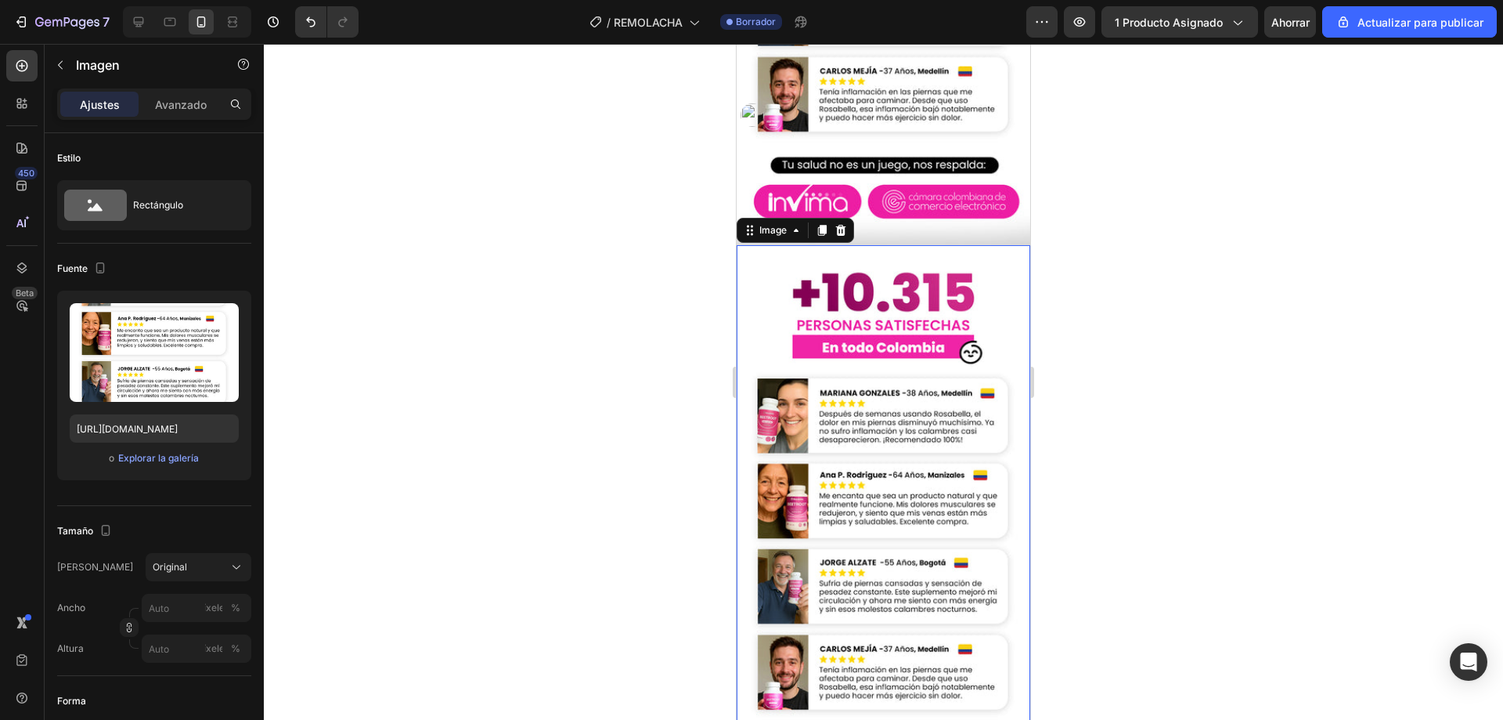
scroll to position [3474, 0]
click at [143, 439] on input "[URL][DOMAIN_NAME]" at bounding box center [154, 428] width 169 height 28
paste input "1.jpg?v=1756095271"
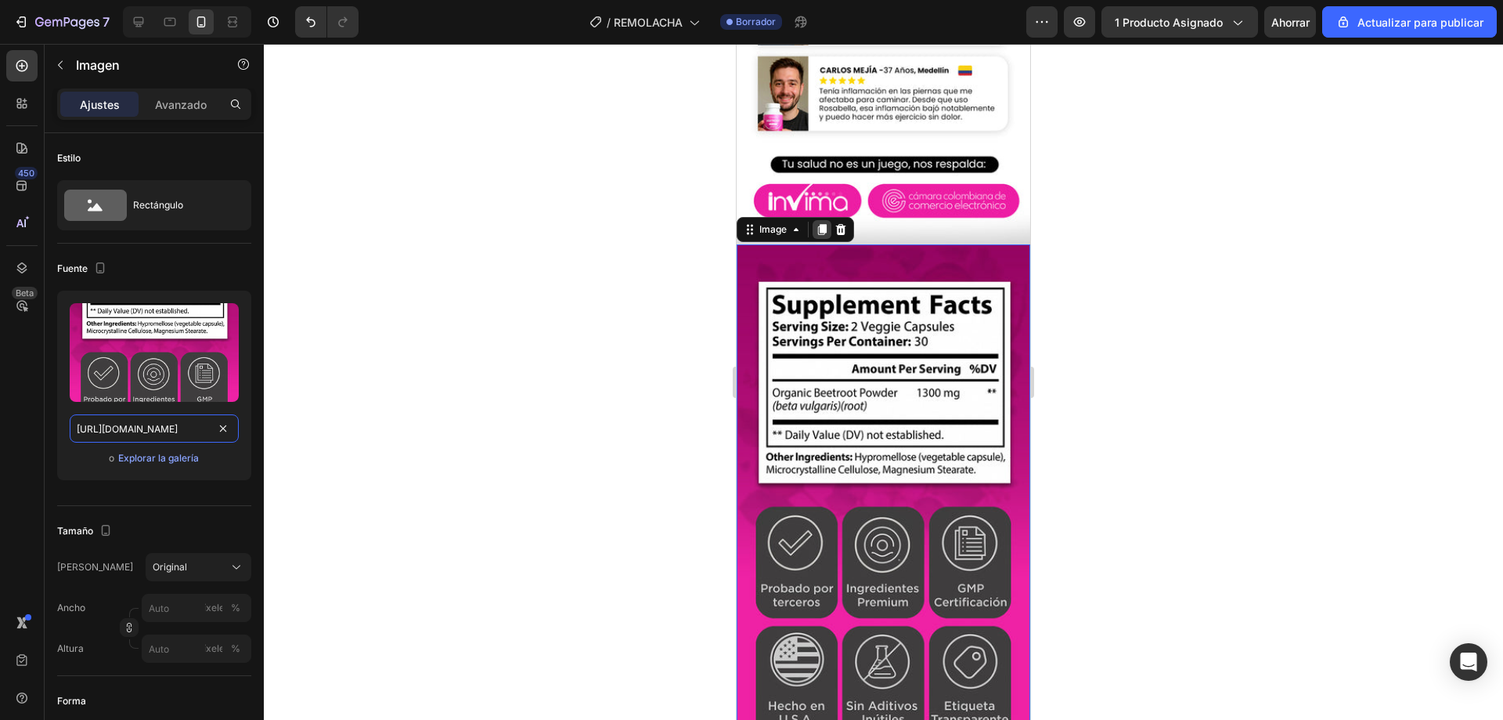
type input "[URL][DOMAIN_NAME]"
click at [821, 224] on icon at bounding box center [822, 229] width 9 height 11
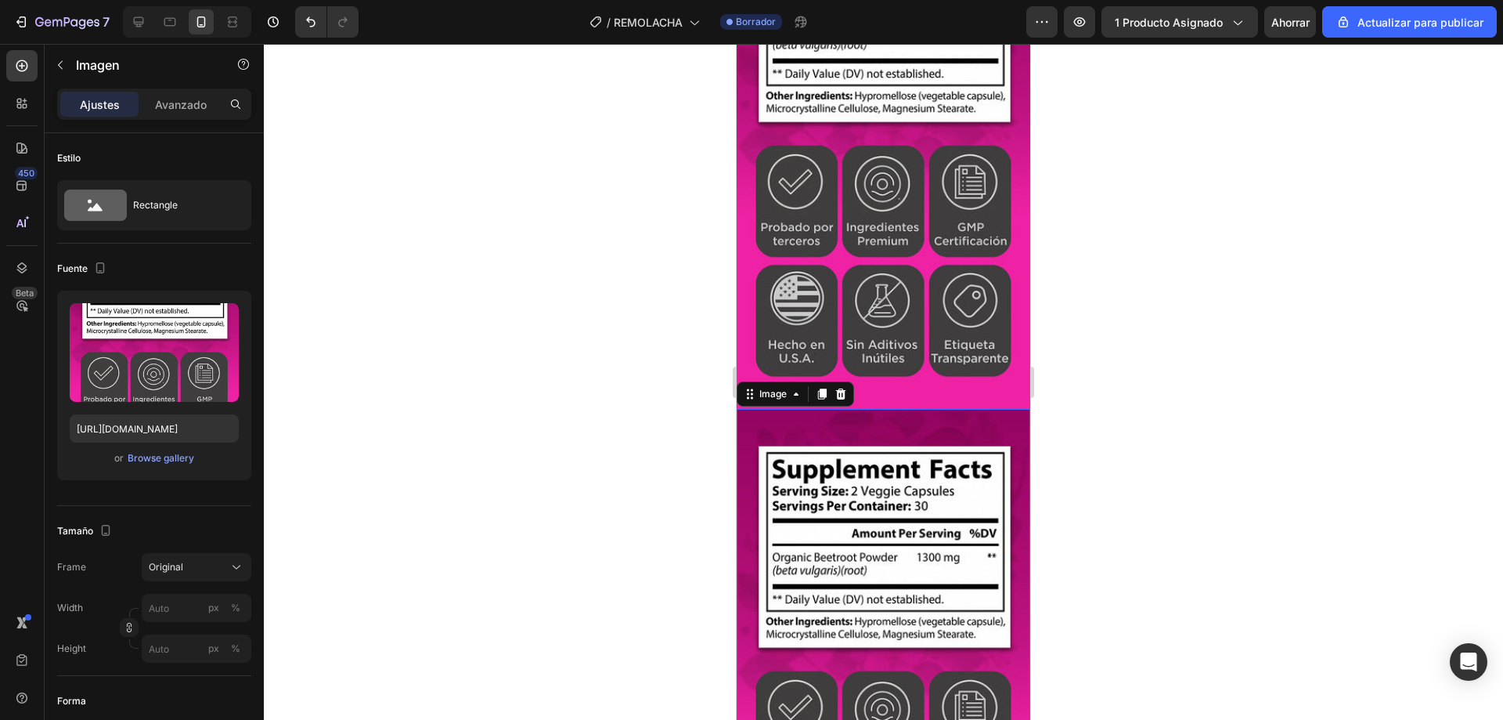
scroll to position [3978, 0]
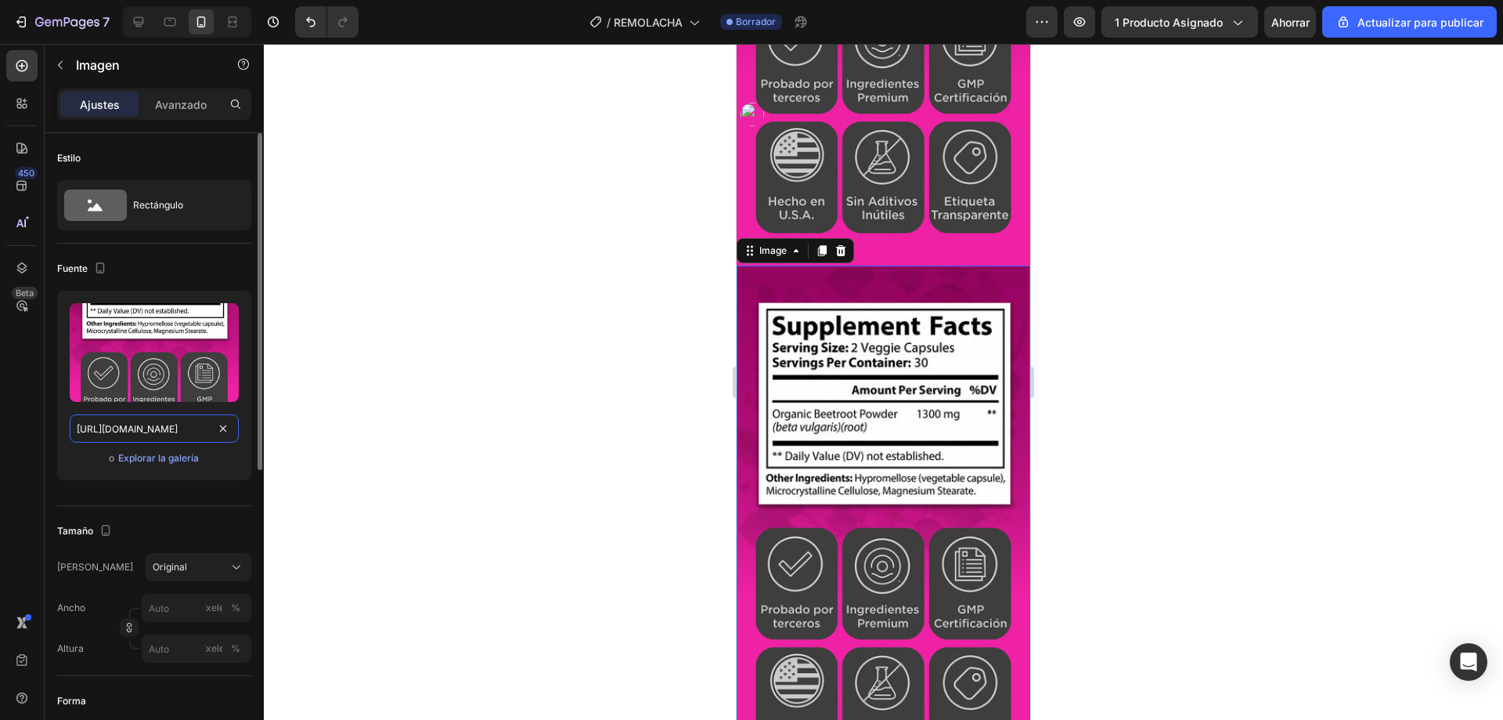
click at [109, 435] on input "[URL][DOMAIN_NAME]" at bounding box center [154, 428] width 169 height 28
paste input "3.jpg?v=1756095289"
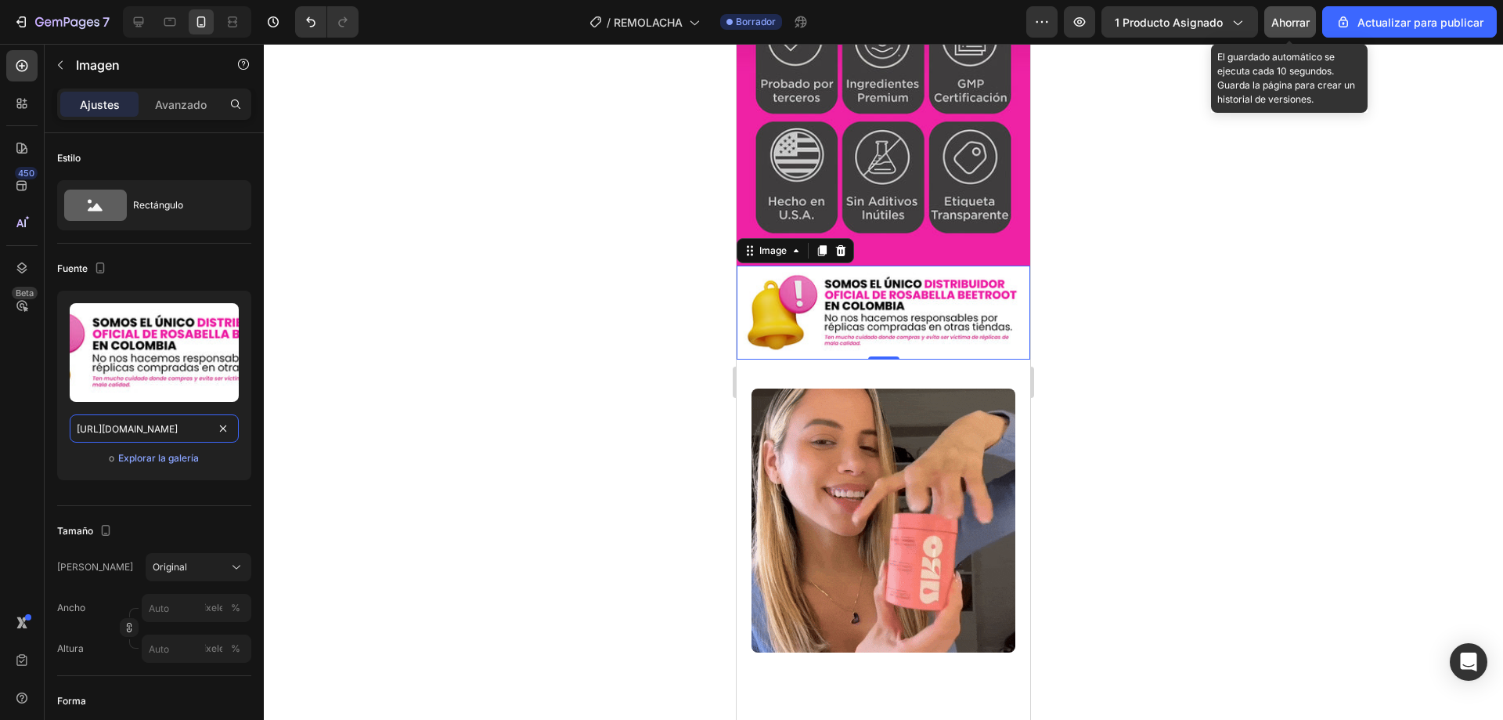
type input "[URL][DOMAIN_NAME]"
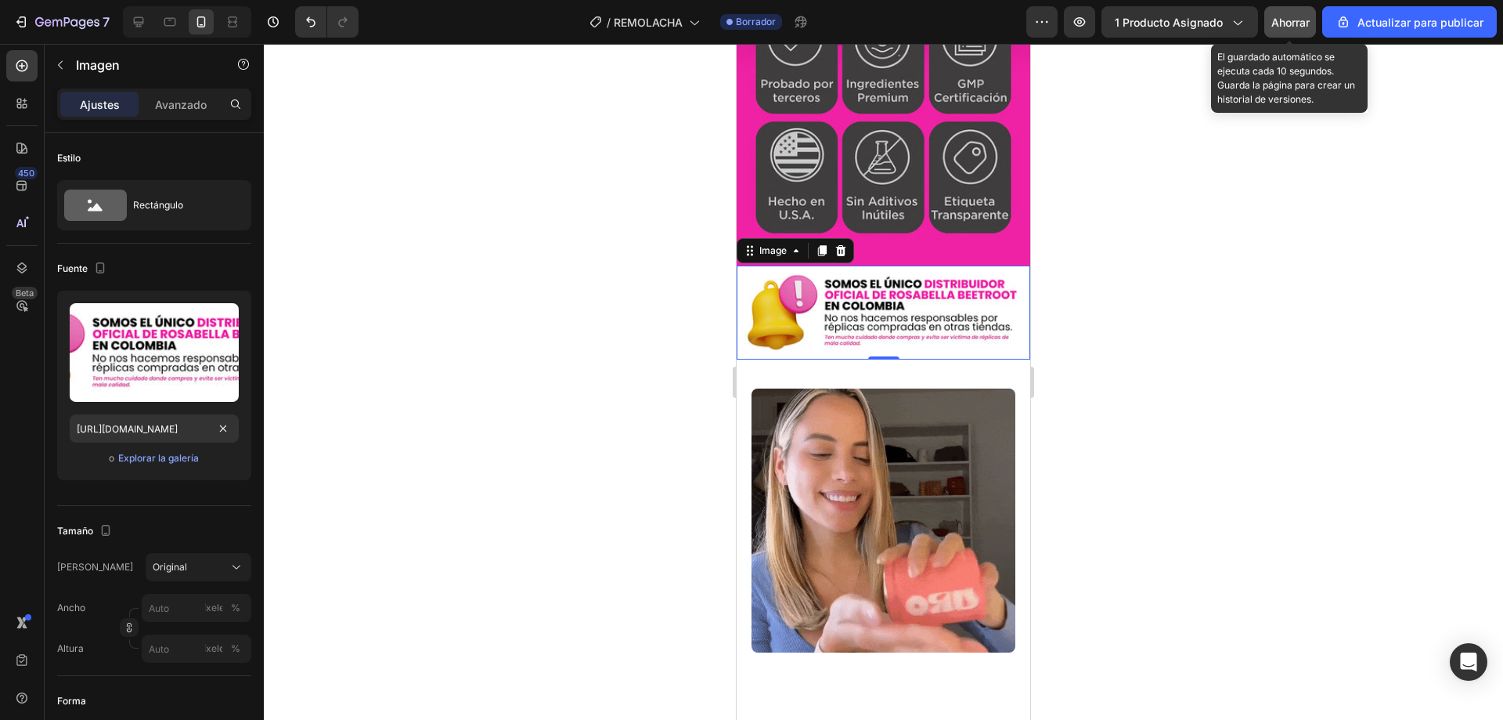
click at [1278, 19] on font "Ahorrar" at bounding box center [1291, 22] width 38 height 13
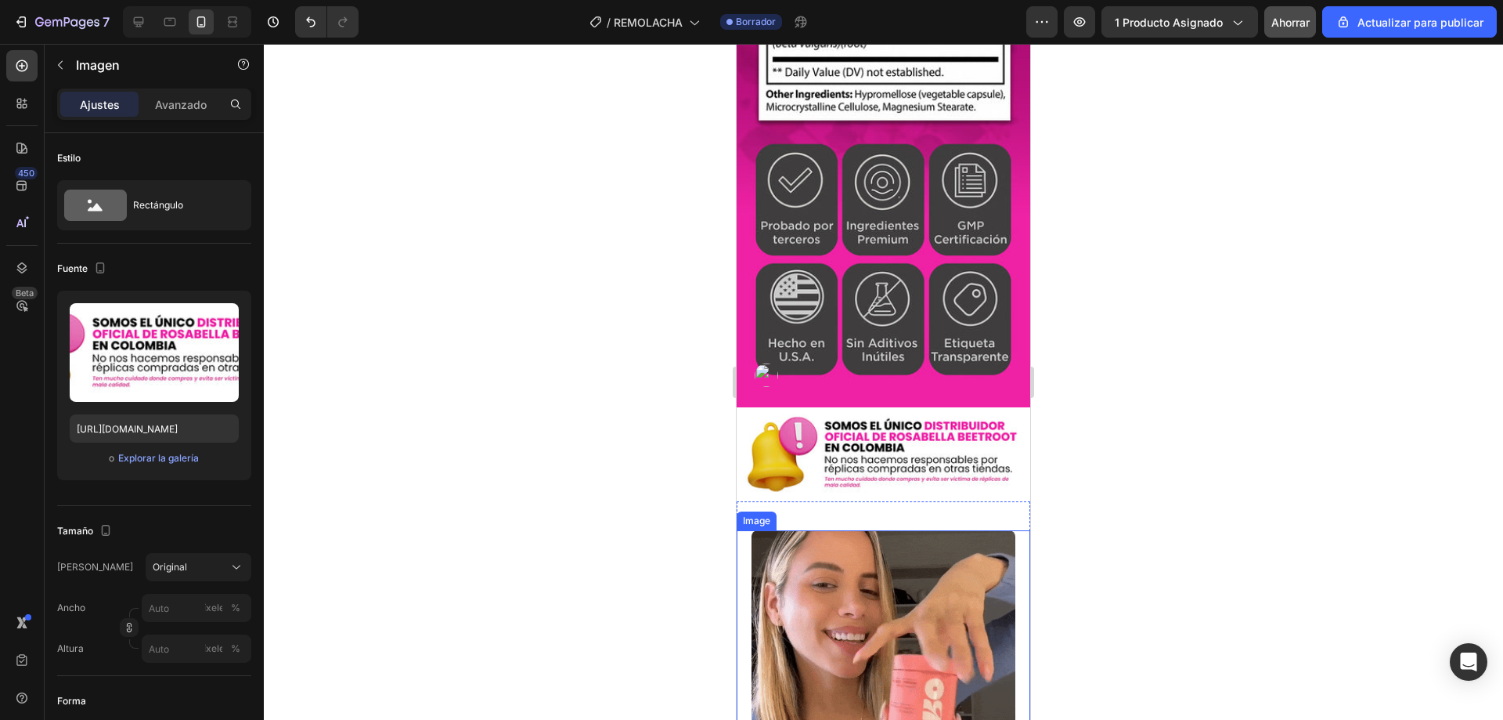
scroll to position [4072, 0]
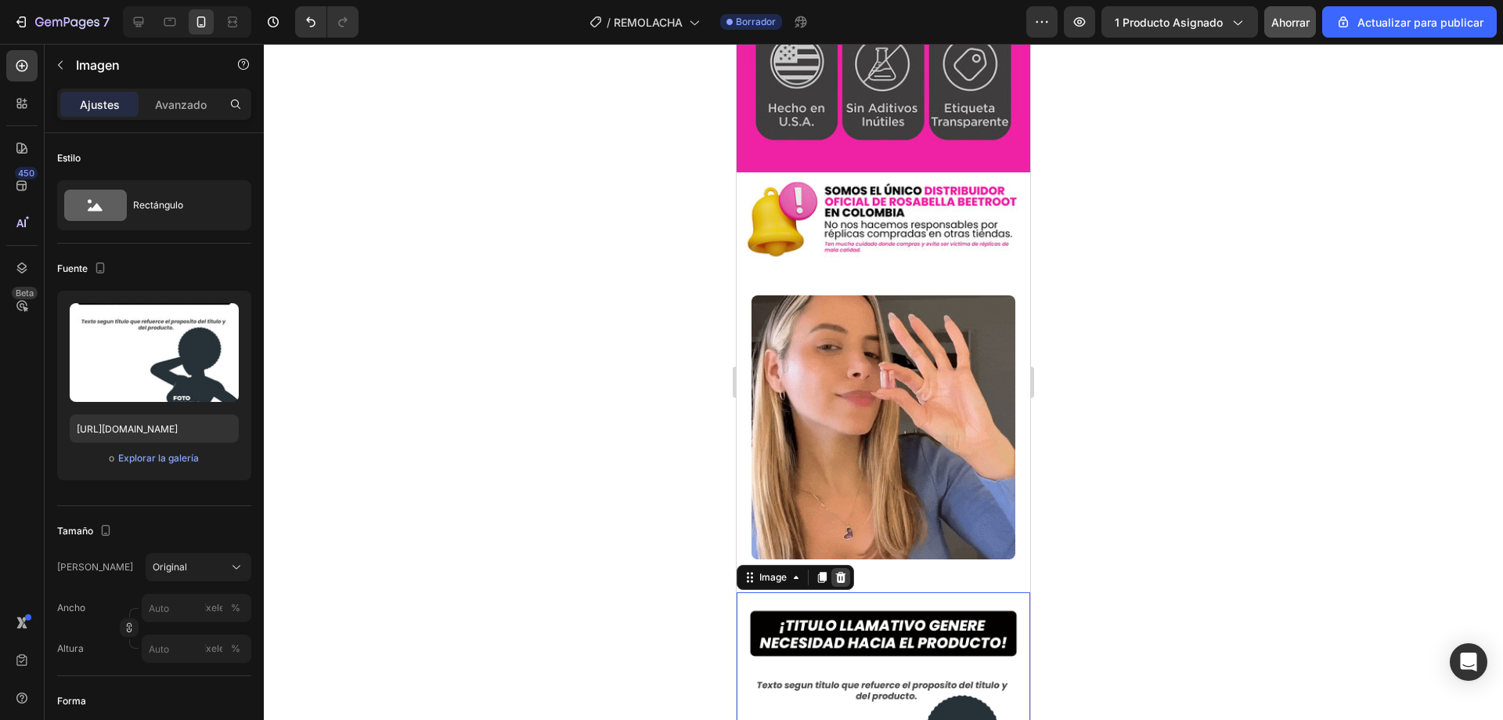
click at [837, 571] on icon at bounding box center [841, 577] width 13 height 13
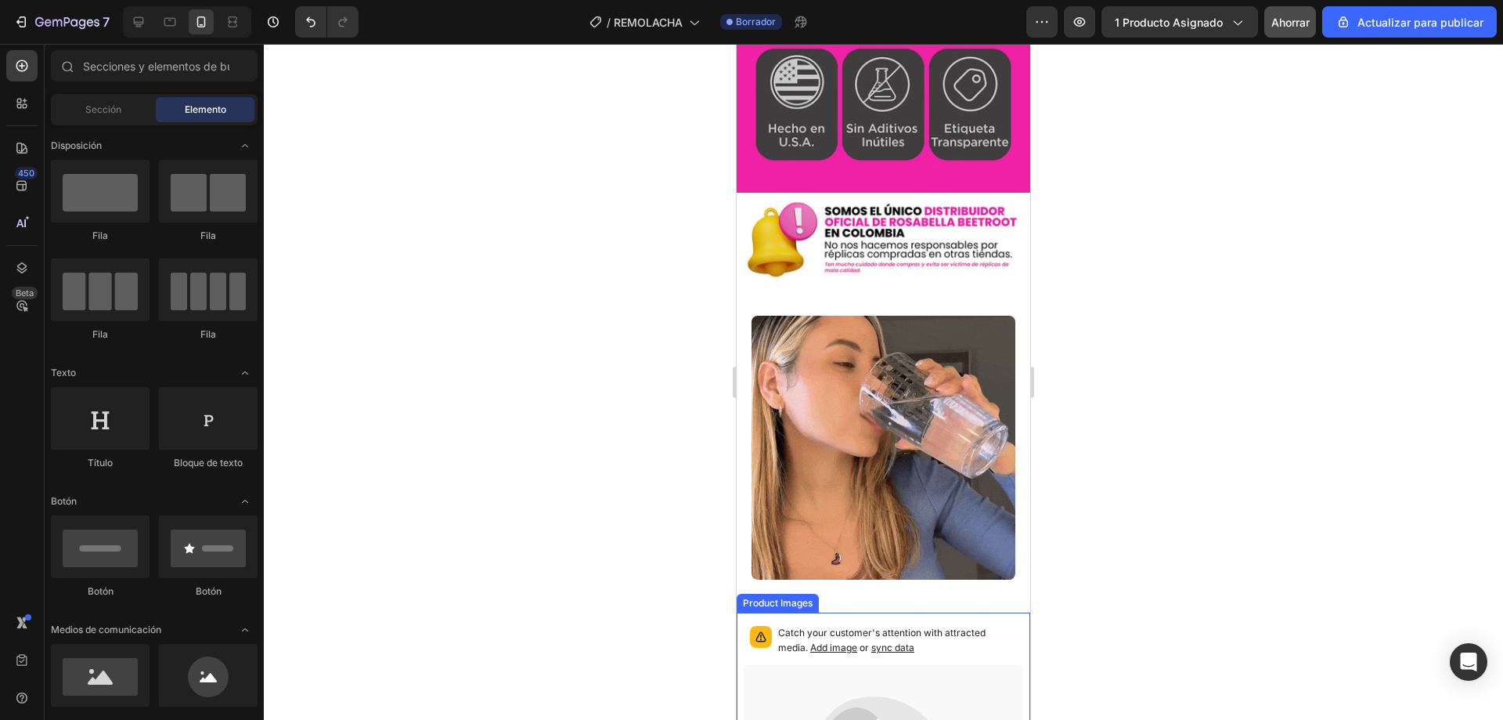
scroll to position [3993, 0]
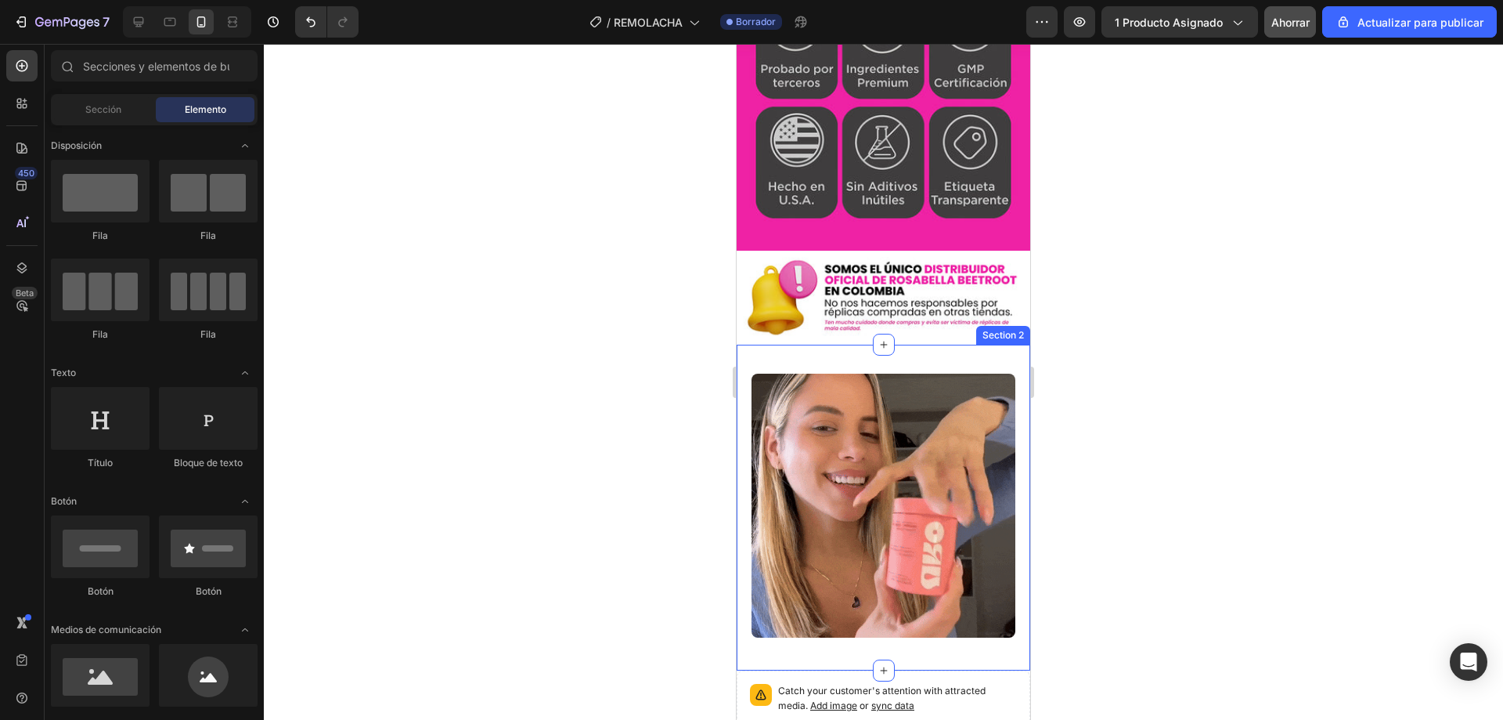
click at [845, 345] on div "Image Section 2" at bounding box center [884, 508] width 294 height 327
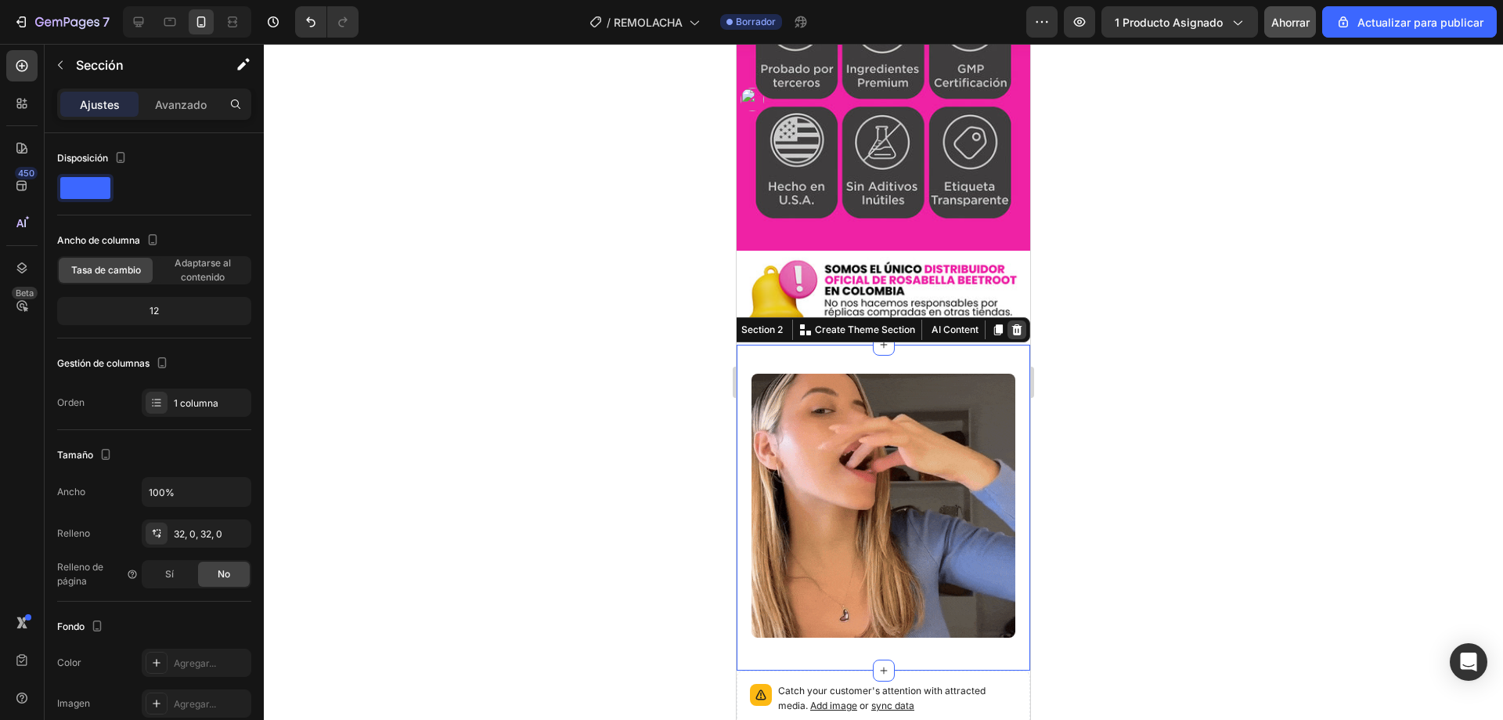
click at [1011, 323] on icon at bounding box center [1017, 329] width 13 height 13
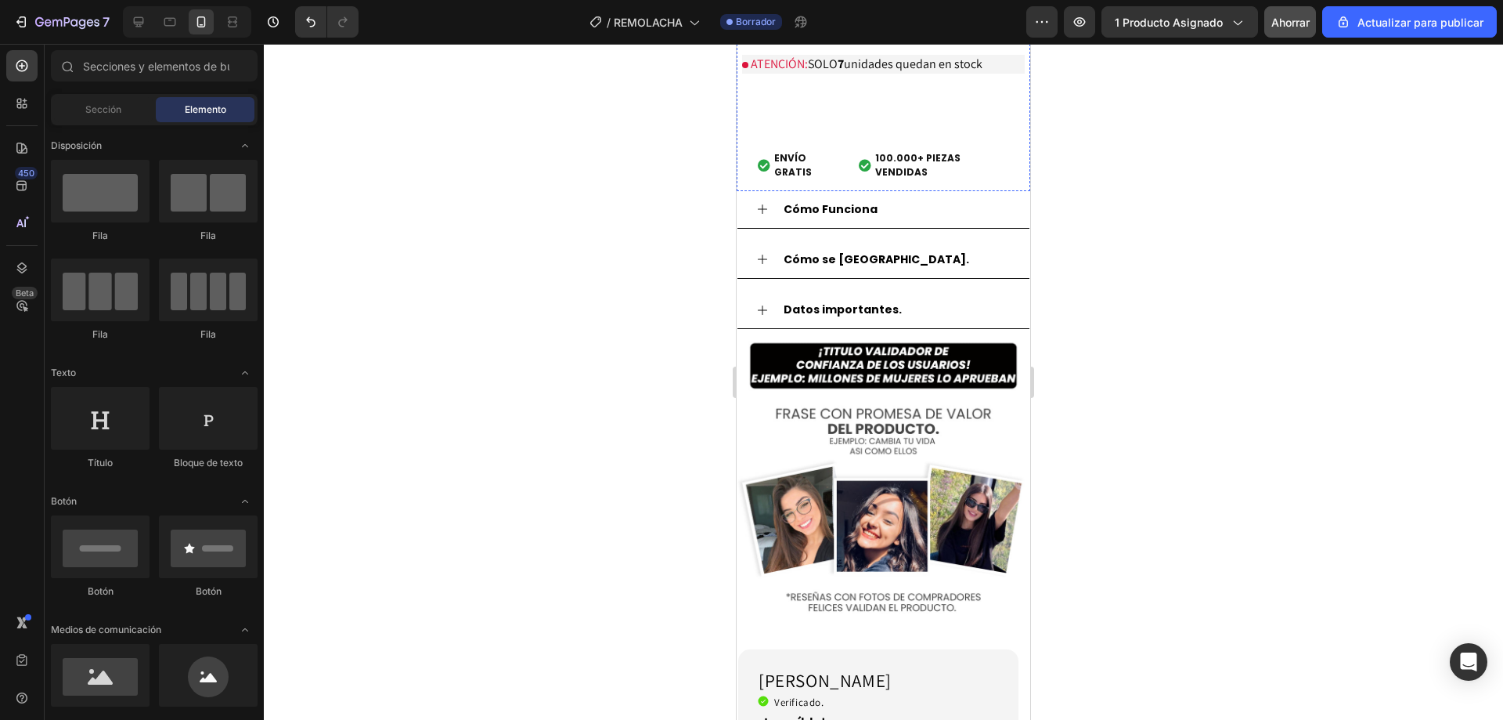
scroll to position [4698, 0]
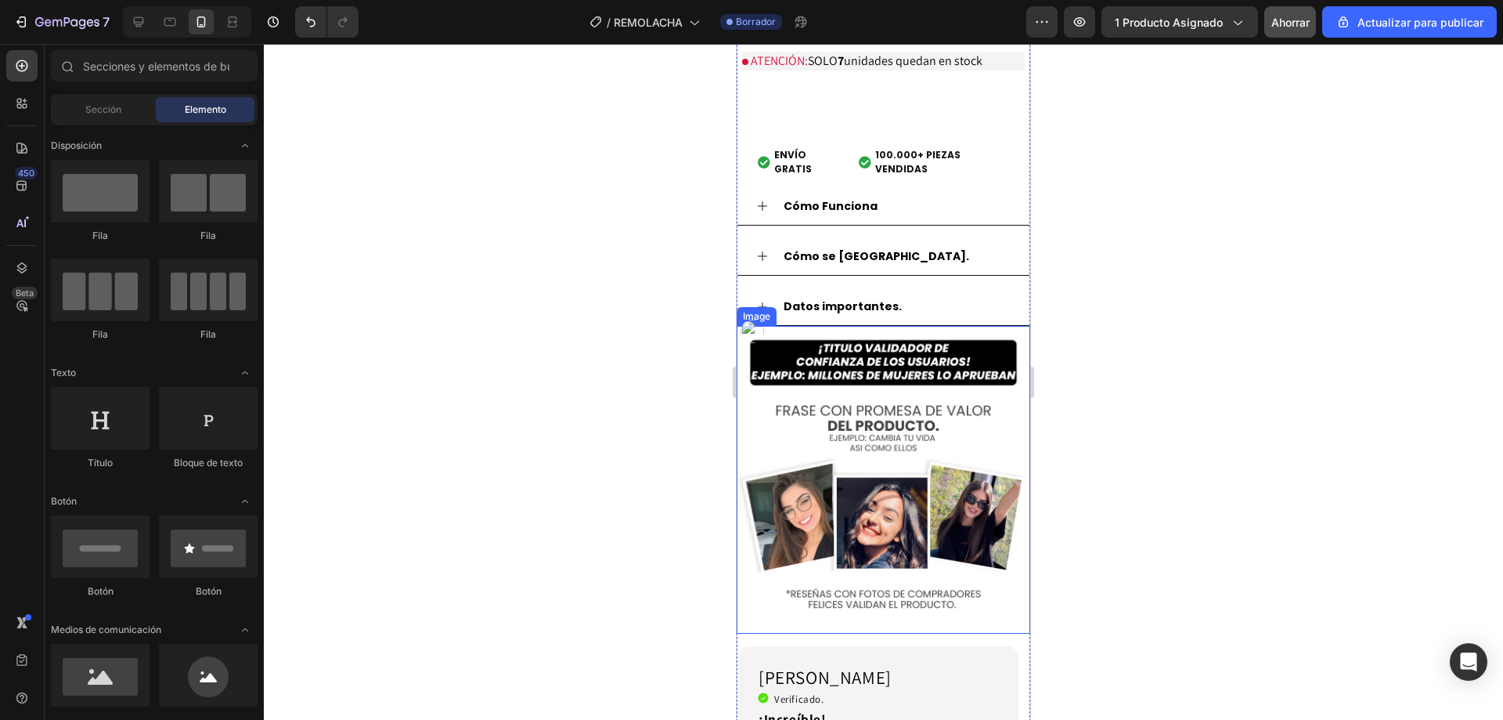
click at [833, 345] on img at bounding box center [884, 480] width 294 height 308
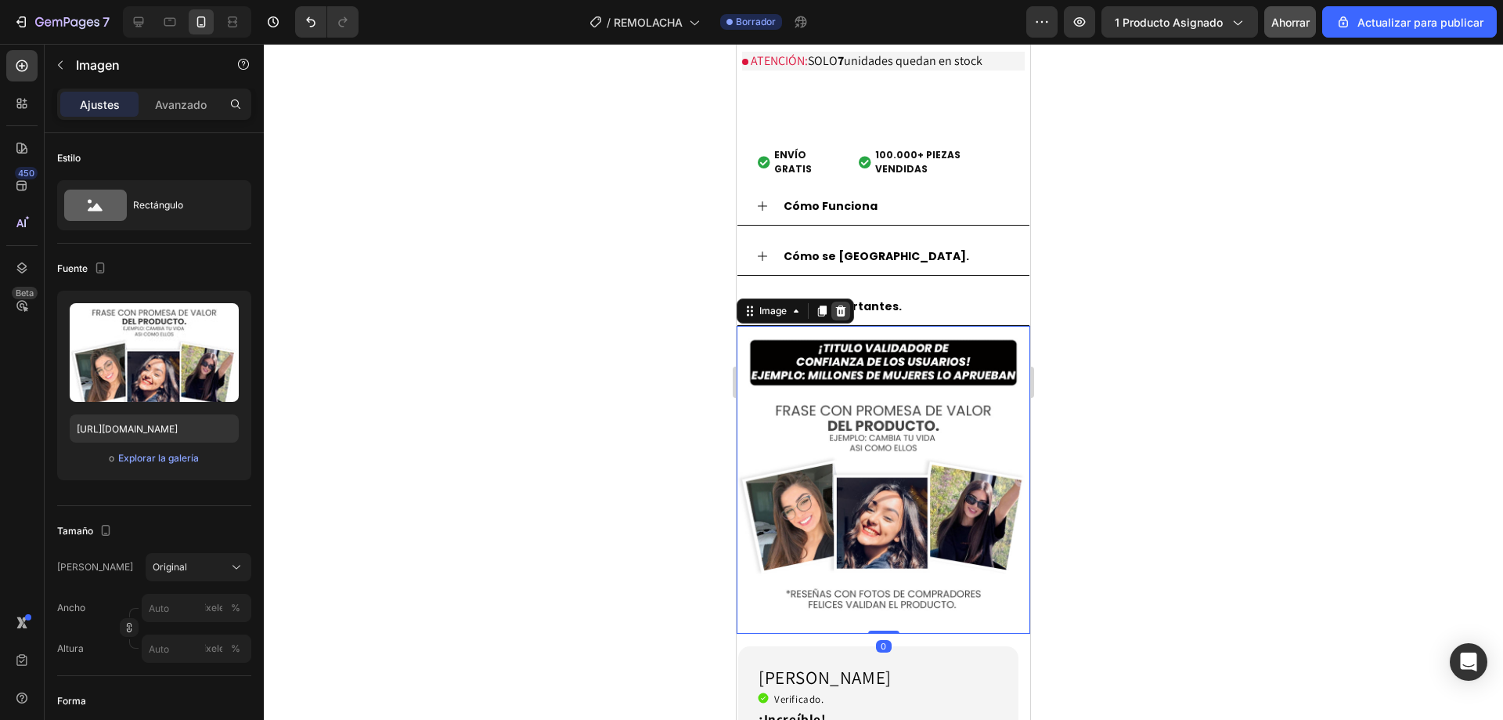
click at [846, 305] on icon at bounding box center [841, 311] width 13 height 13
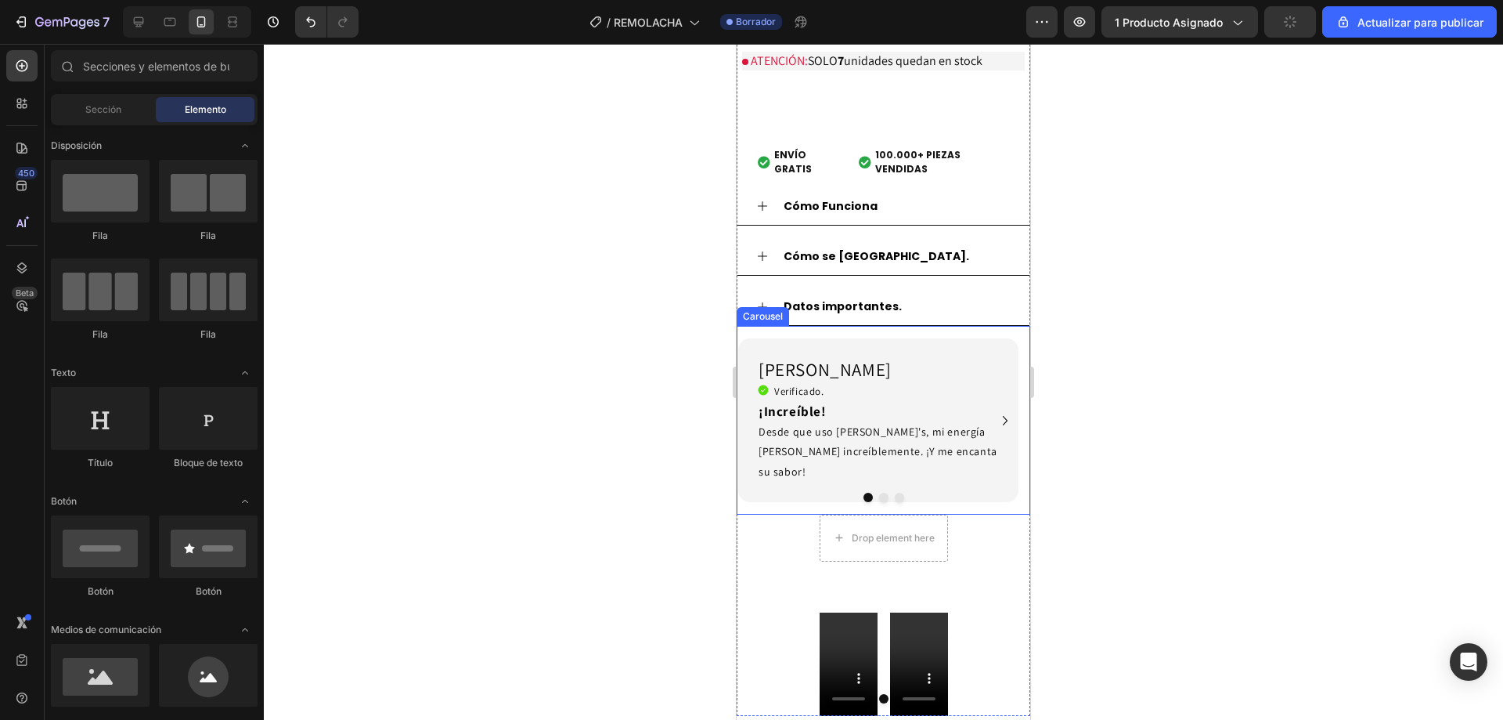
click at [845, 326] on div "[PERSON_NAME] Heading Icon Verificado. Heading Icon List ¡Increíble! Desde que …" at bounding box center [878, 420] width 282 height 189
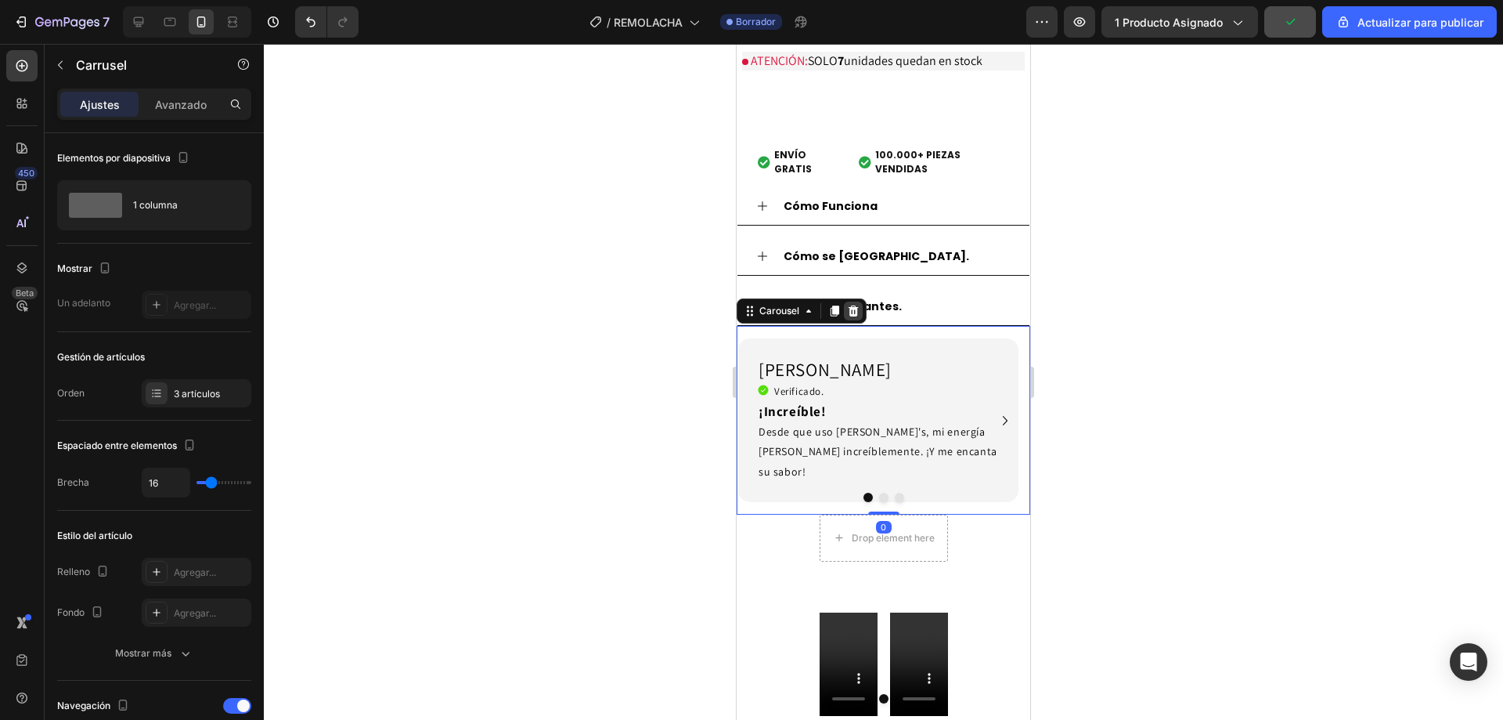
click at [859, 305] on icon at bounding box center [853, 311] width 13 height 13
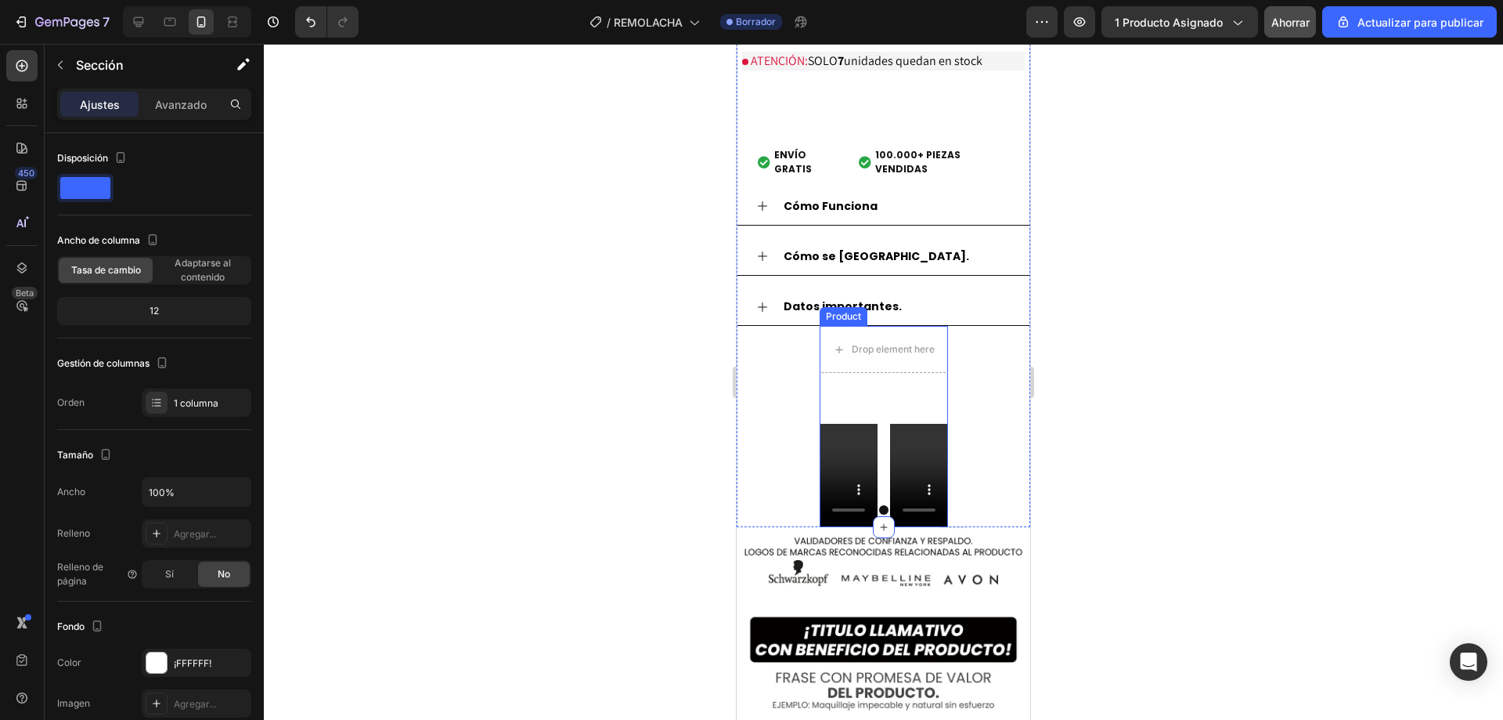
click at [846, 309] on div "Product" at bounding box center [843, 316] width 41 height 14
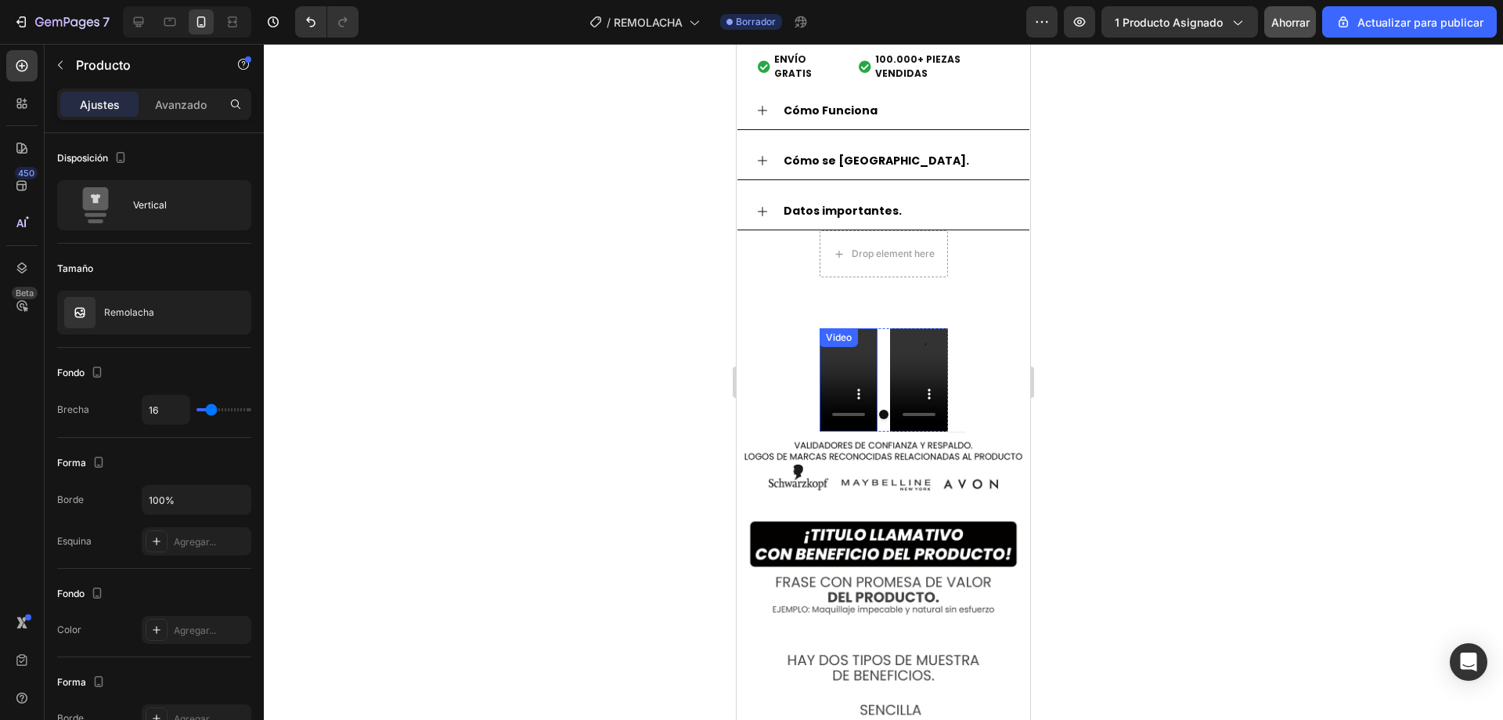
scroll to position [4933, 0]
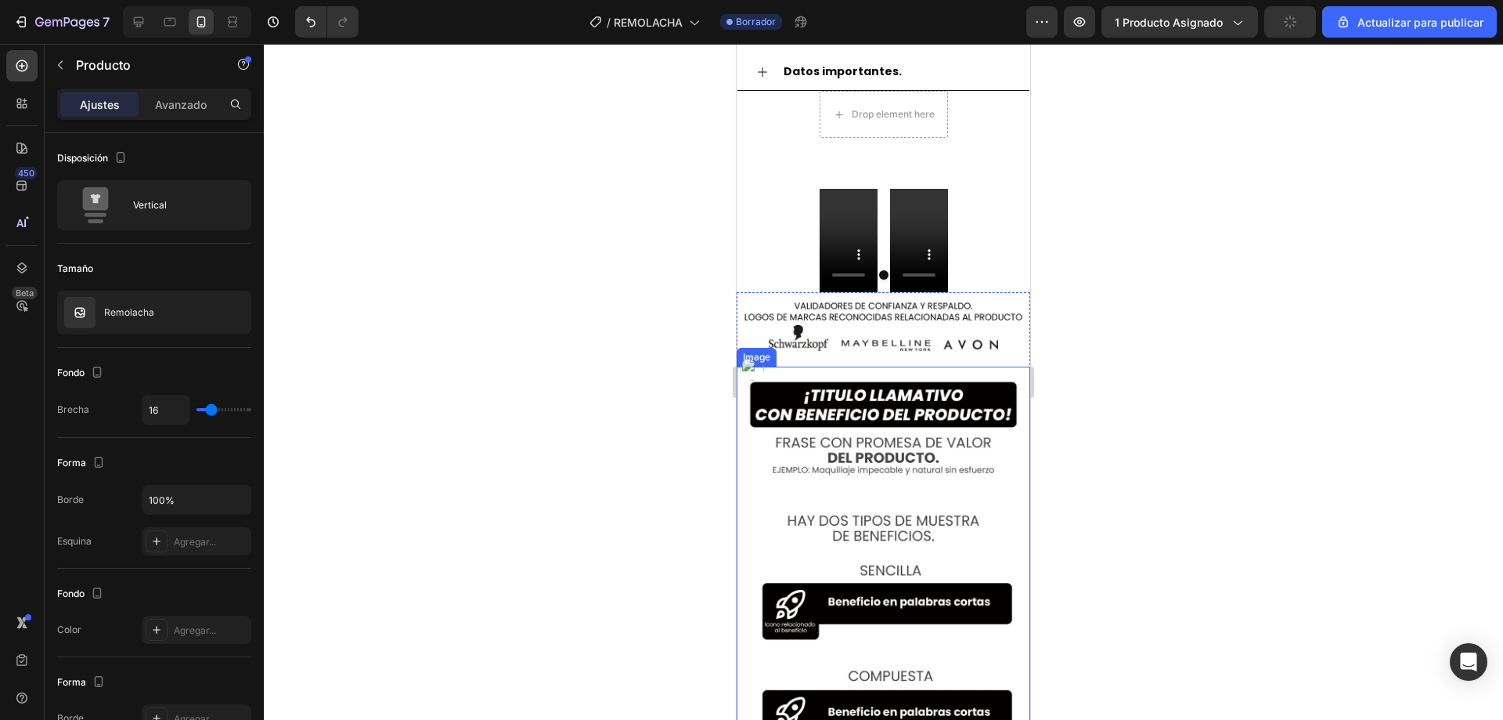
click at [807, 466] on img at bounding box center [884, 603] width 294 height 474
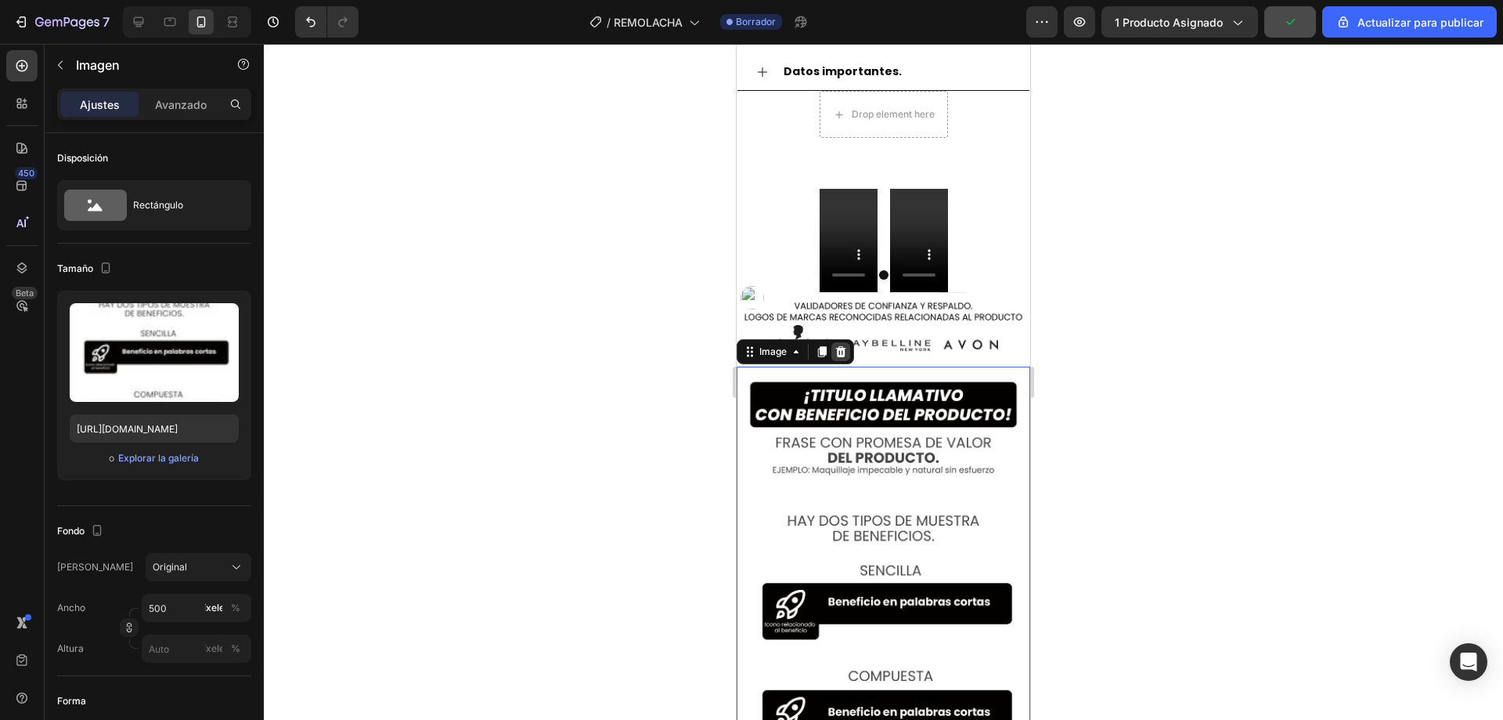
click at [840, 345] on icon at bounding box center [841, 351] width 13 height 13
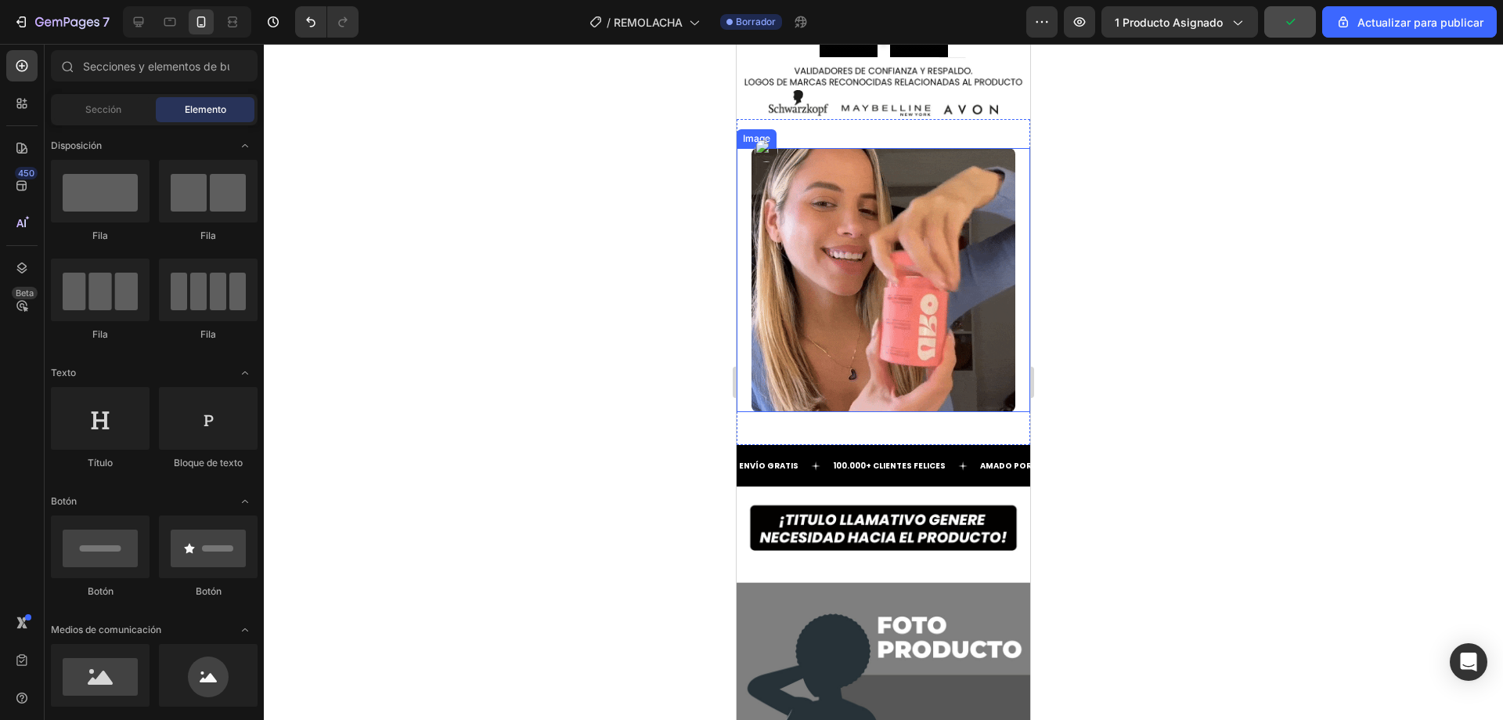
click at [833, 417] on div "Image Section 4" at bounding box center [884, 282] width 294 height 327
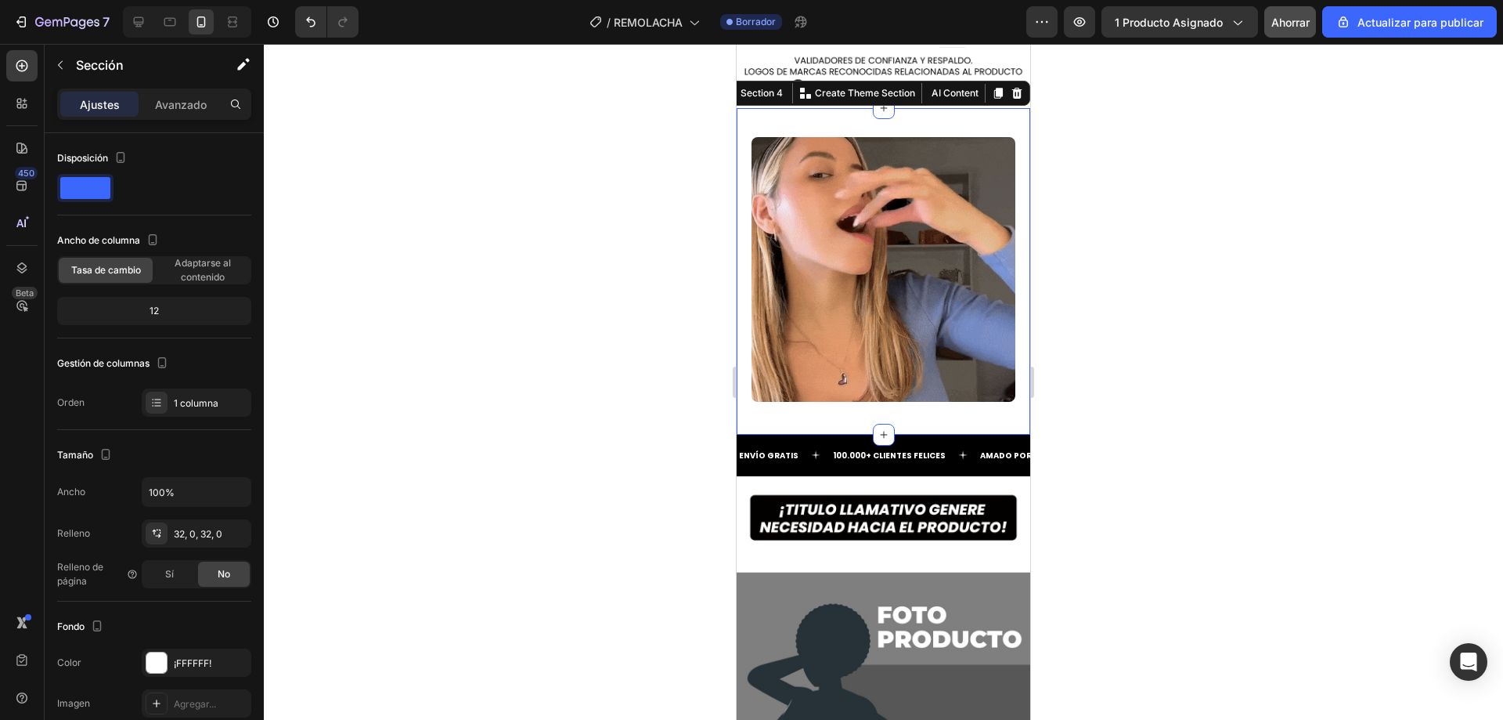
scroll to position [5559, 0]
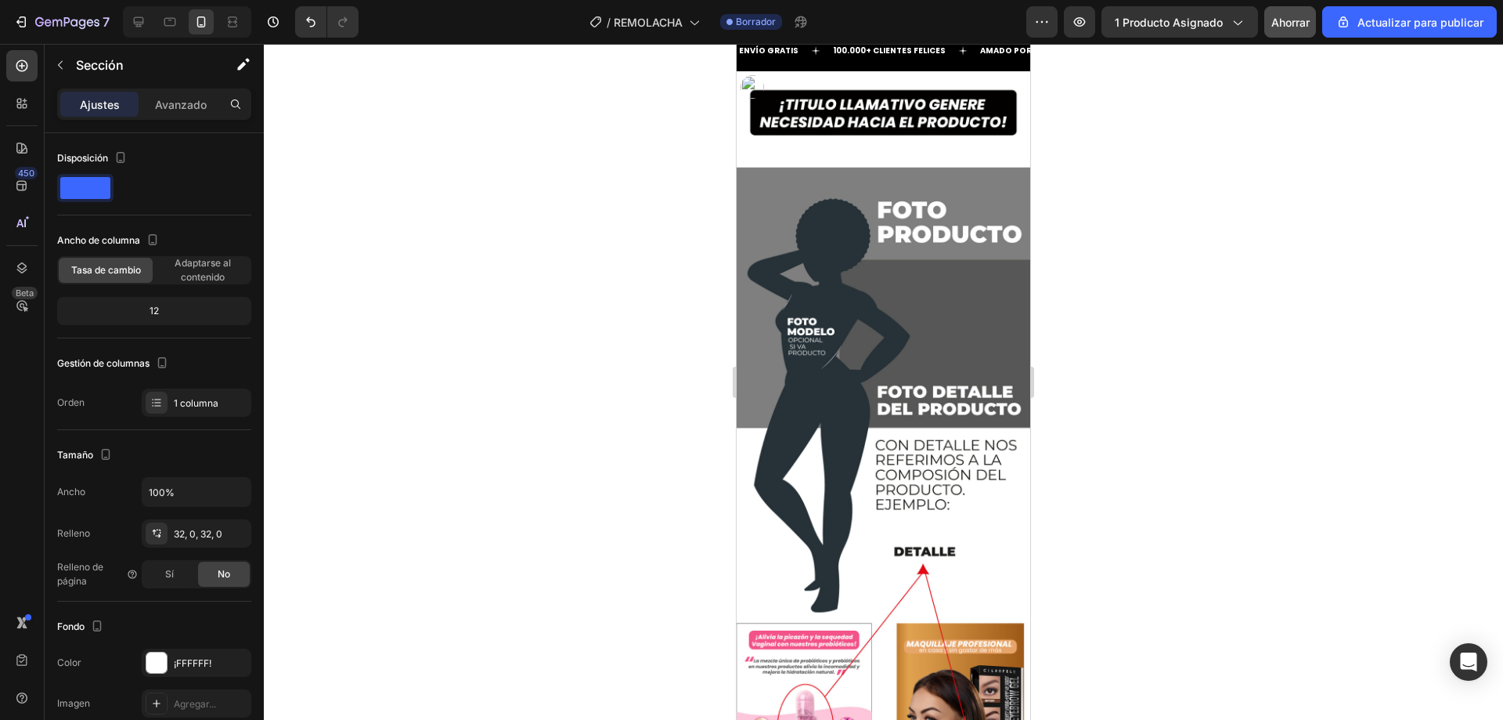
click at [833, 417] on img at bounding box center [884, 449] width 294 height 756
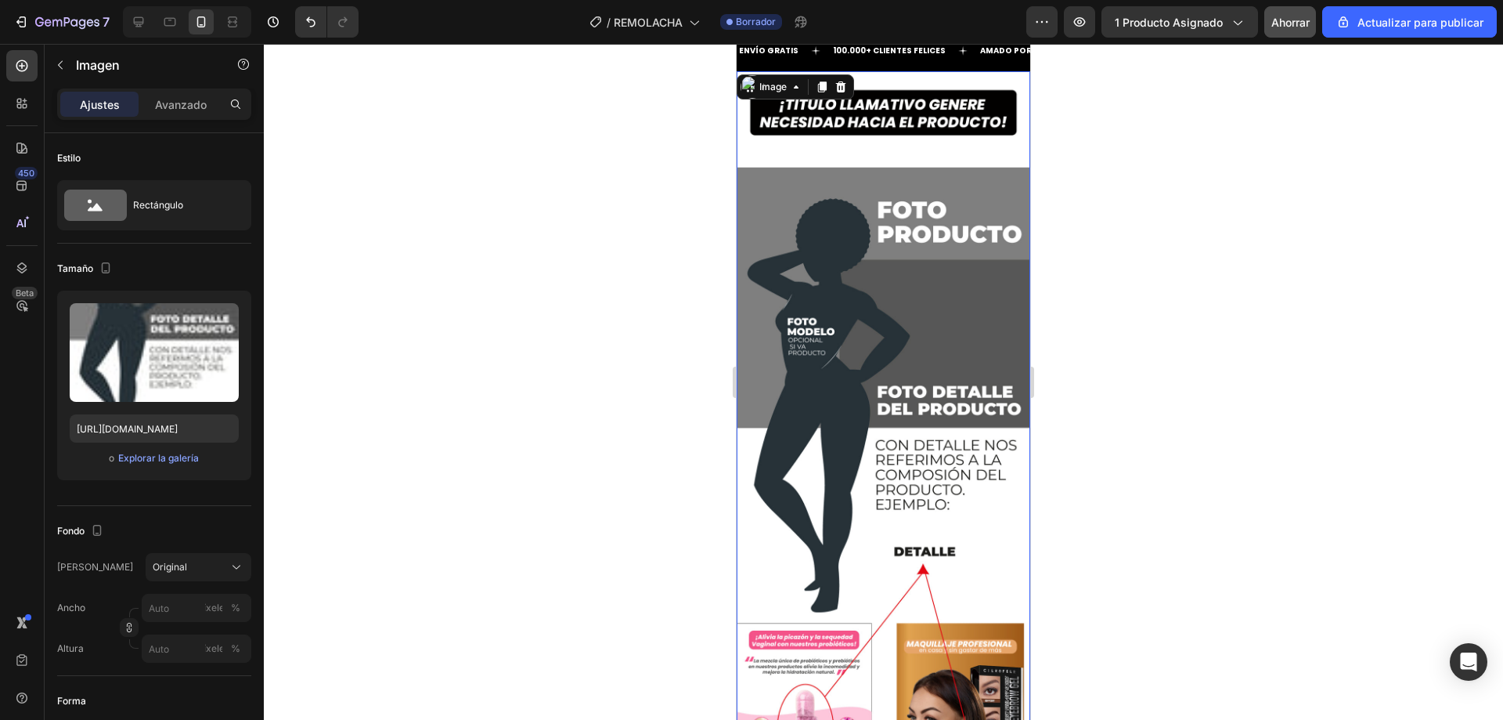
click at [842, 77] on div "Image" at bounding box center [795, 86] width 117 height 25
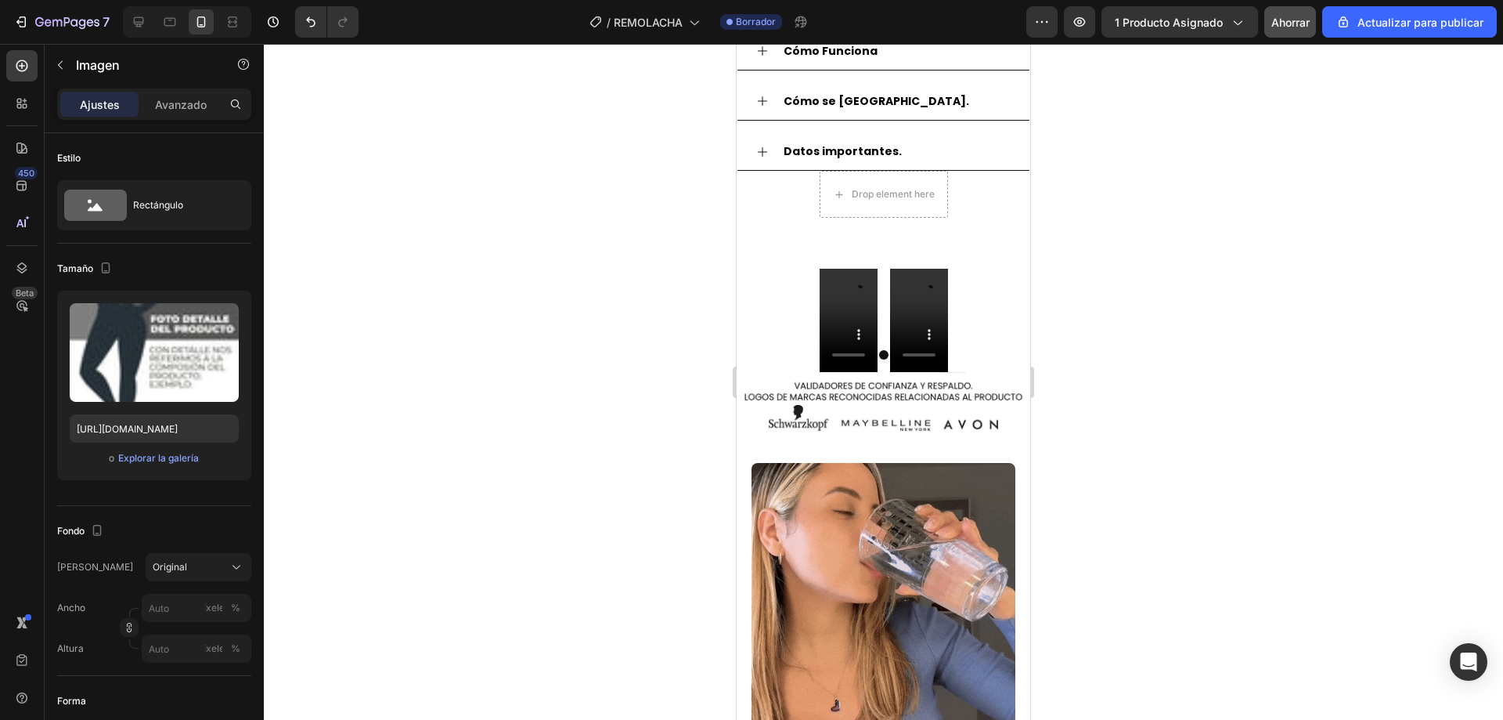
scroll to position [4855, 0]
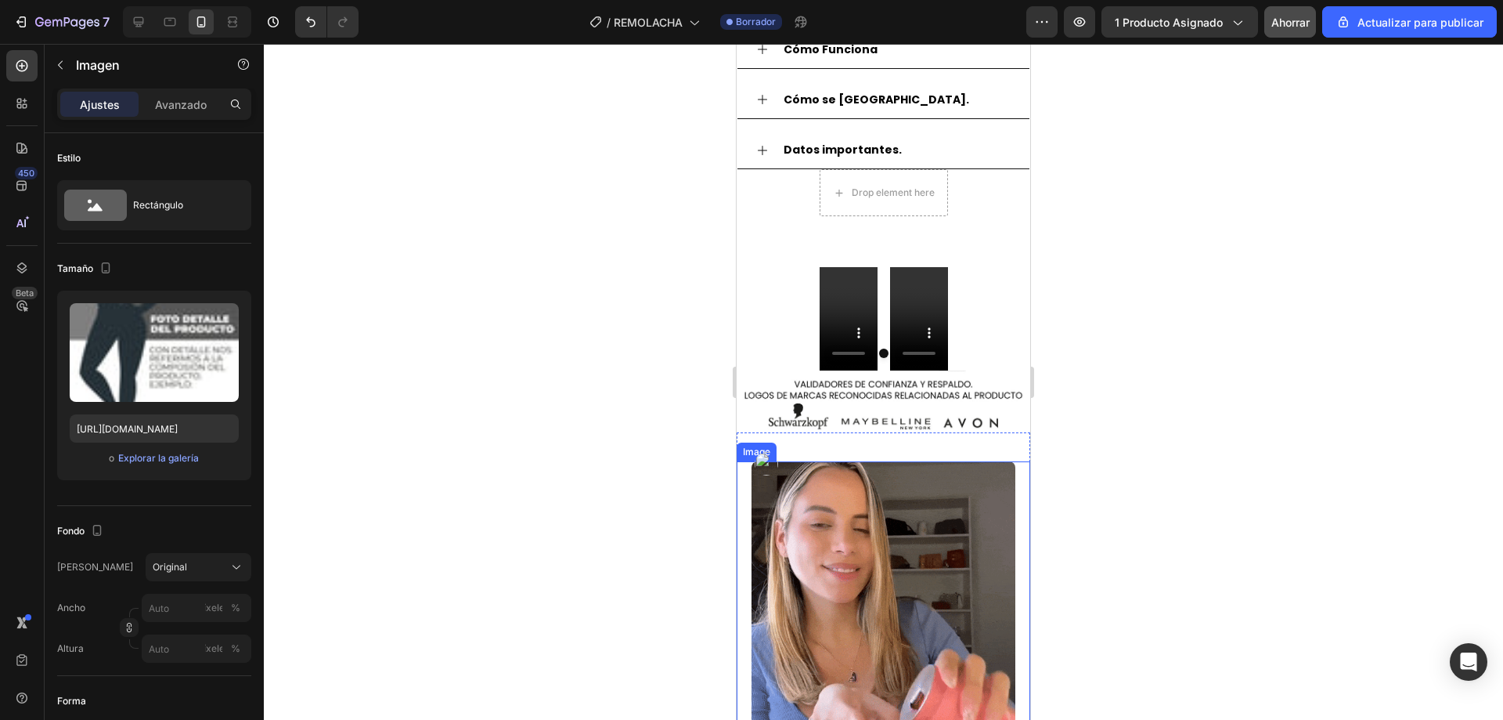
click at [806, 439] on div "Image Section 4" at bounding box center [884, 595] width 294 height 327
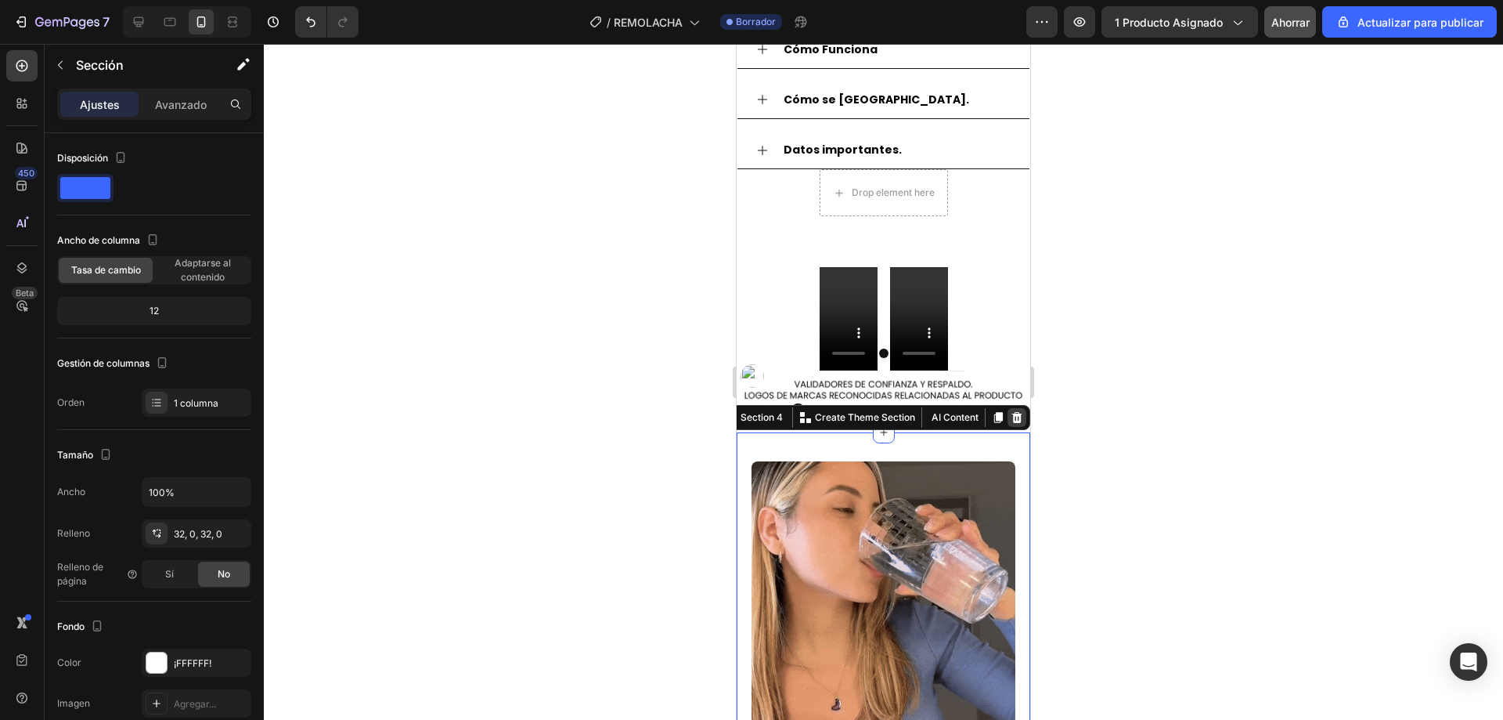
click at [1011, 411] on icon at bounding box center [1017, 417] width 13 height 13
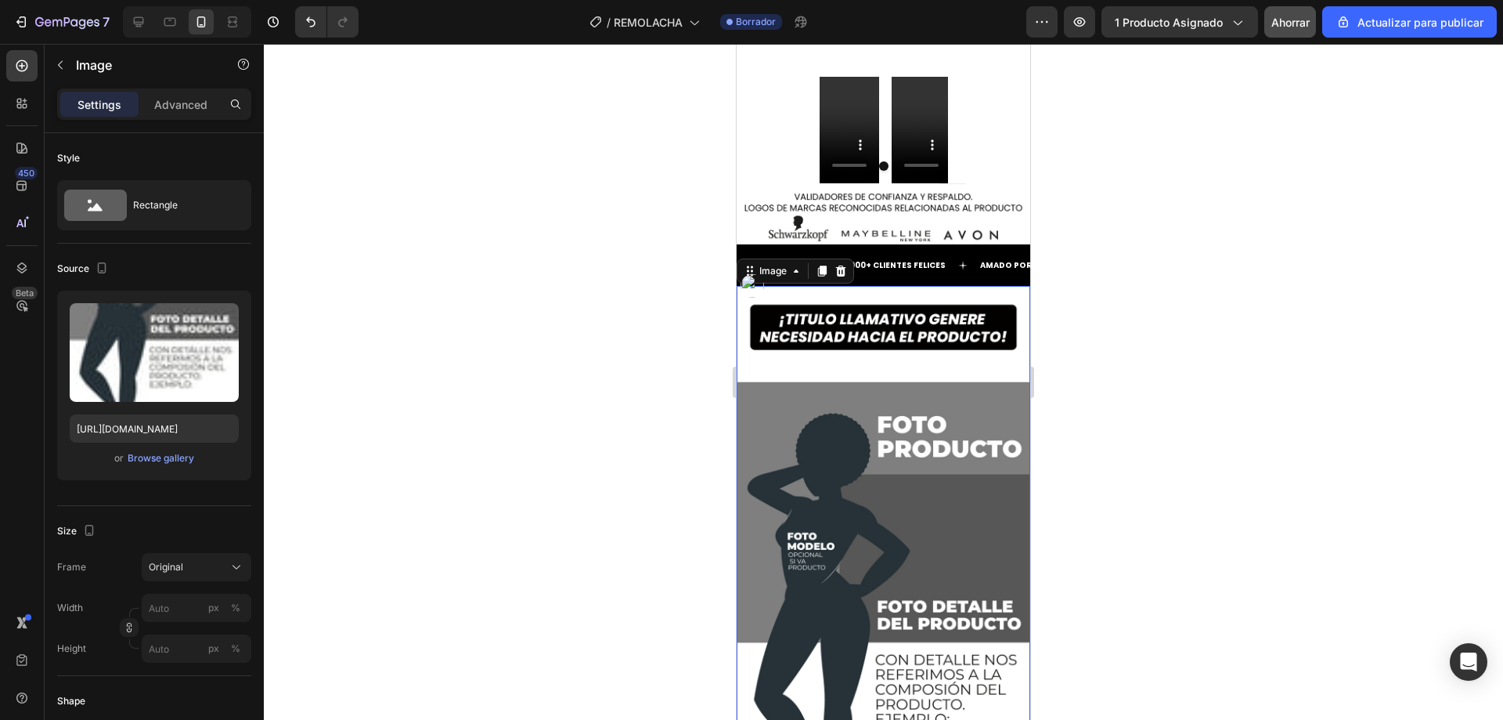
scroll to position [5021, 0]
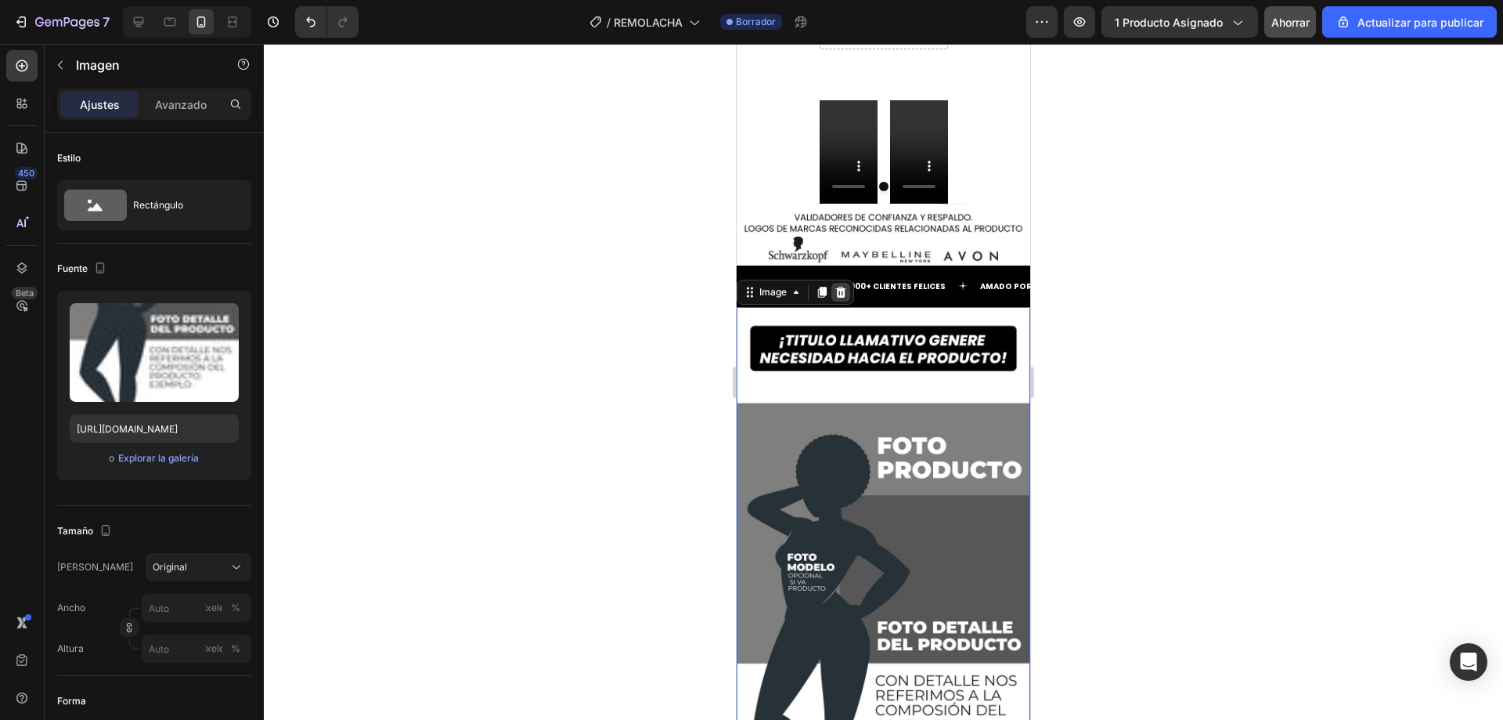
click at [840, 286] on icon at bounding box center [841, 292] width 13 height 13
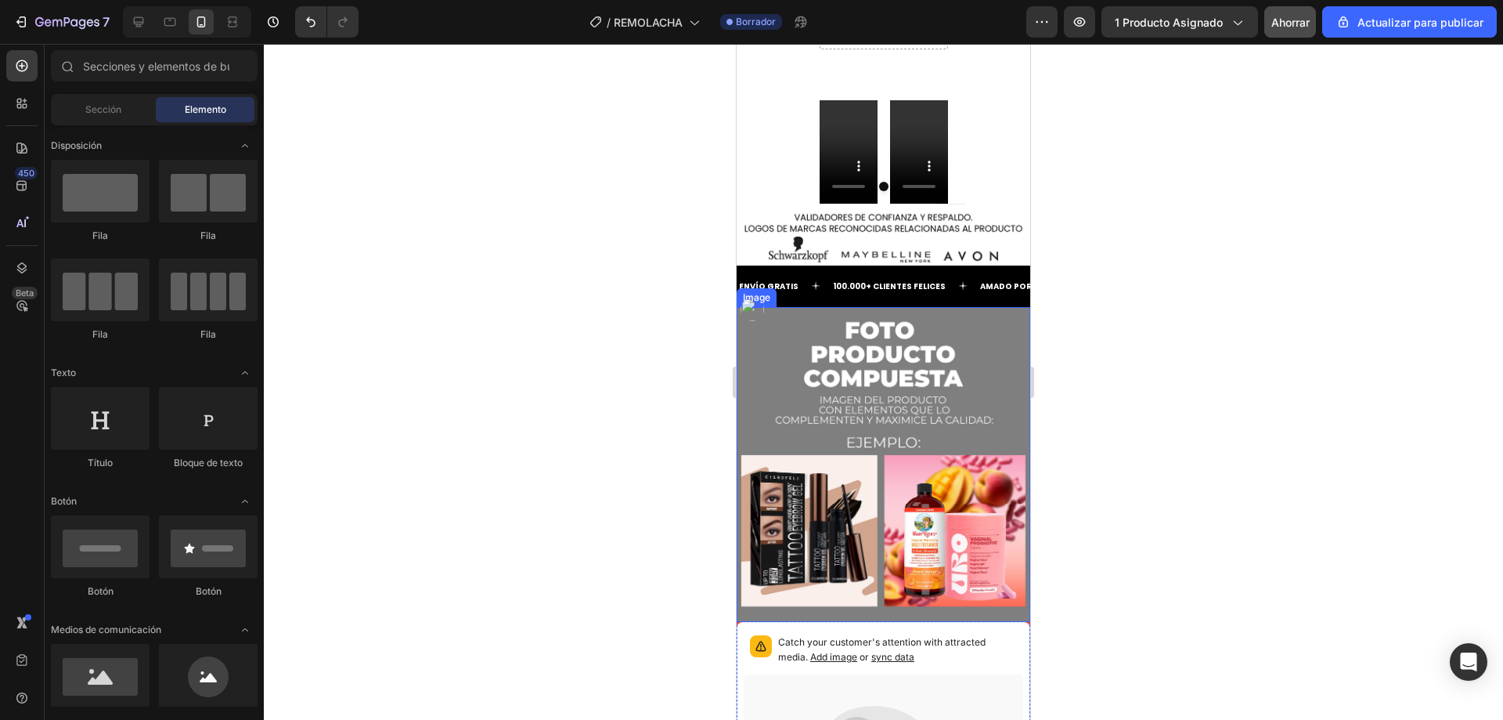
click at [850, 392] on img at bounding box center [884, 465] width 294 height 316
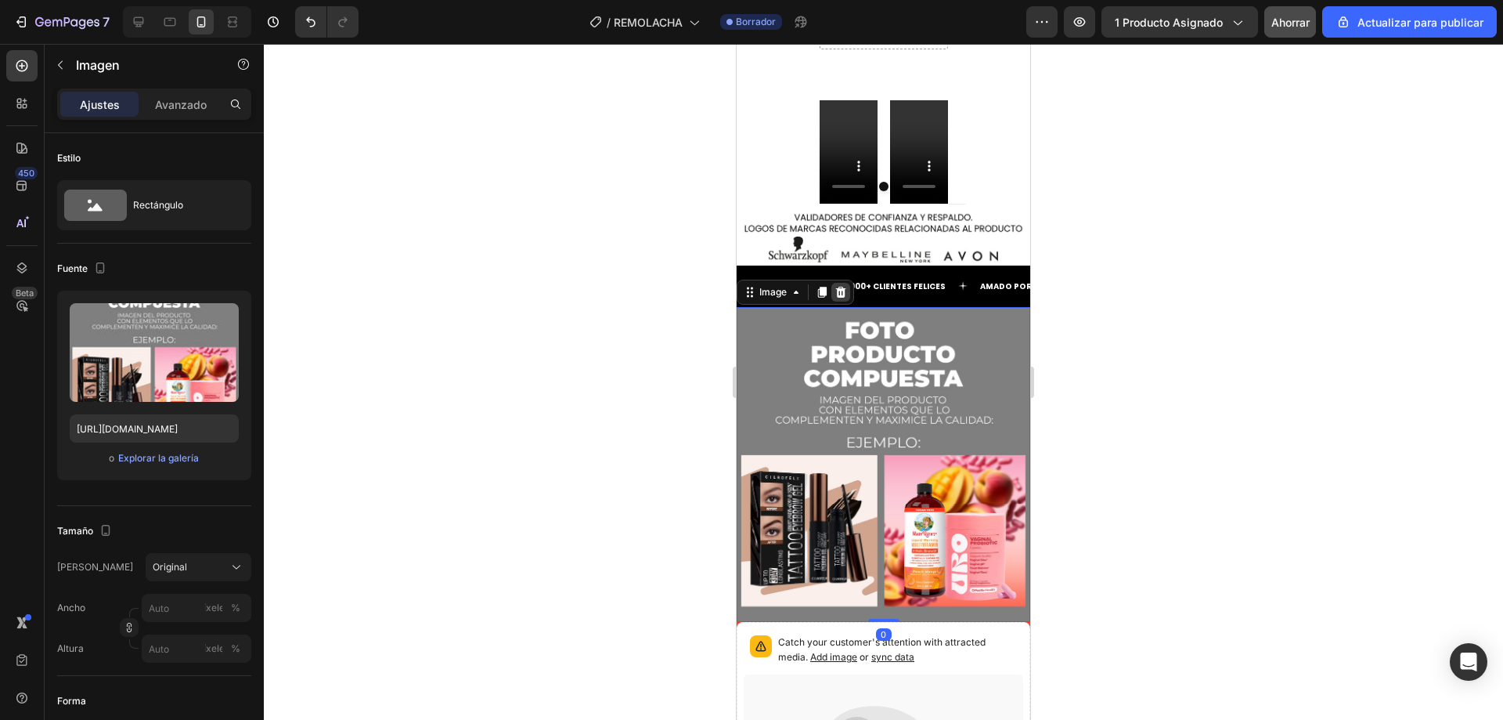
click at [843, 286] on icon at bounding box center [841, 291] width 10 height 11
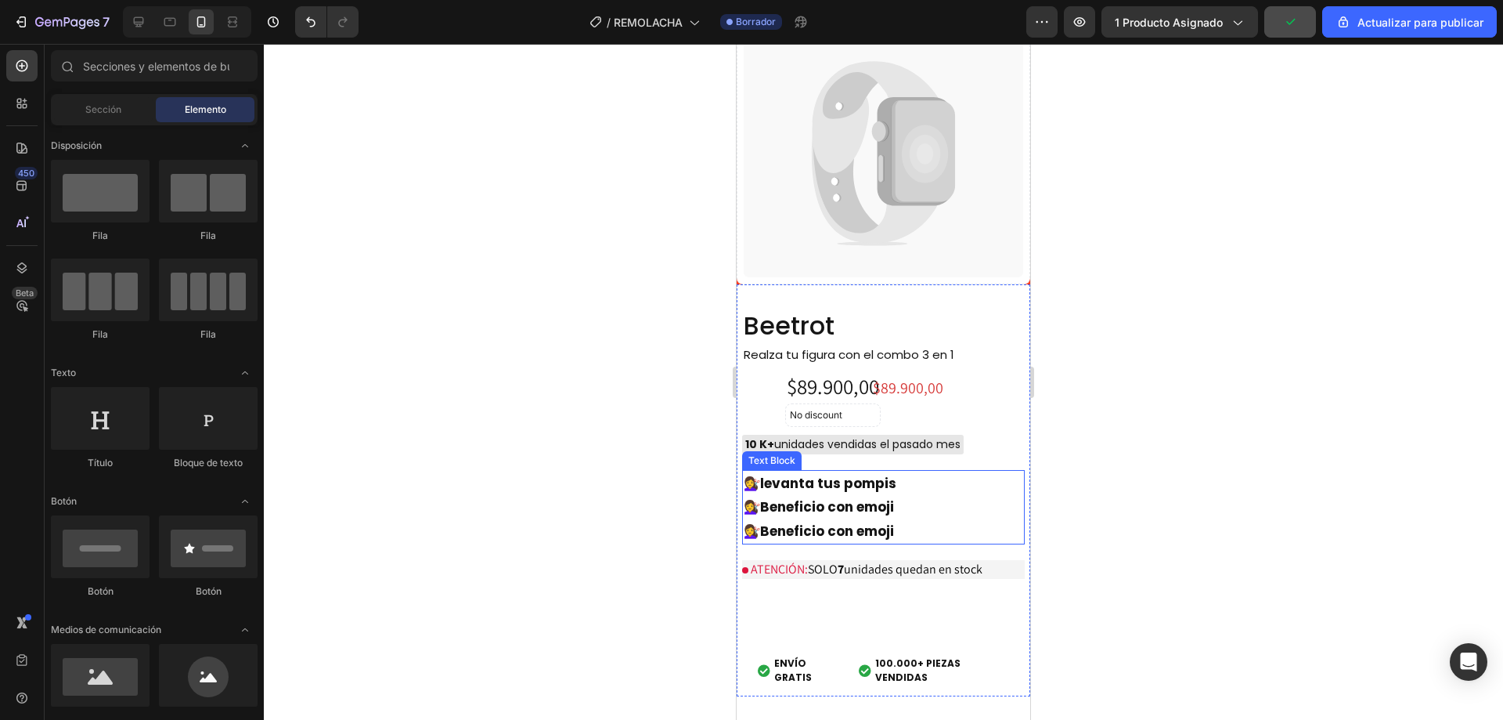
scroll to position [5234, 0]
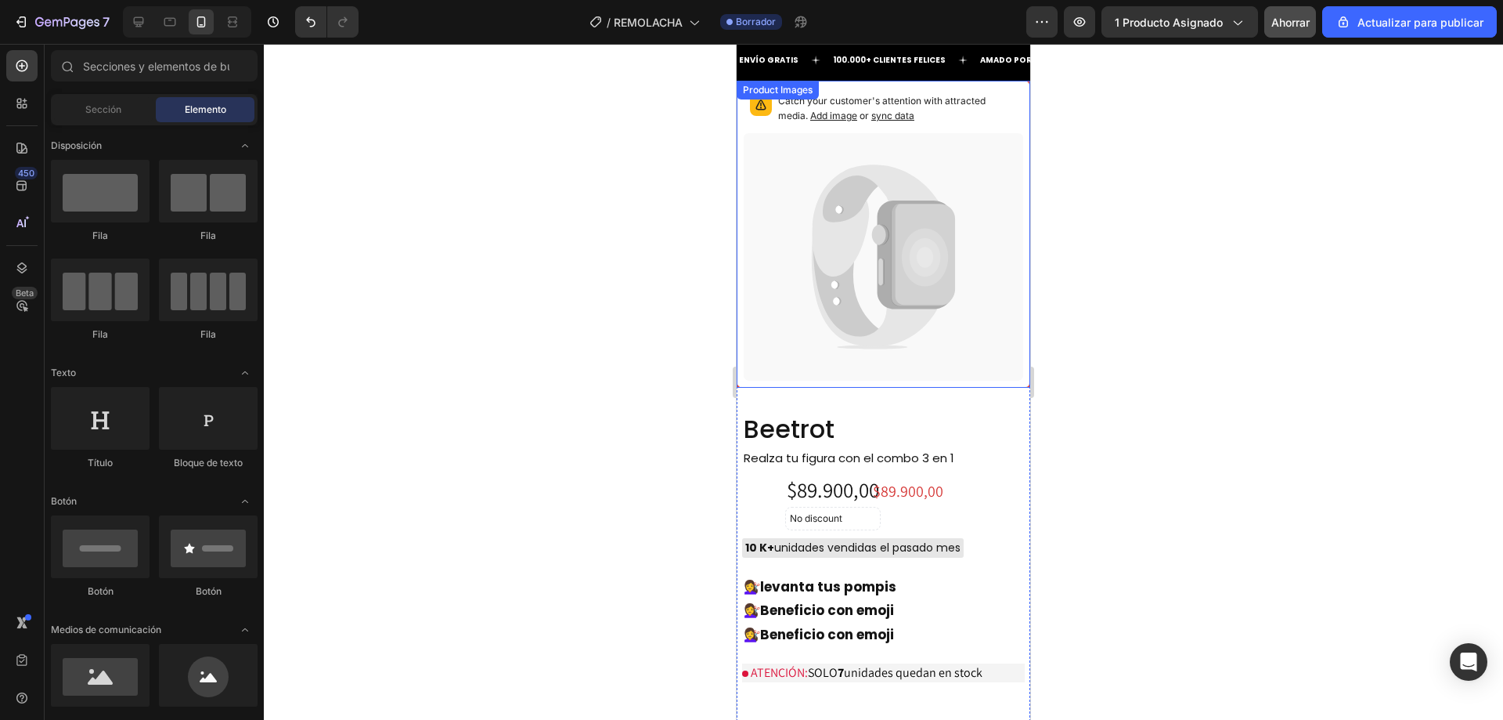
click at [799, 211] on icon at bounding box center [884, 256] width 280 height 247
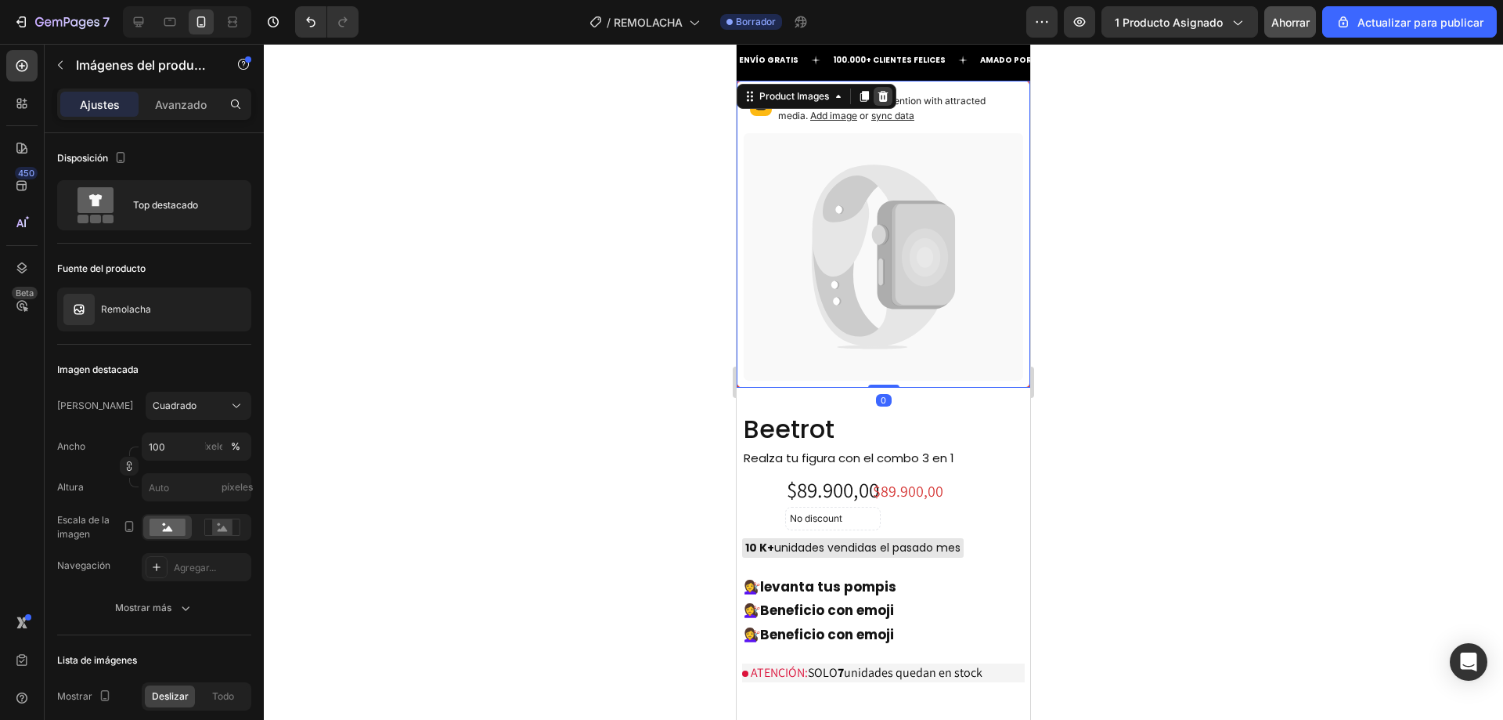
click at [887, 88] on div at bounding box center [883, 96] width 19 height 19
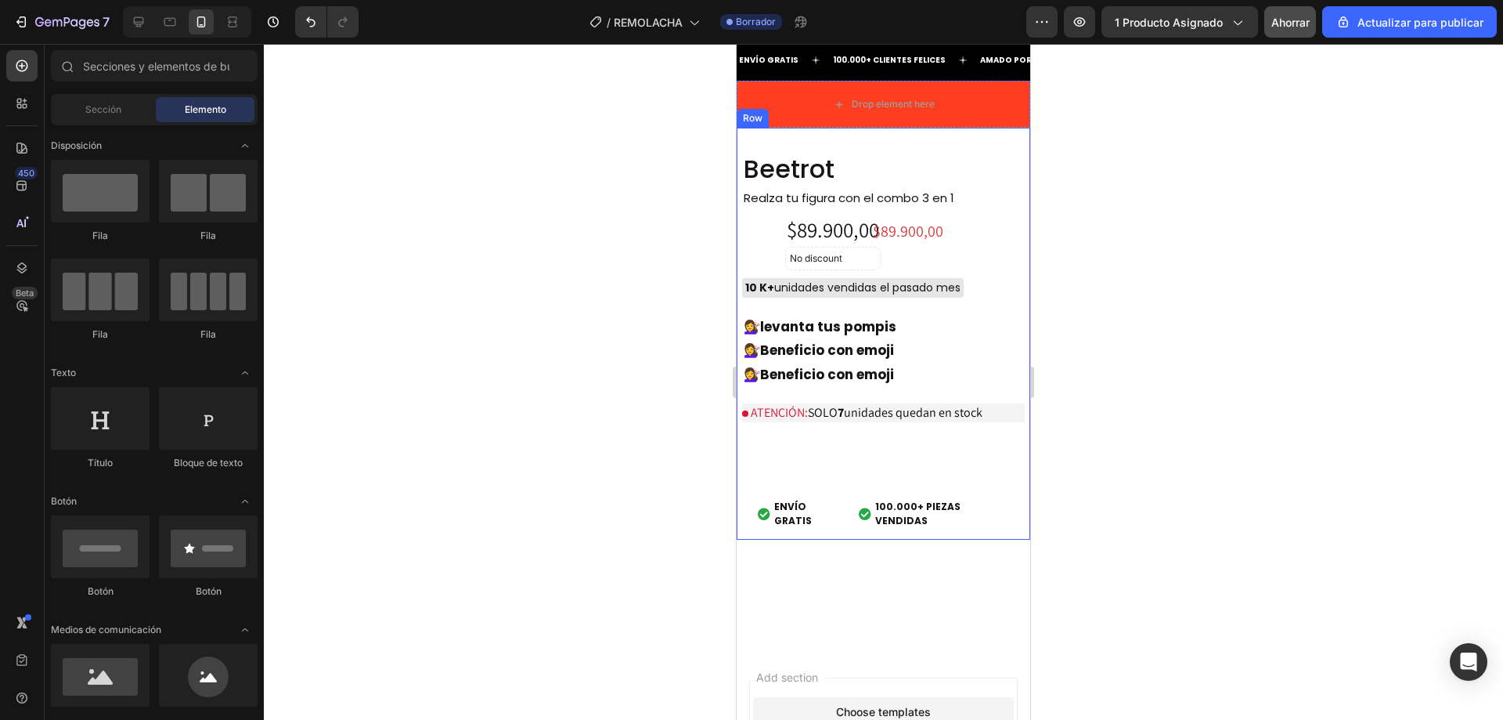
click at [872, 138] on div "Beetrot Product Title Realza tu figura con [PERSON_NAME] 3 en 1 Text Block $89.…" at bounding box center [884, 333] width 294 height 411
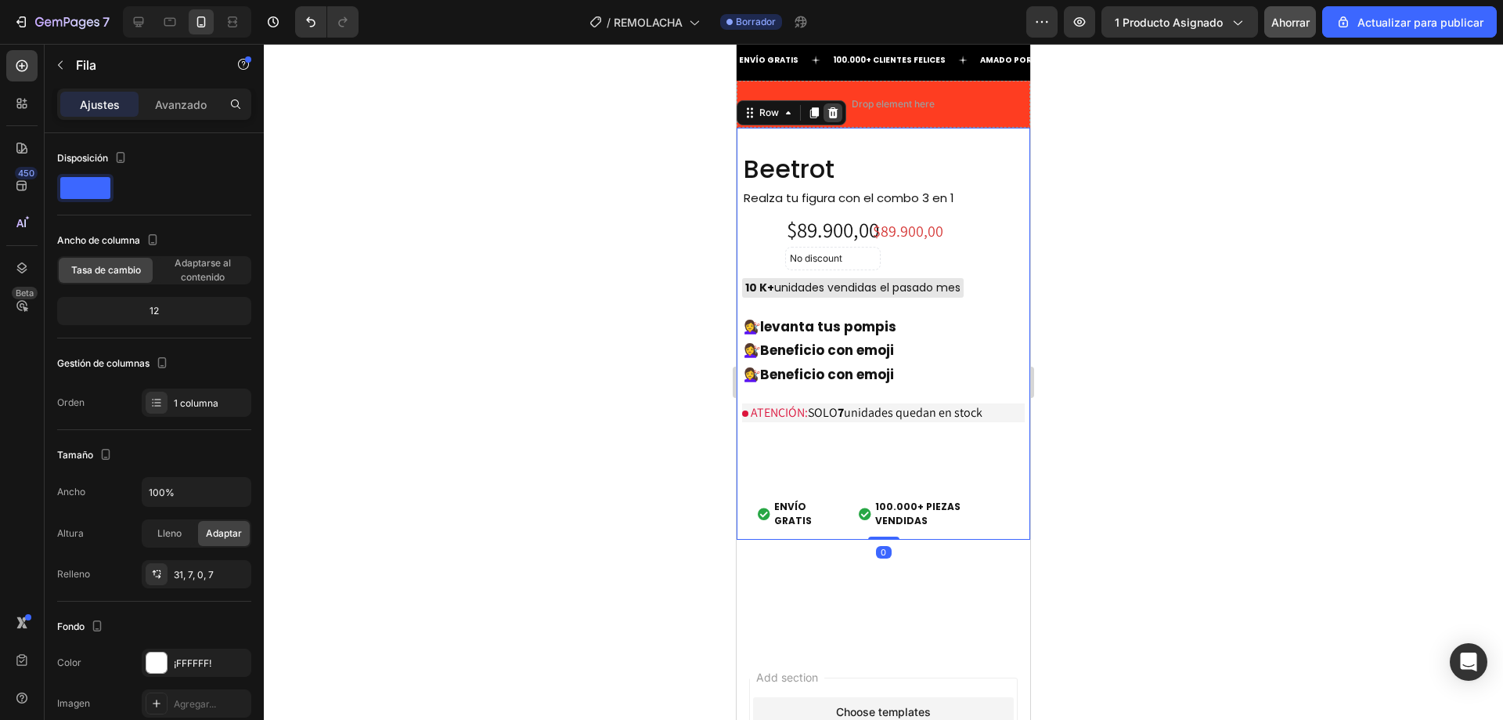
click at [835, 114] on icon at bounding box center [833, 112] width 10 height 11
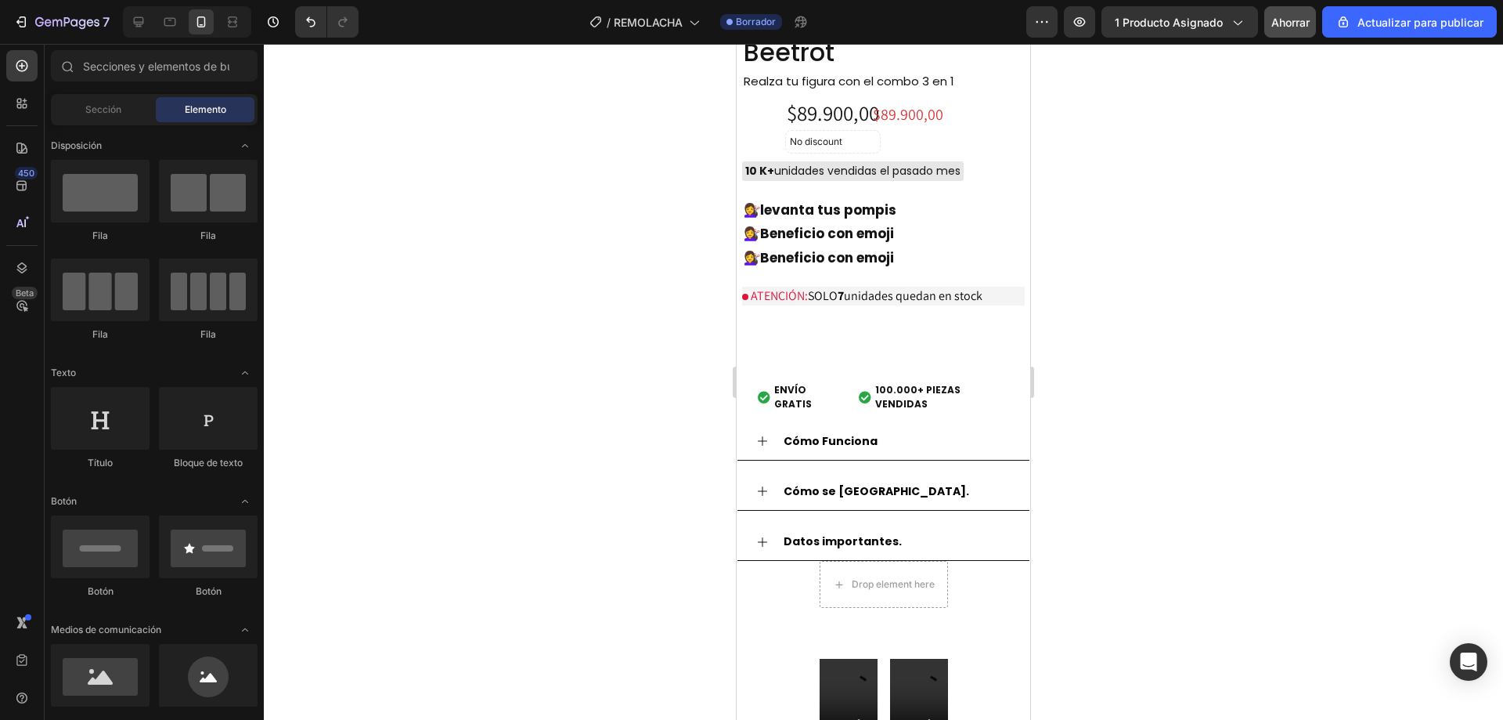
scroll to position [4337, 0]
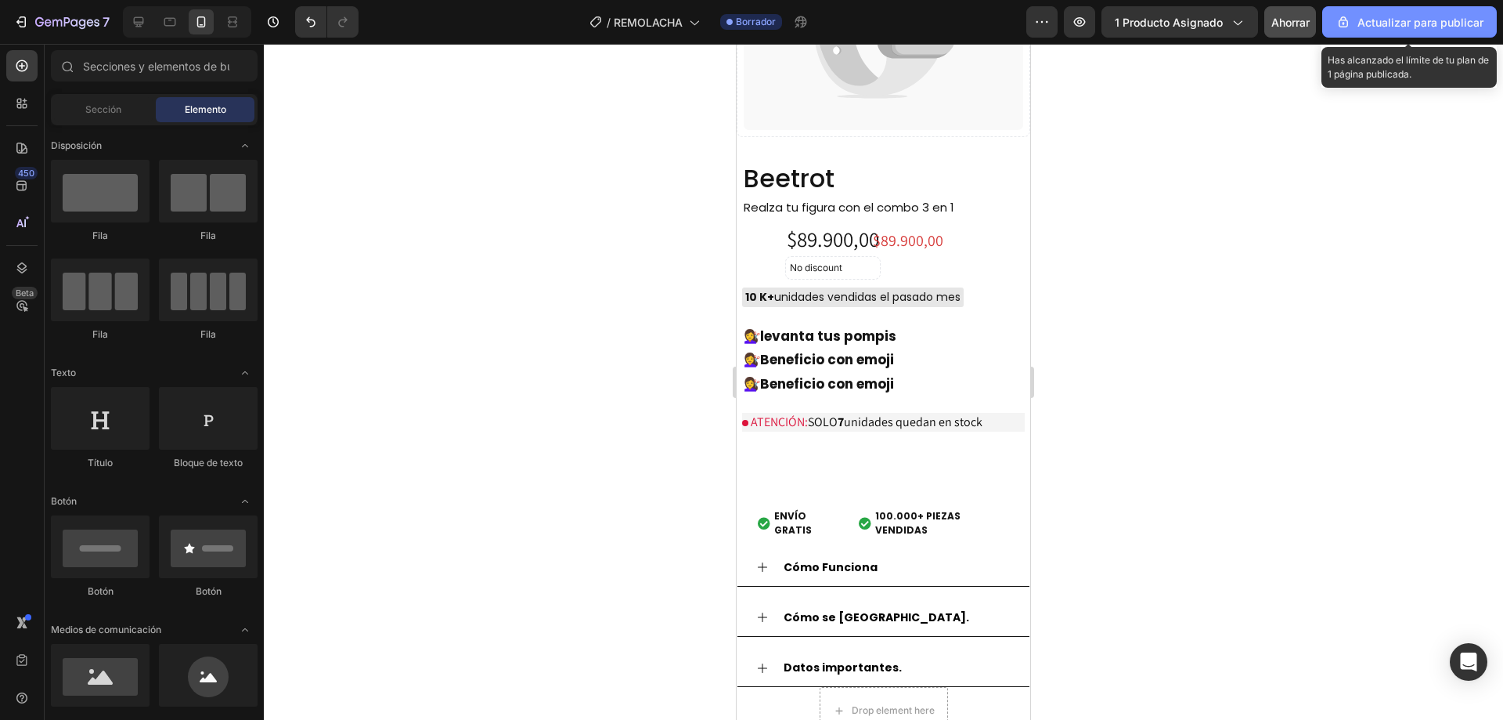
click at [1387, 26] on font "Actualizar para publicar" at bounding box center [1421, 22] width 126 height 13
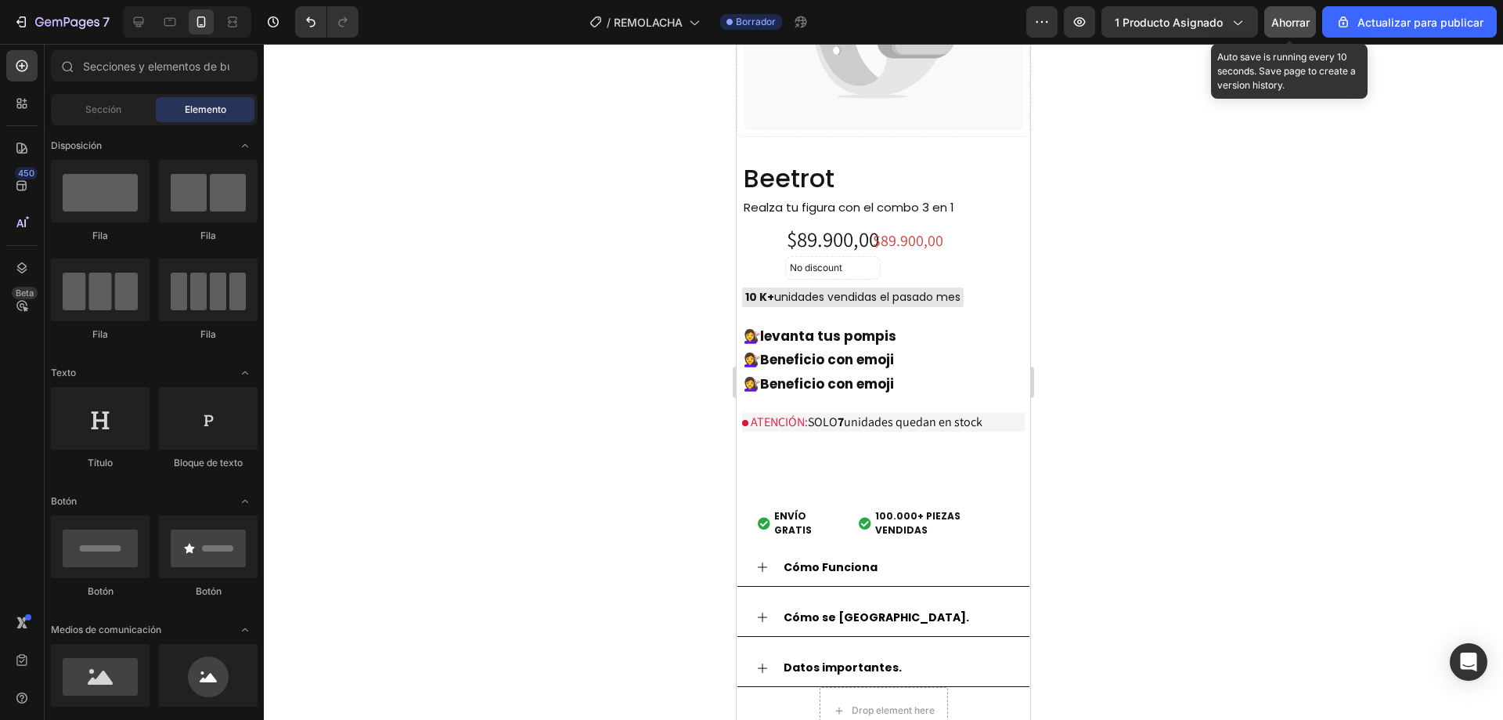
click at [1301, 32] on button "Ahorrar" at bounding box center [1291, 21] width 52 height 31
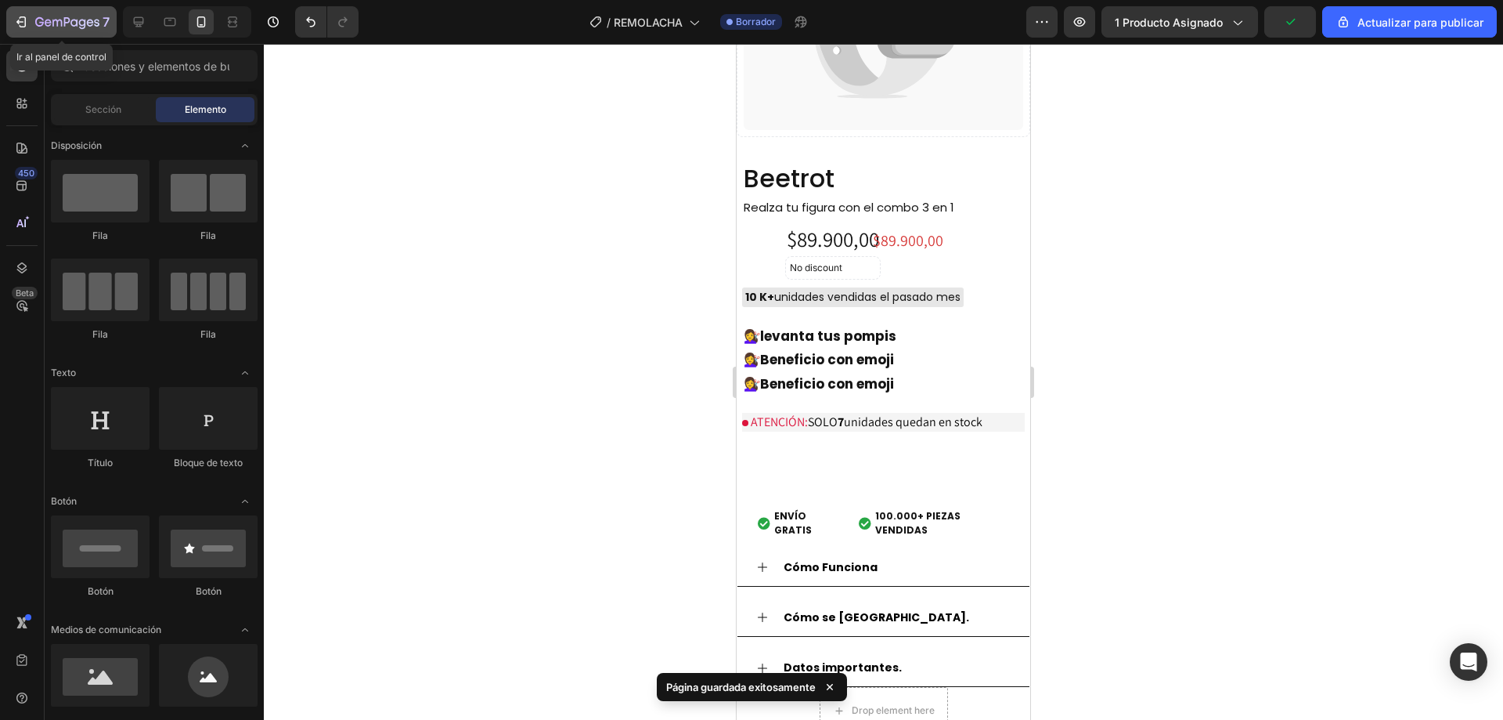
click at [18, 13] on div "7" at bounding box center [61, 22] width 96 height 19
